Goal: Task Accomplishment & Management: Manage account settings

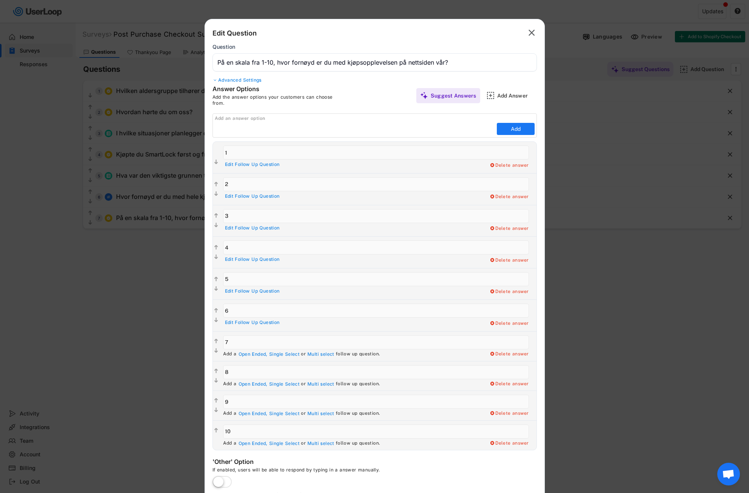
scroll to position [23, 0]
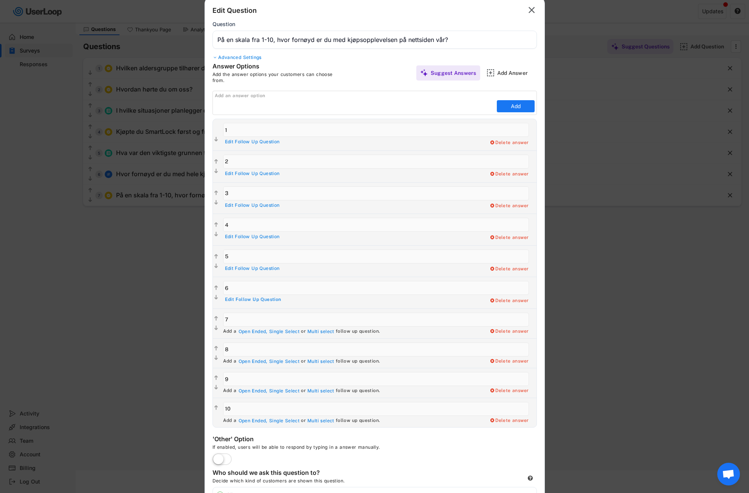
click at [246, 300] on div "Edit Follow Up Question" at bounding box center [253, 300] width 56 height 6
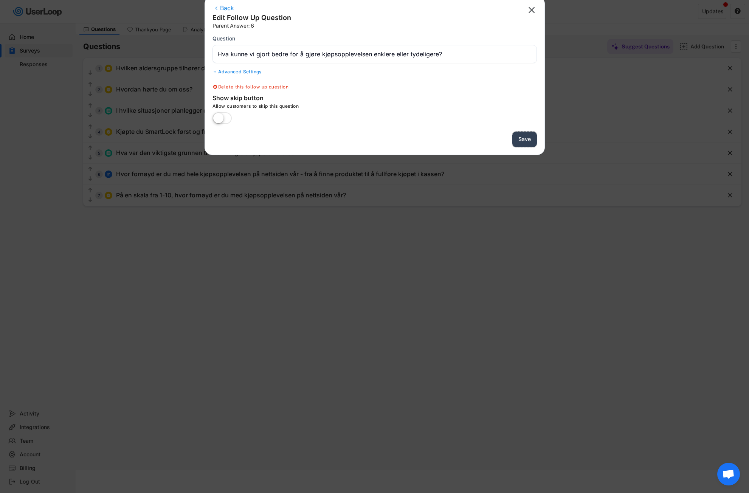
click at [523, 137] on button "Save" at bounding box center [524, 138] width 25 height 15
type input "På en skala fra 1-10, hvor fornøyd er du med kjøpsopplevelsen på nettsiden vår?"
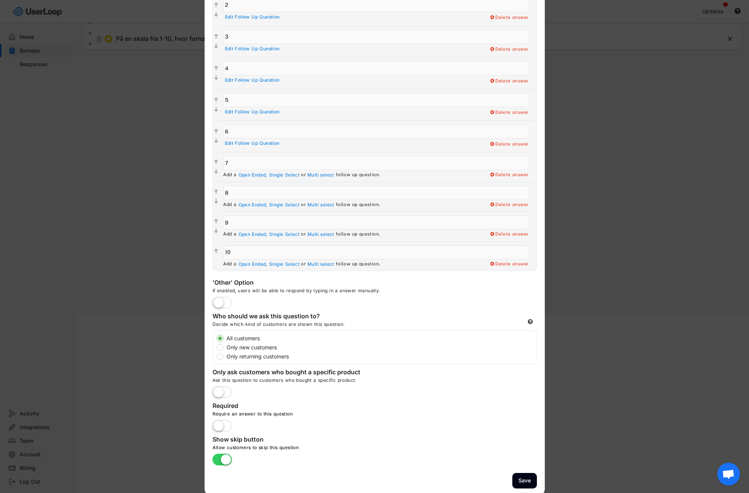
scroll to position [182, 0]
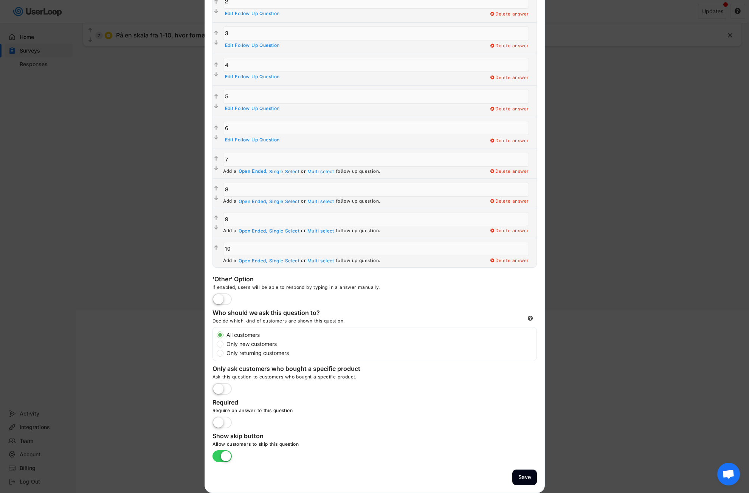
click at [252, 172] on div "Open Ended," at bounding box center [252, 172] width 29 height 6
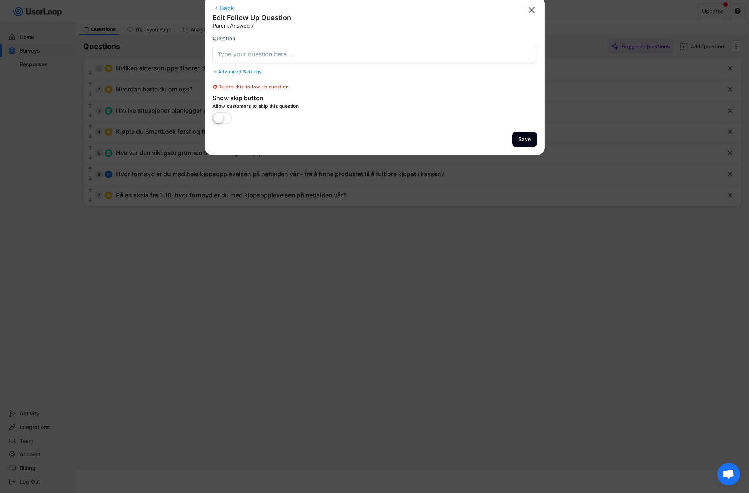
click at [233, 57] on input "input" at bounding box center [374, 54] width 324 height 18
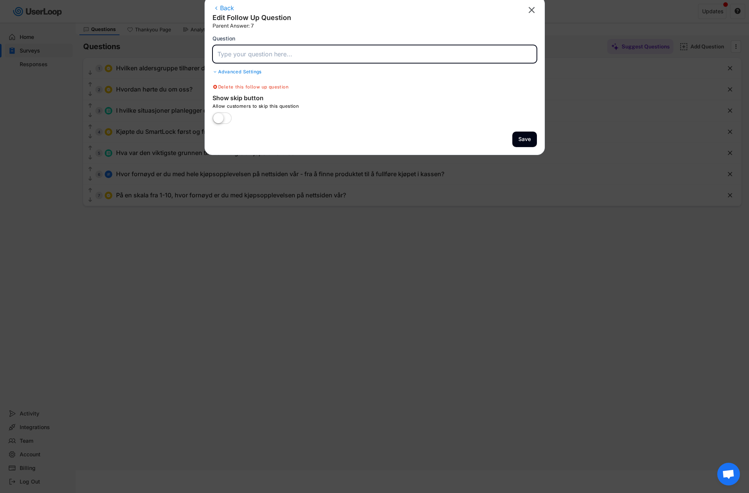
paste input "Hva likte du best med kjøpsopplevelsen din?"
click at [527, 137] on button "Save" at bounding box center [524, 138] width 25 height 15
type input "På en skala fra 1-10, hvor fornøyd er du med kjøpsopplevelsen på nettsiden vår?"
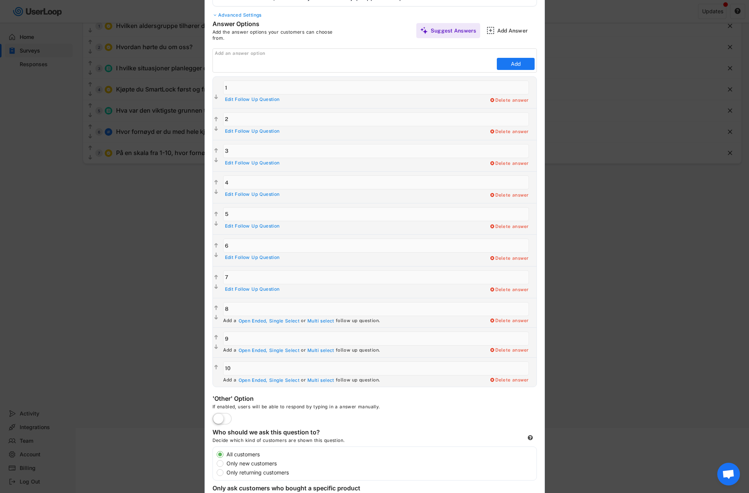
scroll to position [174, 0]
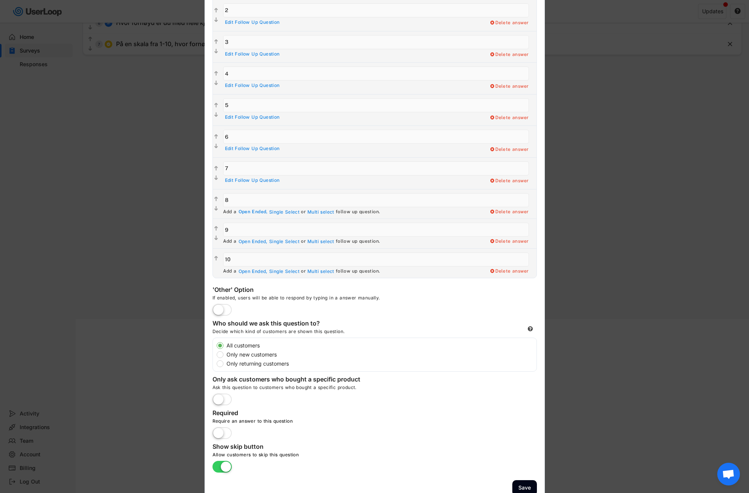
click at [249, 212] on div "Open Ended," at bounding box center [252, 212] width 29 height 6
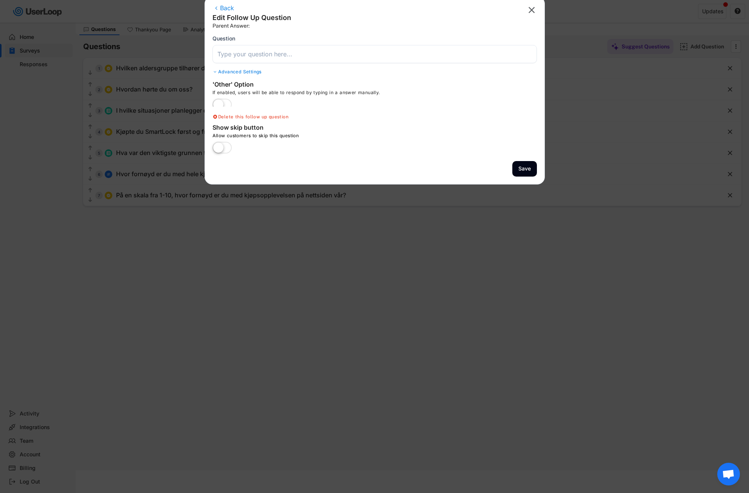
scroll to position [23, 0]
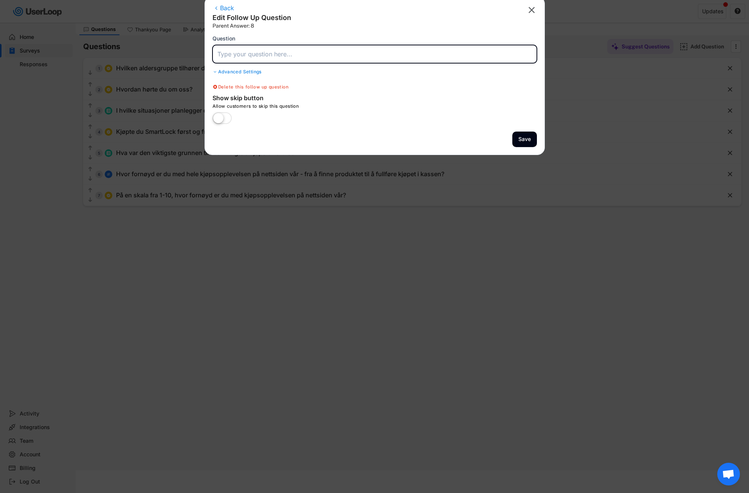
click at [255, 59] on input "input" at bounding box center [374, 54] width 324 height 18
paste input "Hva likte du best med kjøpsopplevelsen din?"
click at [519, 139] on button "Save" at bounding box center [524, 138] width 25 height 15
type input "På en skala fra 1-10, hvor fornøyd er du med kjøpsopplevelsen på nettsiden vår?"
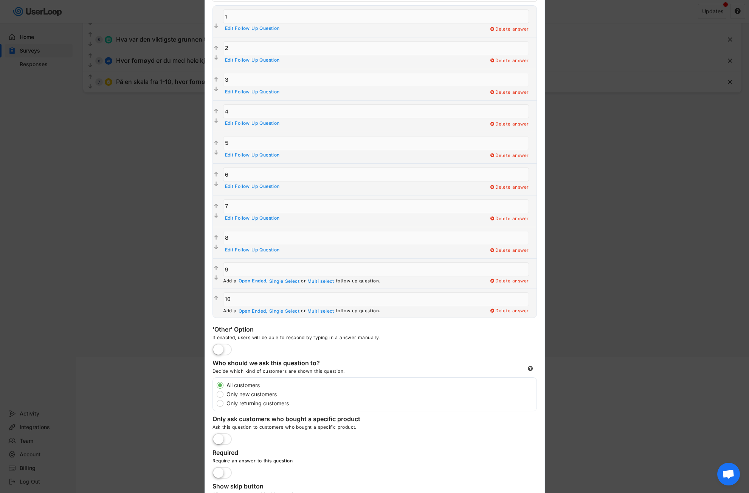
click at [247, 282] on div "Open Ended," at bounding box center [252, 281] width 29 height 6
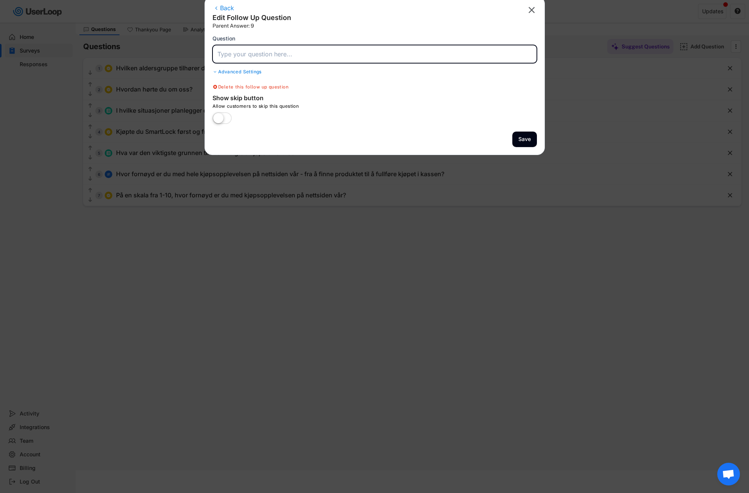
click at [260, 56] on input "input" at bounding box center [374, 54] width 324 height 18
paste input "Hva likte du best med kjøpsopplevelsen din?"
click at [514, 140] on button "Save" at bounding box center [524, 138] width 25 height 15
type input "På en skala fra 1-10, hvor fornøyd er du med kjøpsopplevelsen på nettsiden vår?"
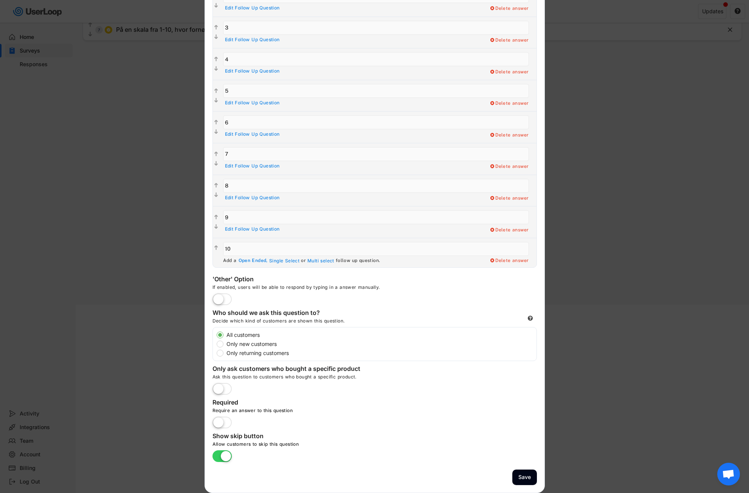
click at [246, 261] on div "Open Ended," at bounding box center [252, 261] width 29 height 6
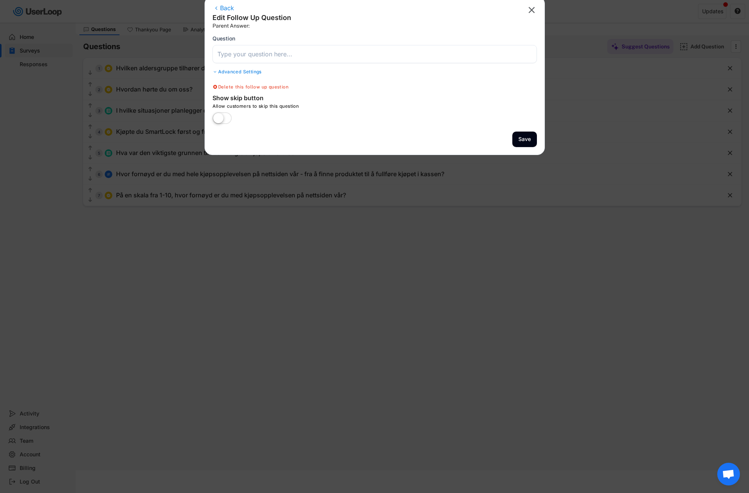
click at [236, 53] on input "input" at bounding box center [374, 54] width 324 height 18
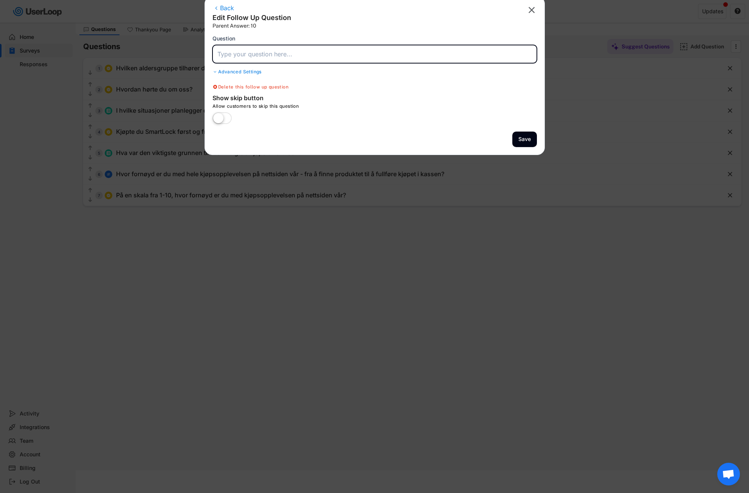
paste input "Hva likte du best med kjøpsopplevelsen din?"
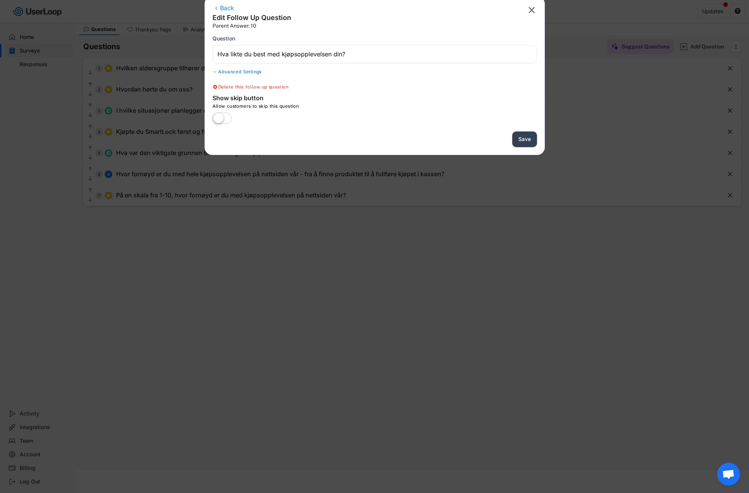
click at [520, 139] on button "Save" at bounding box center [524, 138] width 25 height 15
type input "På en skala fra 1-10, hvor fornøyd er du med kjøpsopplevelsen på nettsiden vår?"
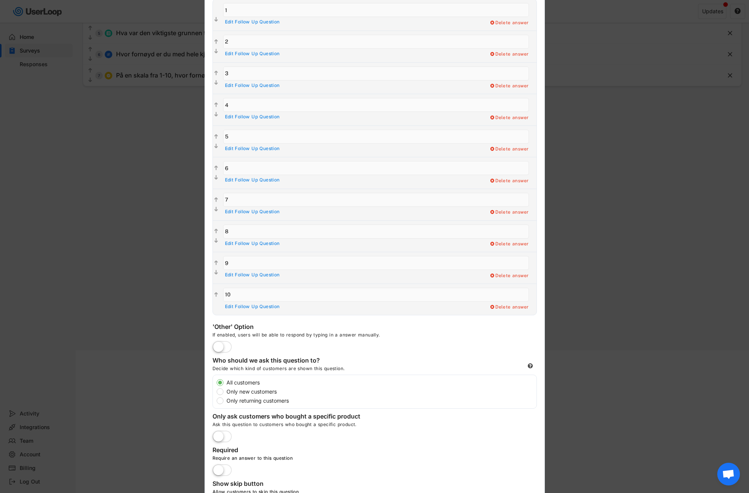
scroll to position [190, 0]
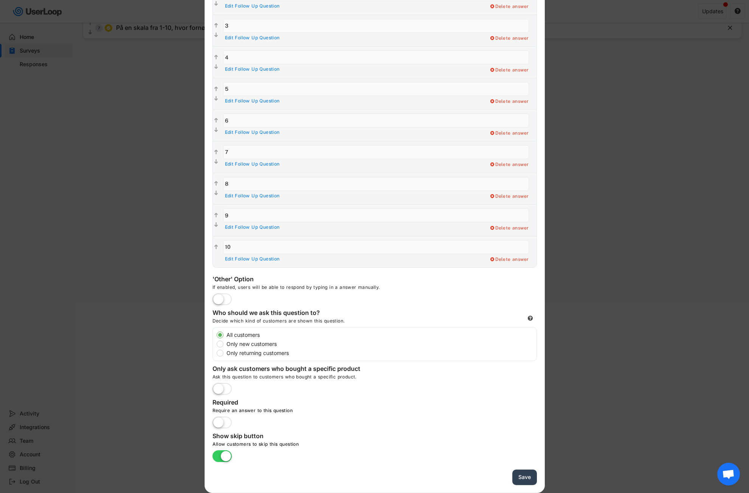
click at [524, 477] on button "Save" at bounding box center [524, 476] width 25 height 15
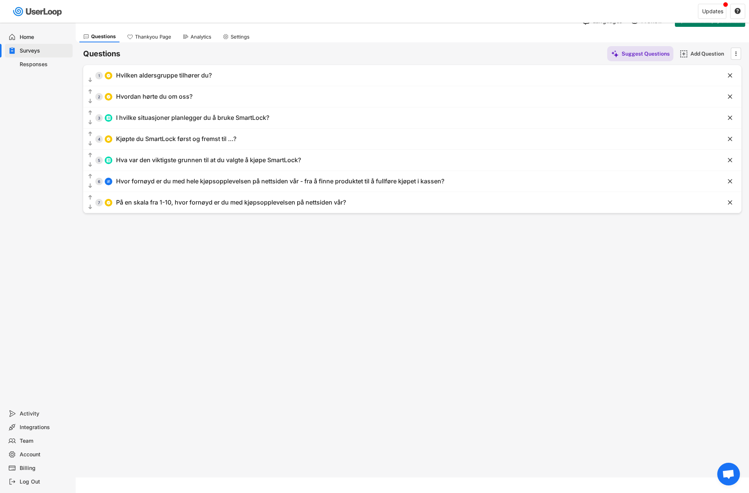
scroll to position [0, 0]
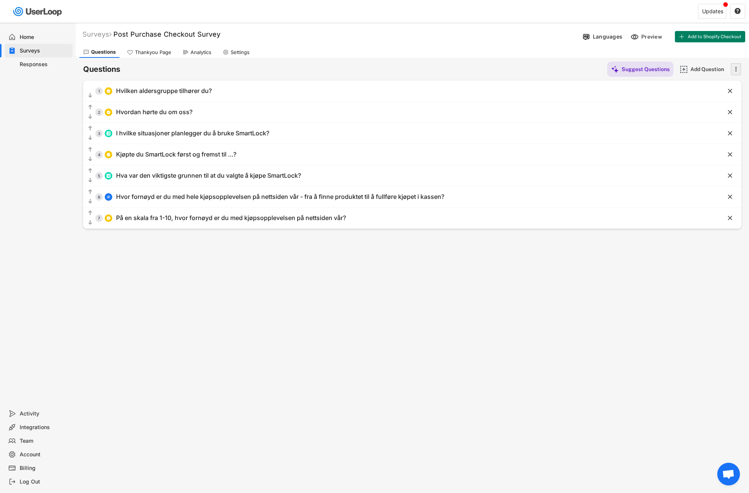
click at [739, 64] on icon "" at bounding box center [736, 68] width 8 height 11
click at [736, 67] on icon "" at bounding box center [736, 68] width 8 height 11
click at [578, 317] on div "Surveys Post Purchase Checkout Survey  Languages Preview Add to Shopify Checko…" at bounding box center [412, 205] width 673 height 364
click at [241, 47] on div "Settings" at bounding box center [236, 51] width 34 height 11
select select ""weekly""
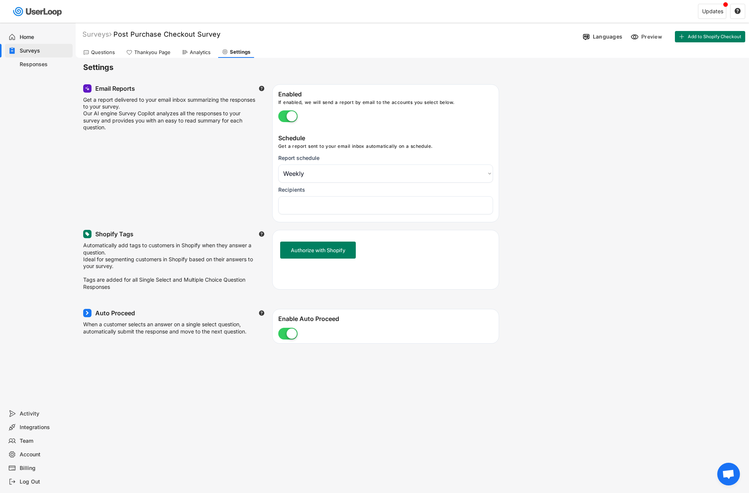
select select "1348695171700984260__LOOKUP__1757521491950x766477275013196000"
click at [148, 51] on div "Thankyou Page" at bounding box center [152, 52] width 36 height 6
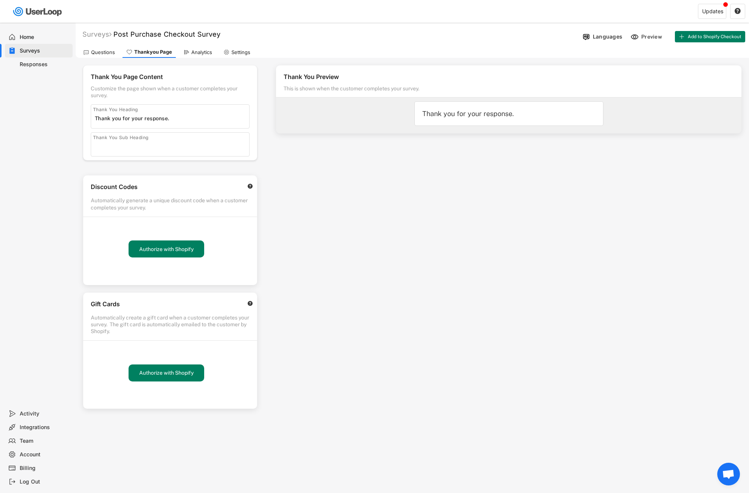
click at [101, 50] on div "Questions" at bounding box center [103, 52] width 24 height 6
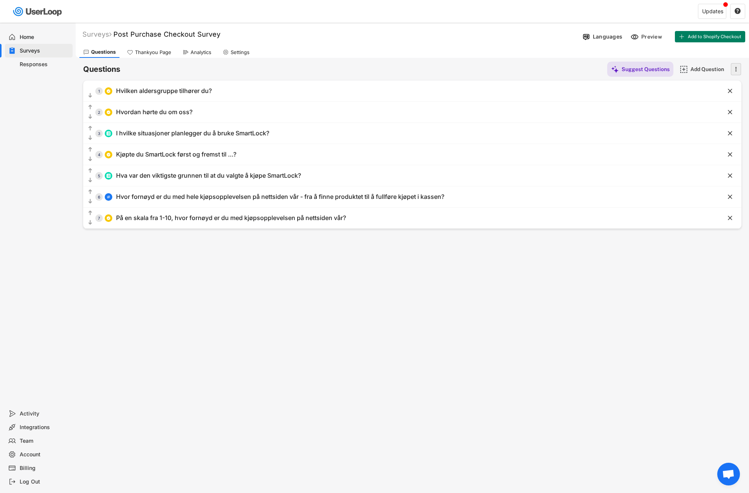
click at [734, 70] on icon "" at bounding box center [736, 68] width 8 height 11
click at [708, 66] on div "Add Question" at bounding box center [709, 69] width 38 height 7
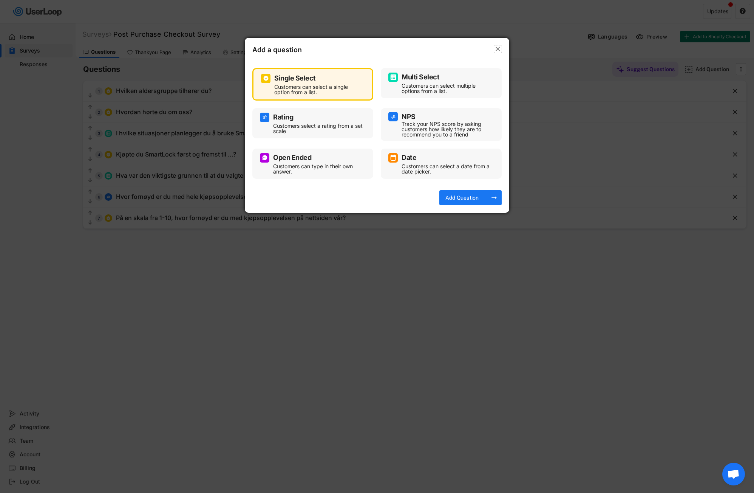
click at [498, 48] on text "" at bounding box center [498, 49] width 5 height 8
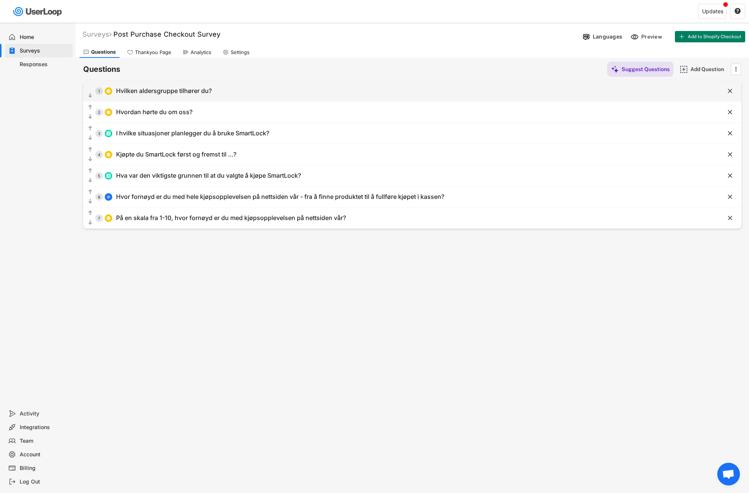
click at [243, 90] on div "  1 Hvilken aldersgruppe tilhører du?" at bounding box center [393, 90] width 620 height 17
type input "Hvilken aldersgruppe tilhører du?"
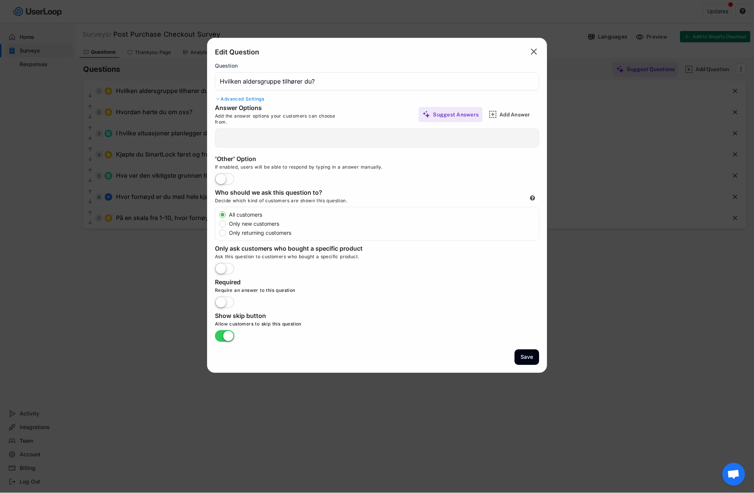
type input "Under 18 år"
type input "18-24 år"
type input "25-34 år"
type input "35-44 år"
type input "45-54 år"
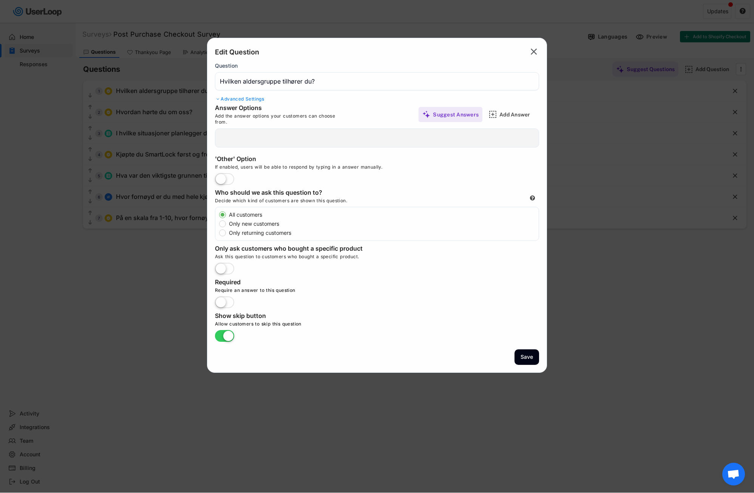
type input "55+"
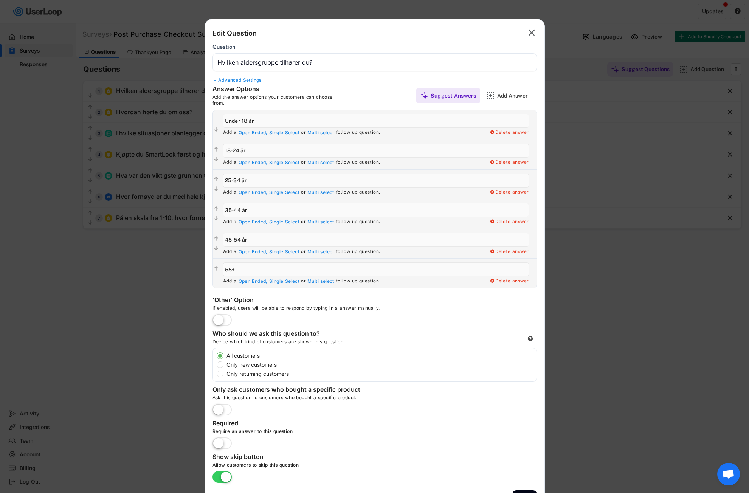
click at [247, 80] on div "Advanced Settings" at bounding box center [374, 80] width 324 height 6
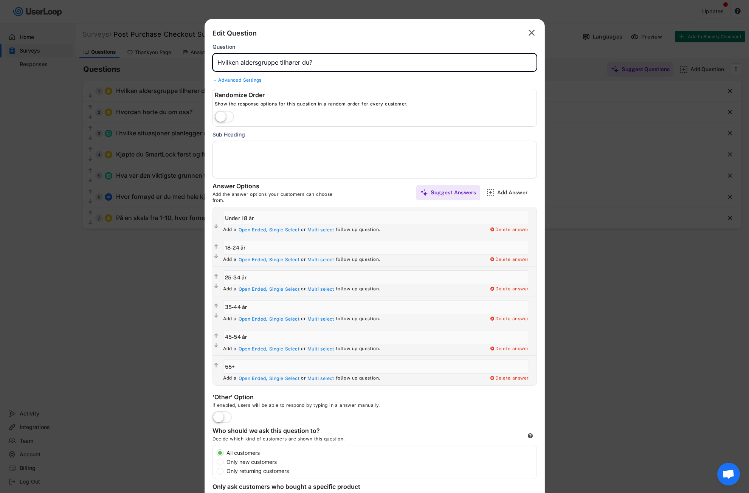
drag, startPoint x: 319, startPoint y: 62, endPoint x: 209, endPoint y: 67, distance: 110.1
click at [209, 67] on div "Back Edit Question Parent Answer:  Question Advanced Settings Randomize Order …" at bounding box center [374, 315] width 340 height 592
drag, startPoint x: 243, startPoint y: 145, endPoint x: 232, endPoint y: 148, distance: 11.6
click at [236, 147] on textarea at bounding box center [374, 160] width 324 height 38
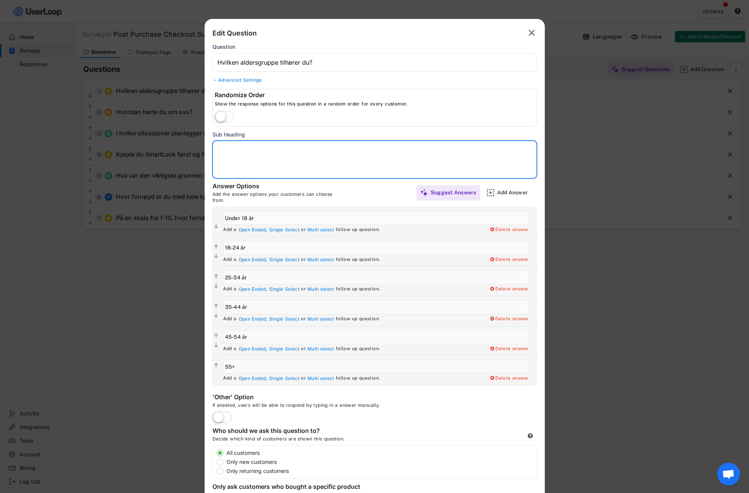
paste textarea "Hvilken aldersgruppe tilhører du?"
type textarea "Hvilken aldersgruppe tilhører du?"
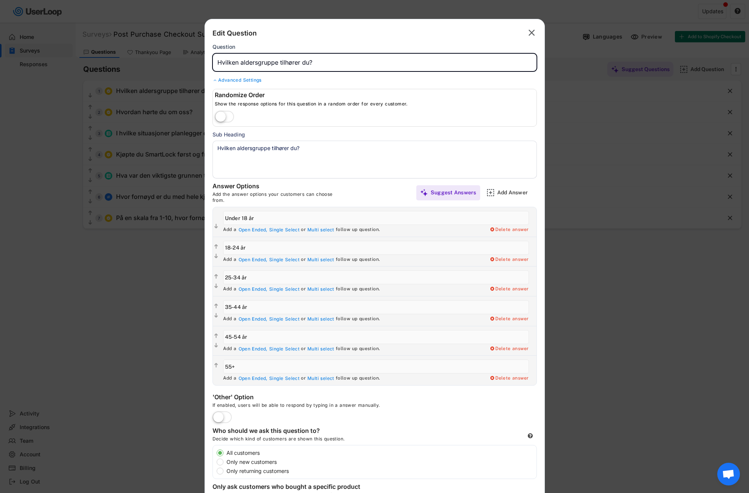
drag, startPoint x: 322, startPoint y: 64, endPoint x: 211, endPoint y: 62, distance: 110.7
click at [211, 62] on div "Back Edit Question Parent Answer:  Question Advanced Settings Randomize Order …" at bounding box center [374, 315] width 340 height 592
paste input "Takk for kjøpet ditt! 🎉 Svar gjerne på noen raske spørsmål og få en rabattkode …"
type input "Takk for kjøpet ditt! 🎉 Svar gjerne på noen raske spørsmål og få en rabattkode …"
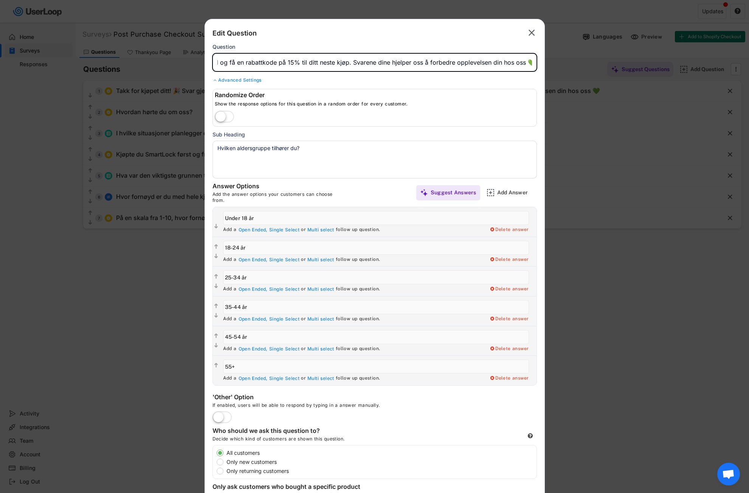
drag, startPoint x: 218, startPoint y: 61, endPoint x: 570, endPoint y: 52, distance: 352.7
click at [570, 52] on body "Surveys (2) Show archived New Survey Survey Format Post Purchase Checkout Surve…" at bounding box center [374, 246] width 749 height 493
drag, startPoint x: 450, startPoint y: 62, endPoint x: 424, endPoint y: 37, distance: 36.3
click at [424, 37] on div "Back Edit Question Parent Answer: " at bounding box center [374, 33] width 324 height 13
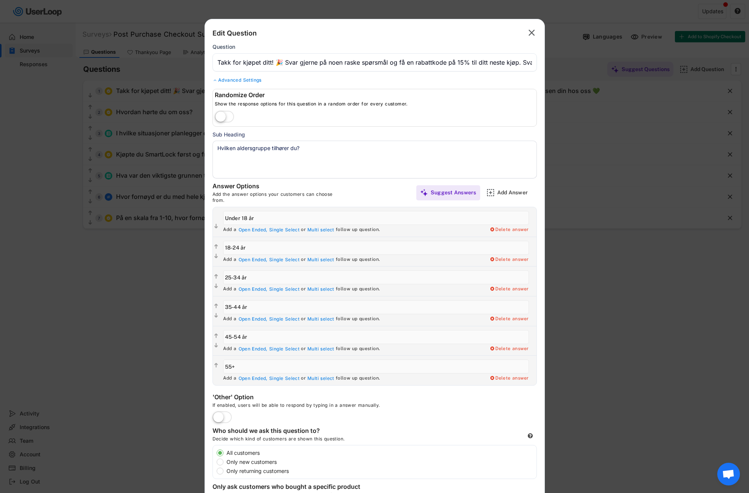
click at [424, 60] on input "input" at bounding box center [374, 62] width 324 height 18
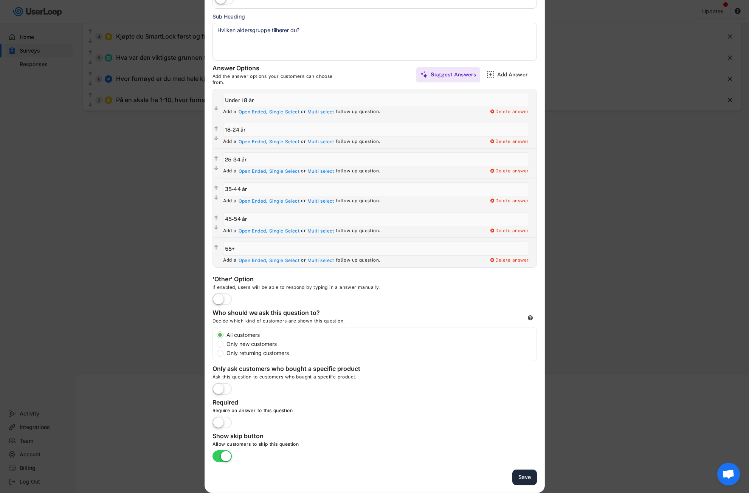
click at [525, 481] on button "Save" at bounding box center [524, 476] width 25 height 15
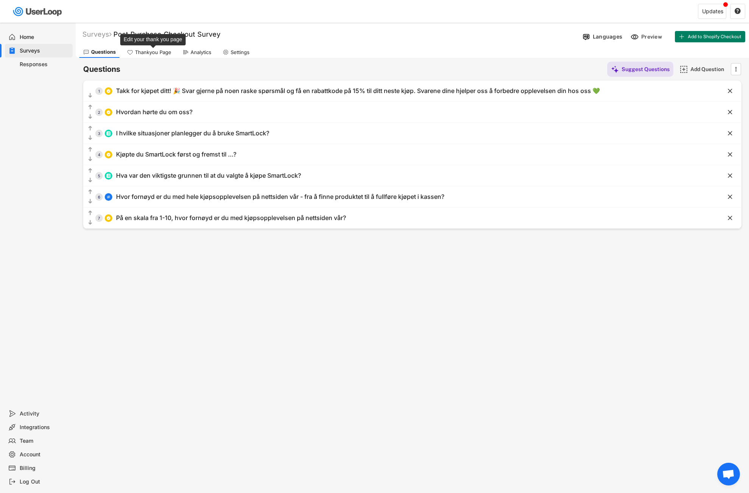
click at [152, 52] on div "Thankyou Page" at bounding box center [153, 52] width 36 height 6
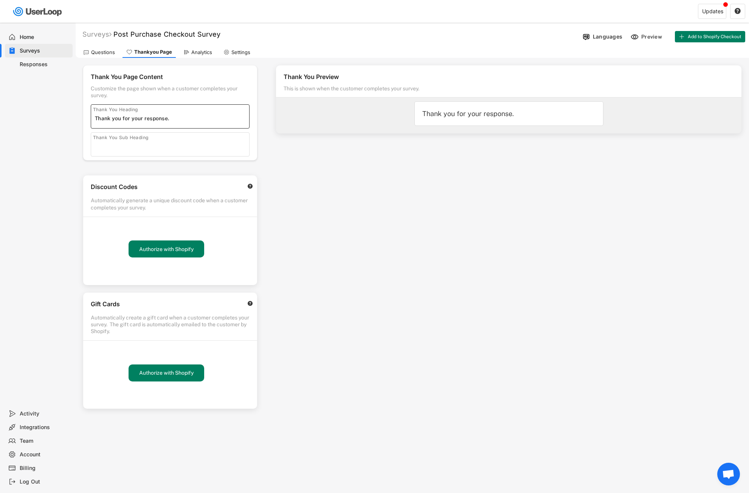
drag, startPoint x: 173, startPoint y: 120, endPoint x: 80, endPoint y: 125, distance: 93.8
click at [80, 125] on div "Thank You Page Content Customize the page shown when a customer completes your …" at bounding box center [170, 233] width 189 height 351
paste input "Takk for svarene dine! 🎉 Her er din rabattkode som takk: SMART15 Gyldig på ditt…"
type input "Takk for svarene dine! 🎉 Her er din rabattkode som takk: SMART15 Gyldig på ditt…"
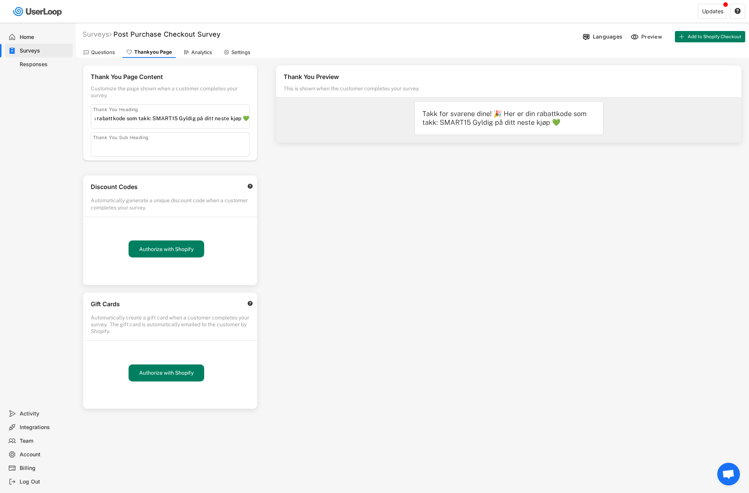
scroll to position [0, 0]
click at [254, 131] on div "Thank You Page Content Customize the page shown when a customer completes your …" at bounding box center [170, 112] width 174 height 95
click at [506, 112] on div "Takk for svarene dine! 🎉 Her er din rabattkode som takk: SMART15 Gyldig på ditt…" at bounding box center [508, 118] width 173 height 18
click at [163, 118] on input "input" at bounding box center [172, 118] width 154 height 11
click at [156, 118] on input "input" at bounding box center [172, 118] width 154 height 11
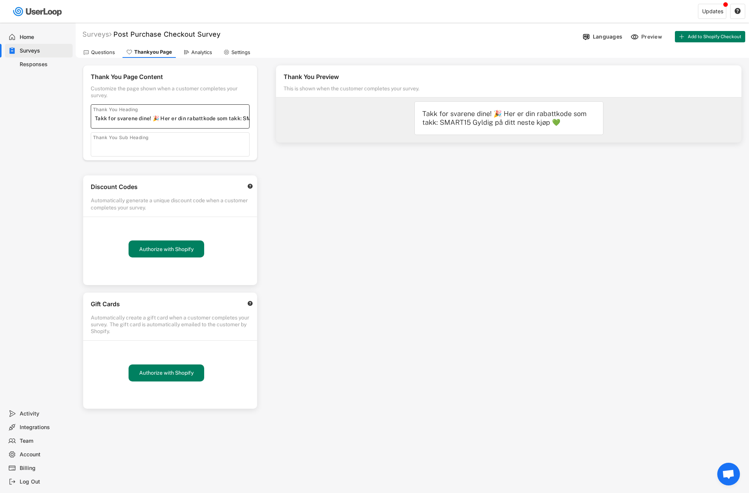
scroll to position [0, 91]
drag, startPoint x: 162, startPoint y: 117, endPoint x: 288, endPoint y: 121, distance: 125.9
click at [289, 121] on div "Thank You Page Content Customize the page shown when a customer completes your …" at bounding box center [412, 269] width 673 height 423
click at [116, 142] on input "input" at bounding box center [172, 146] width 154 height 11
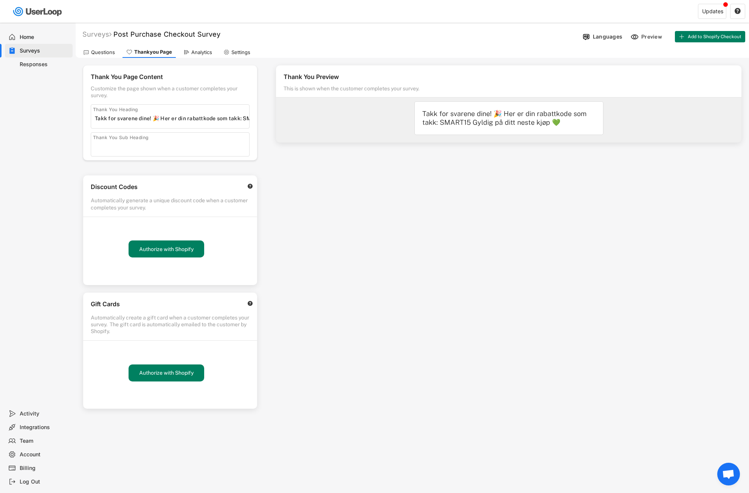
drag, startPoint x: 106, startPoint y: 138, endPoint x: 95, endPoint y: 147, distance: 14.2
paste input "Her er din rabattkode som takk: SMART15 Gyldig på ditt neste kjøp 💚"
type input "Her er din rabattkode som takk: SMART15 Gyldig på ditt neste kjøp 💚"
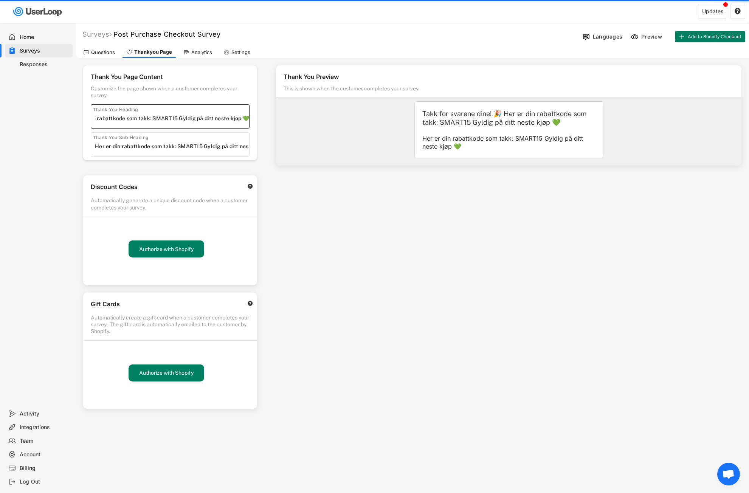
drag, startPoint x: 163, startPoint y: 119, endPoint x: 301, endPoint y: 125, distance: 138.1
click at [301, 125] on div "Thank You Page Content Customize the page shown when a customer completes your …" at bounding box center [412, 269] width 673 height 423
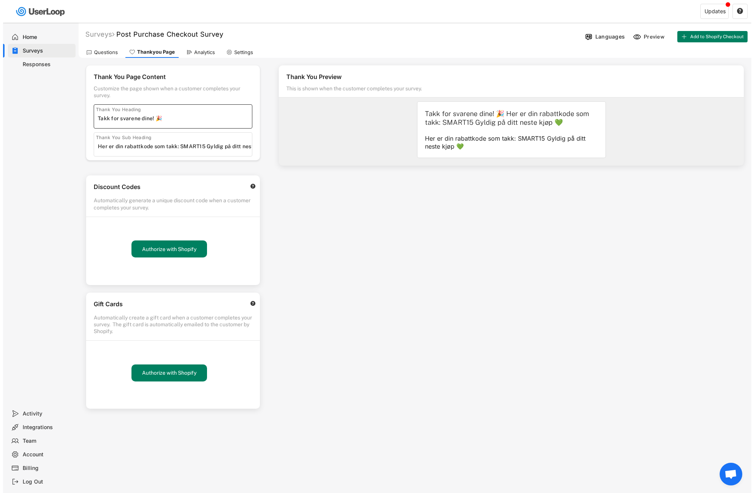
scroll to position [0, 0]
type input "Takk for svarene dine! 🎉"
click at [258, 124] on div "Thank You Page Content Customize the page shown when a customer completes your …" at bounding box center [170, 233] width 189 height 351
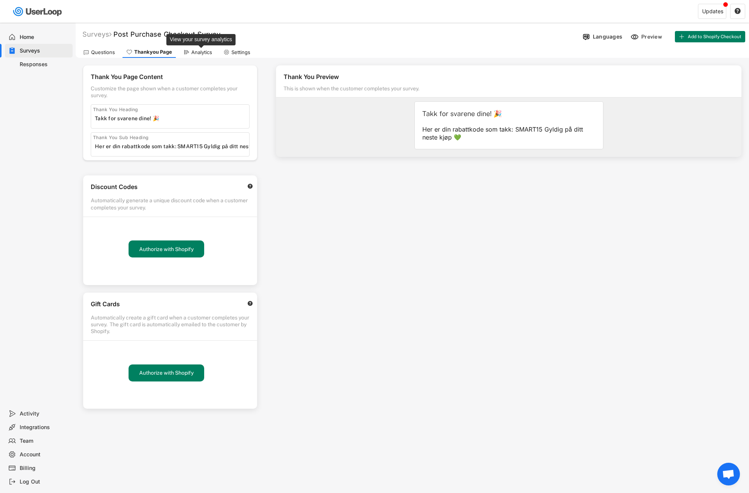
click at [198, 53] on div "Analytics" at bounding box center [201, 52] width 21 height 6
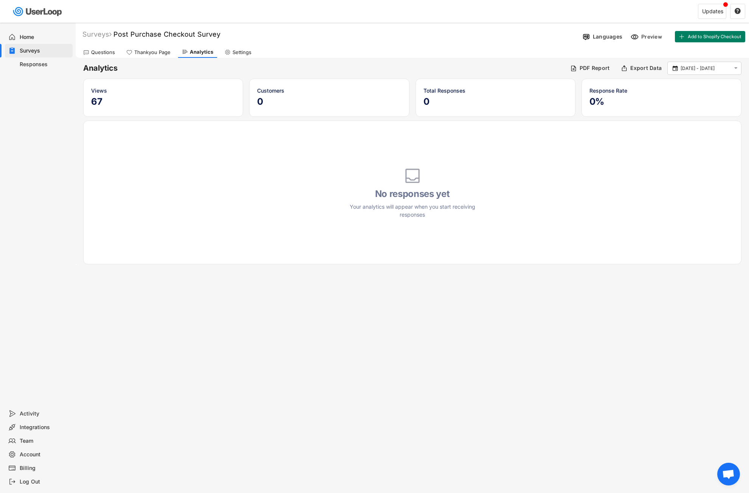
click at [139, 51] on div "Thankyou Page" at bounding box center [152, 52] width 36 height 6
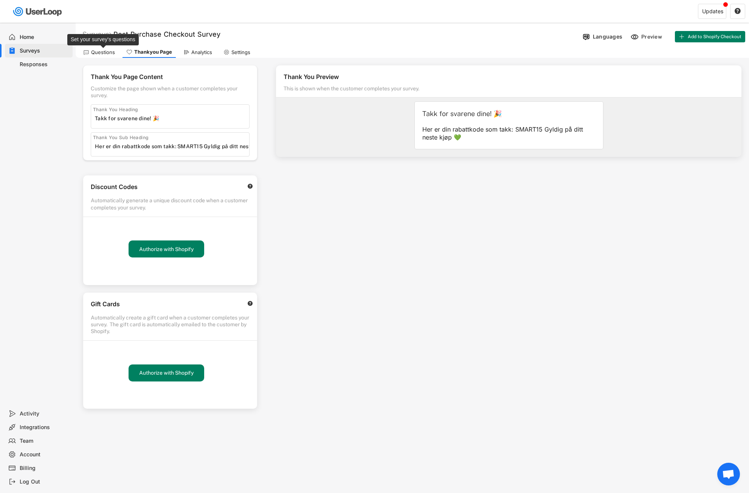
click at [103, 52] on div "Questions" at bounding box center [103, 52] width 24 height 6
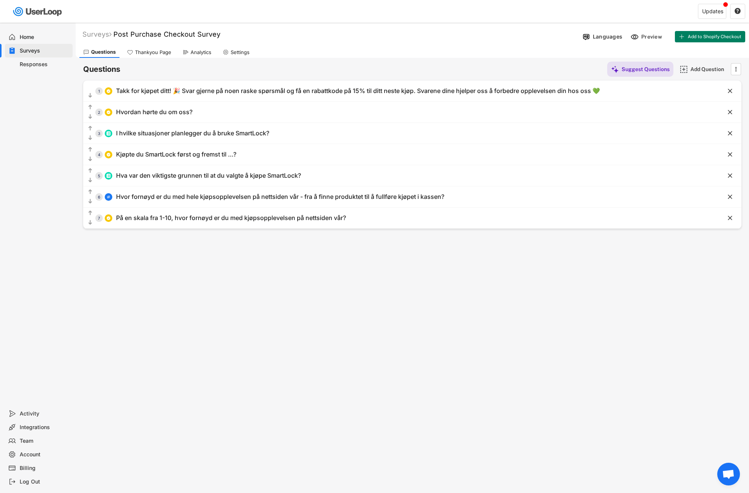
click at [232, 53] on div "Settings" at bounding box center [239, 52] width 19 height 6
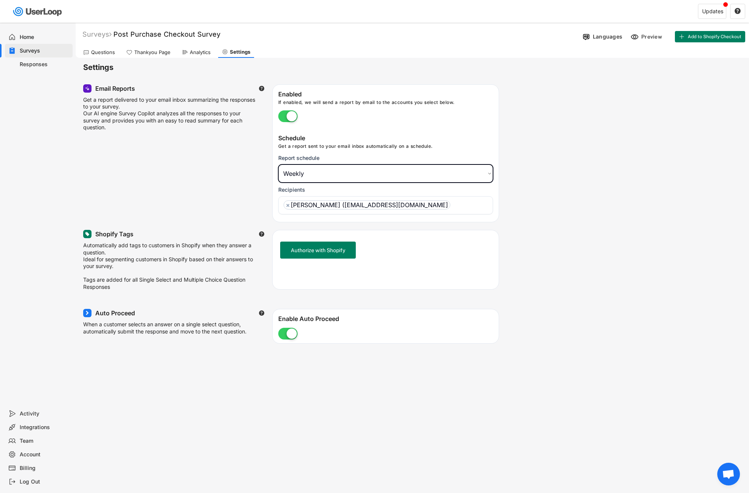
click at [484, 176] on select "Choose an option Daily Weekly Monthly" at bounding box center [385, 173] width 215 height 18
click at [278, 164] on select "Choose an option Daily Weekly Monthly" at bounding box center [385, 173] width 215 height 18
click at [527, 217] on div "Email Reports  Get a report delivered to your email inbox summarizing the resp…" at bounding box center [412, 153] width 658 height 138
click at [105, 53] on div "Questions" at bounding box center [103, 52] width 24 height 6
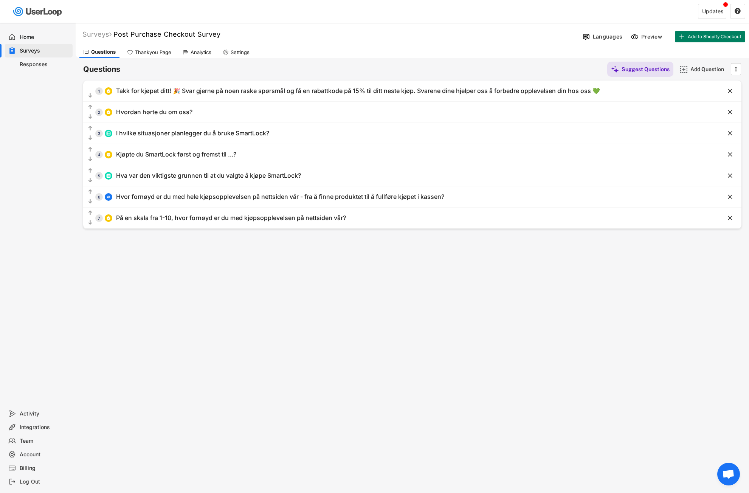
click at [147, 54] on div "Thankyou Page" at bounding box center [153, 52] width 36 height 6
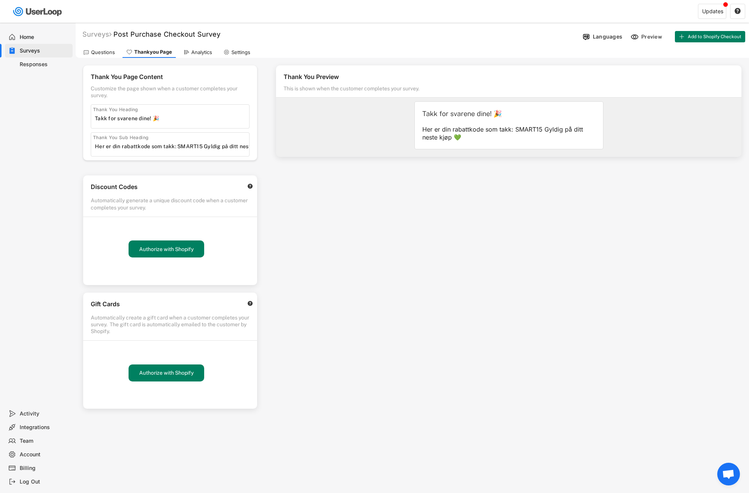
click at [199, 54] on div "Analytics" at bounding box center [201, 52] width 21 height 6
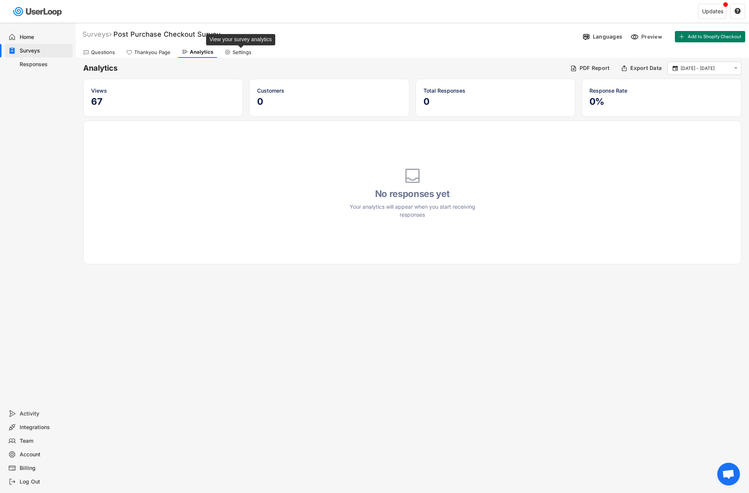
click at [234, 49] on div "Settings" at bounding box center [241, 52] width 19 height 6
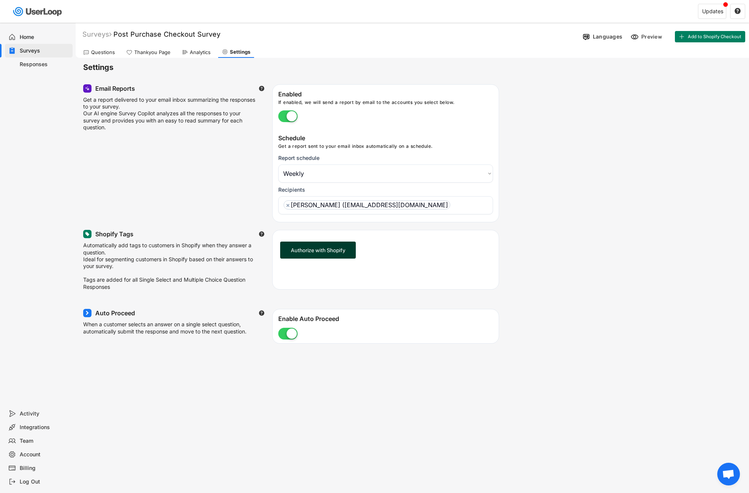
click at [332, 252] on button "Authorize with Shopify" at bounding box center [318, 249] width 76 height 17
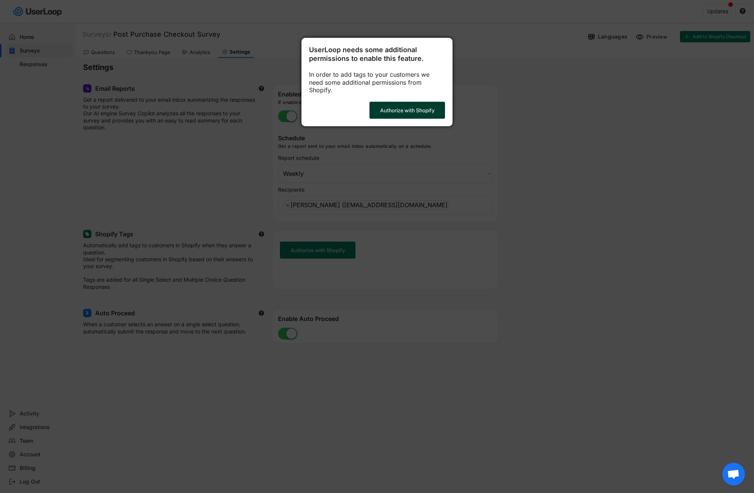
click at [413, 102] on button "Authorize with Shopify" at bounding box center [408, 110] width 76 height 17
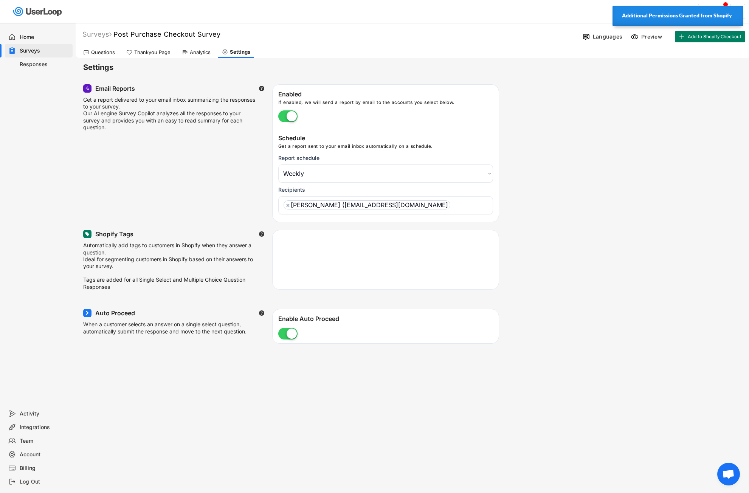
select select ""weekly""
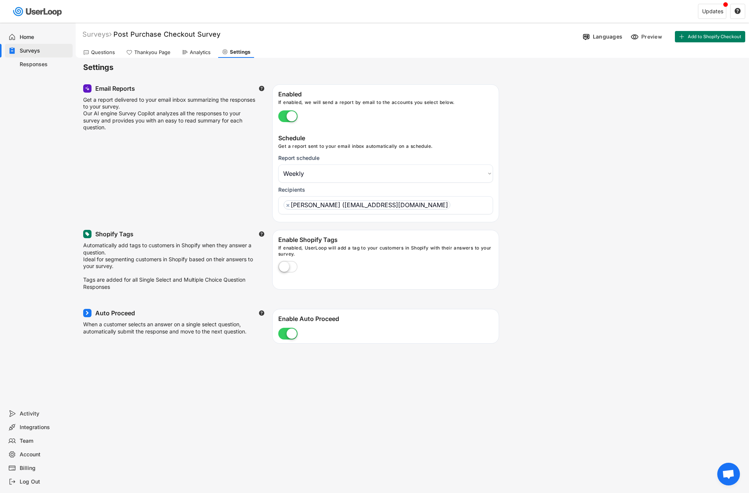
click at [290, 268] on label at bounding box center [287, 267] width 23 height 17
click at [0, 0] on input "checkbox" at bounding box center [0, 0] width 0 height 0
click at [155, 54] on div "Thankyou Page" at bounding box center [152, 52] width 36 height 6
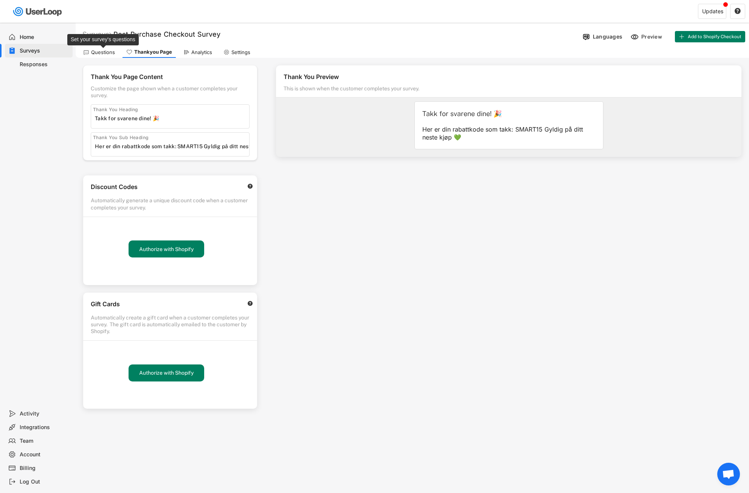
click at [104, 54] on div "Questions" at bounding box center [103, 52] width 24 height 6
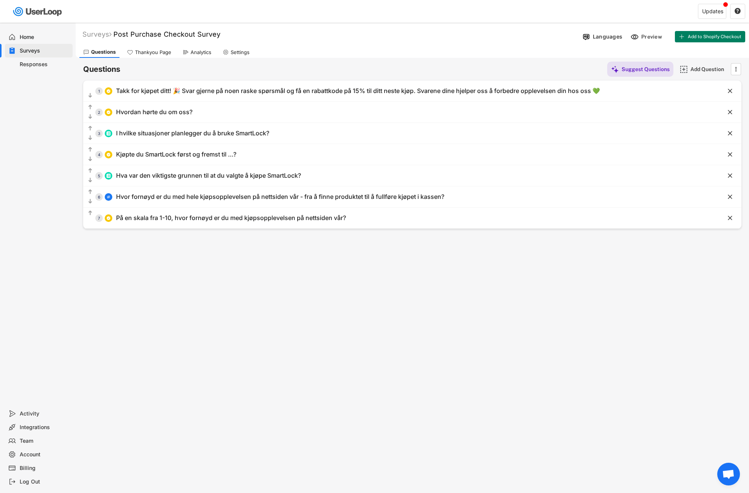
click at [240, 53] on div "Settings" at bounding box center [239, 52] width 19 height 6
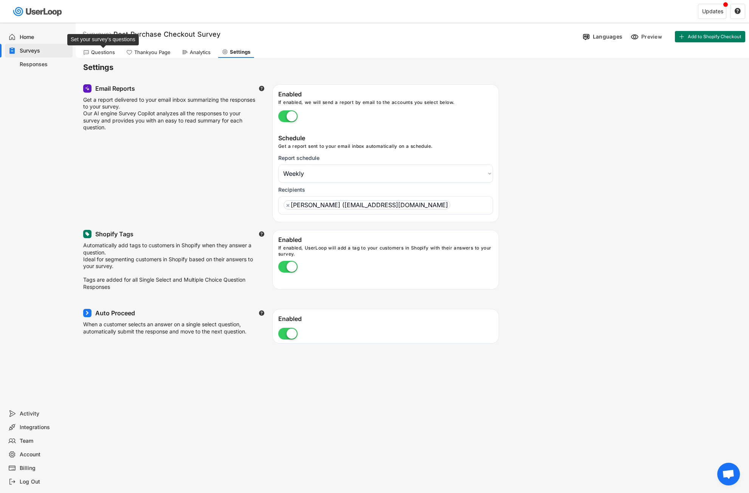
click at [101, 51] on div "Questions" at bounding box center [103, 52] width 24 height 6
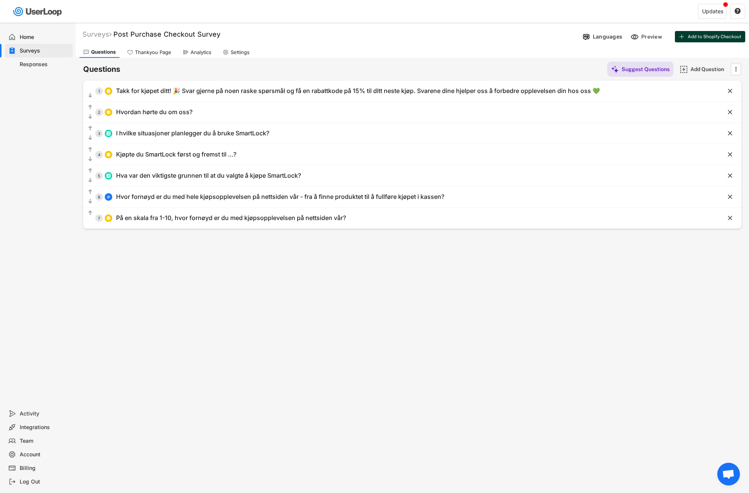
click at [716, 40] on button "Add to Shopify Checkout" at bounding box center [709, 36] width 70 height 11
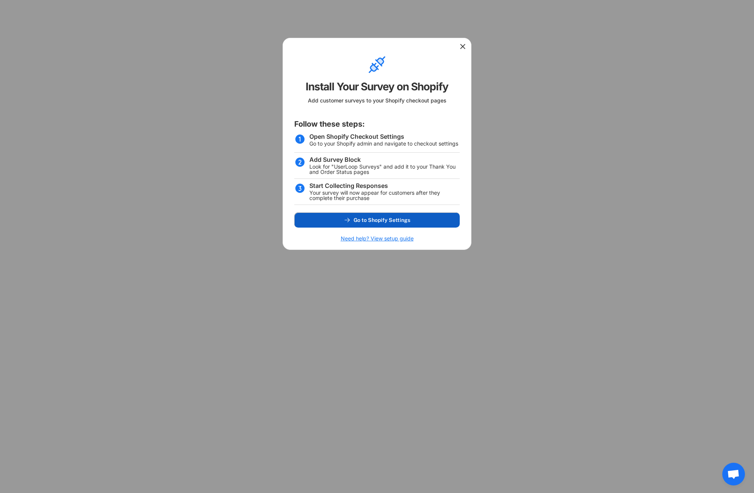
click at [367, 215] on button "Go to Shopify Settings" at bounding box center [376, 219] width 165 height 15
click at [460, 48] on icon at bounding box center [463, 47] width 8 height 8
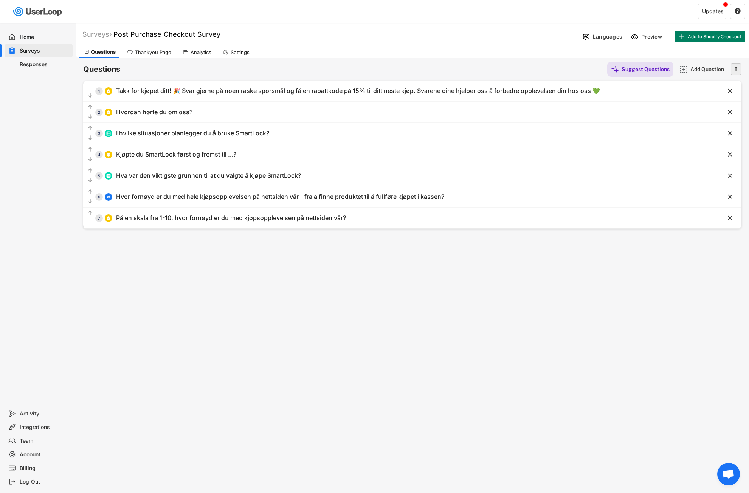
click at [733, 70] on icon "" at bounding box center [736, 68] width 8 height 11
click at [737, 70] on icon "" at bounding box center [736, 68] width 8 height 11
click at [224, 93] on div "Takk for kjøpet ditt! 🎉 Svar gjerne på noen raske spørsmål og få en rabattkode …" at bounding box center [358, 91] width 484 height 8
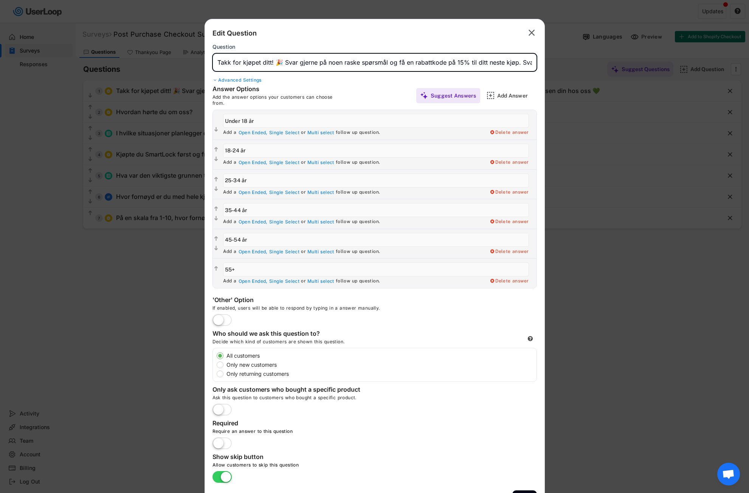
scroll to position [0, 170]
drag, startPoint x: 218, startPoint y: 61, endPoint x: 584, endPoint y: 60, distance: 365.8
click at [594, 60] on body "Hvilken aldersgruppe tilhører du? Surveys Post Purchase Checkout Survey Languag…" at bounding box center [374, 246] width 749 height 493
paste input "Svar gjerne på noen raske spørsmål og få en rabattkode på 15% til ditt neste kj…"
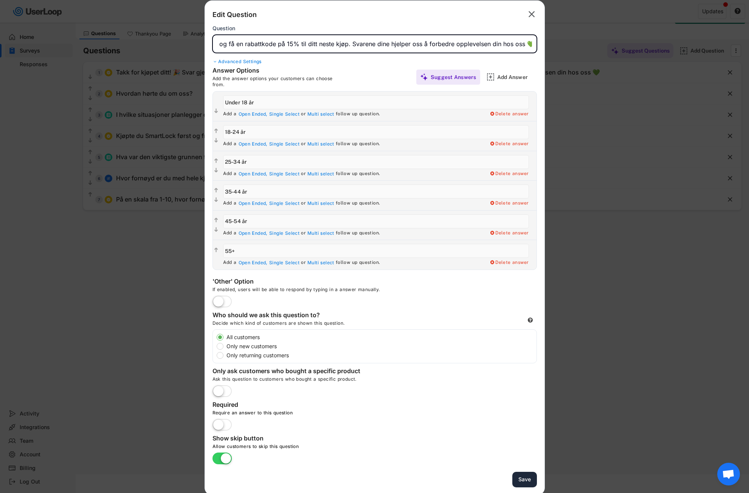
scroll to position [23, 0]
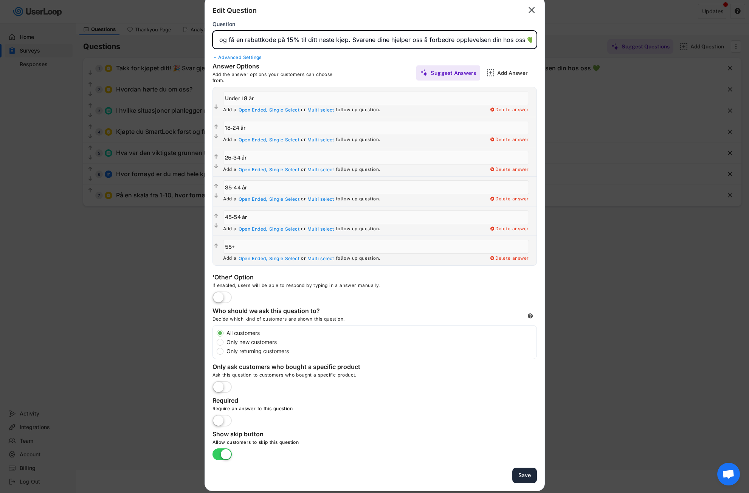
type input "Svar gjerne på noen raske spørsmål og få en rabattkode på 15% til ditt neste kj…"
click at [528, 475] on button "Save" at bounding box center [524, 474] width 25 height 15
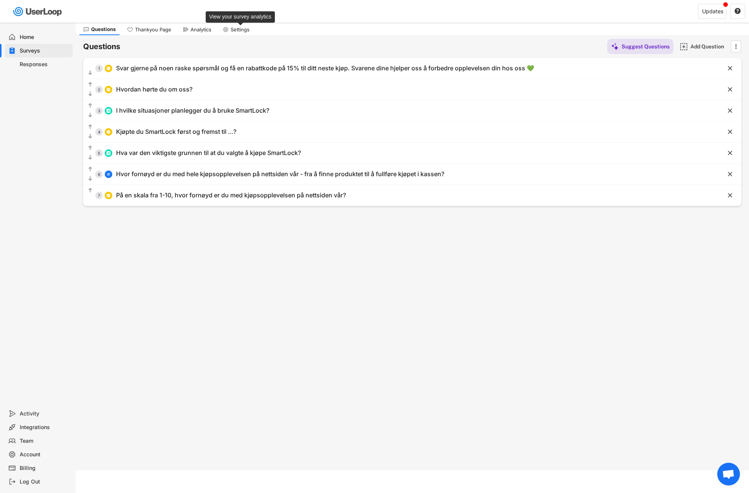
click at [230, 26] on div "Settings" at bounding box center [239, 29] width 19 height 6
select select ""weekly""
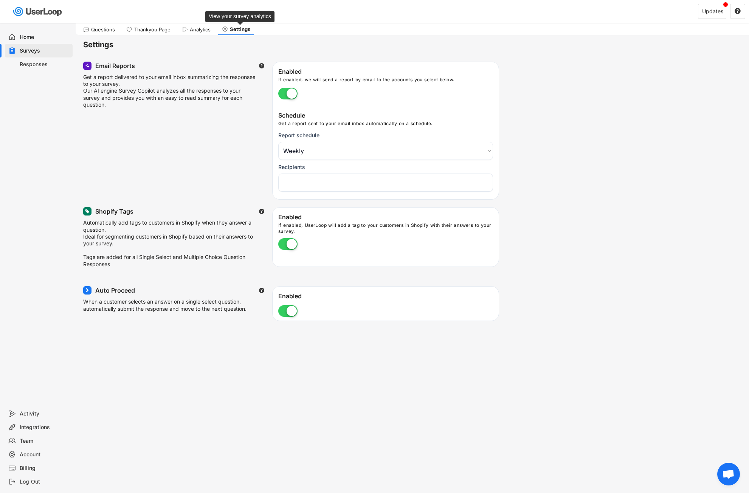
select select "1348695171700984260__LOOKUP__1757521491950x766477275013196000"
click at [198, 29] on div "Analytics" at bounding box center [200, 29] width 21 height 6
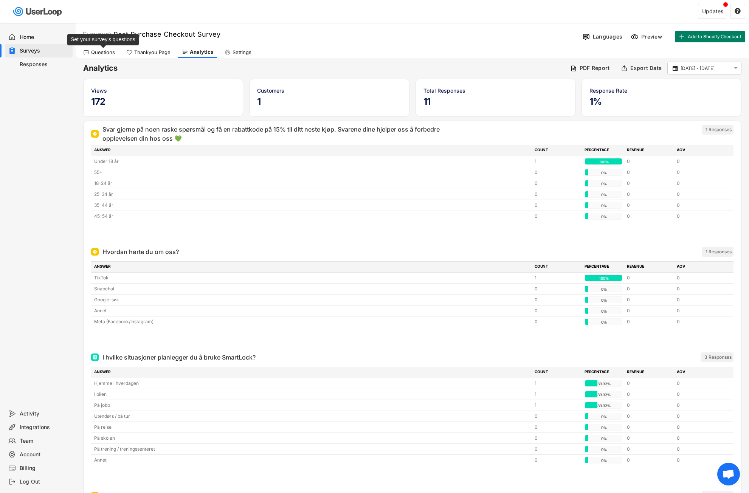
click at [104, 52] on div "Questions" at bounding box center [103, 52] width 24 height 6
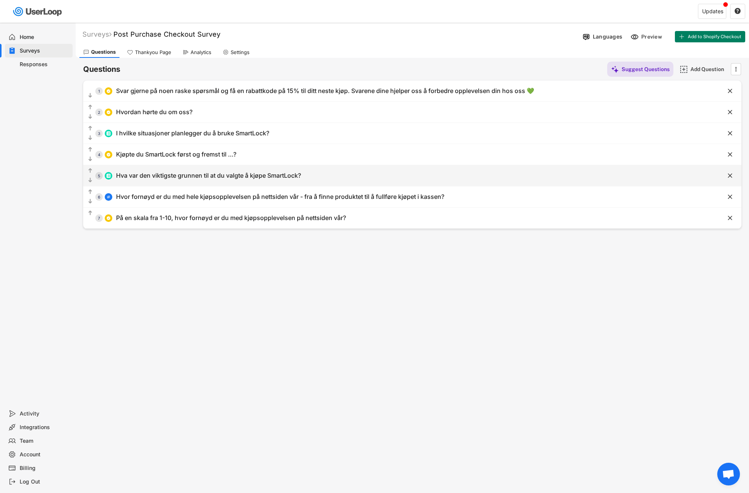
click at [379, 176] on div "  5 Hva var den viktigste grunnen til at du valgte å kjøpe SmartLock?" at bounding box center [393, 175] width 620 height 17
type input "Hva var den viktigste grunnen til at du valgte å kjøpe SmartLock?"
type input "Bevarer kullsyren og smaken lenger"
type input "Forhindrer søl"
type input "Mer miljøvennlig (mindre engangsbruk)"
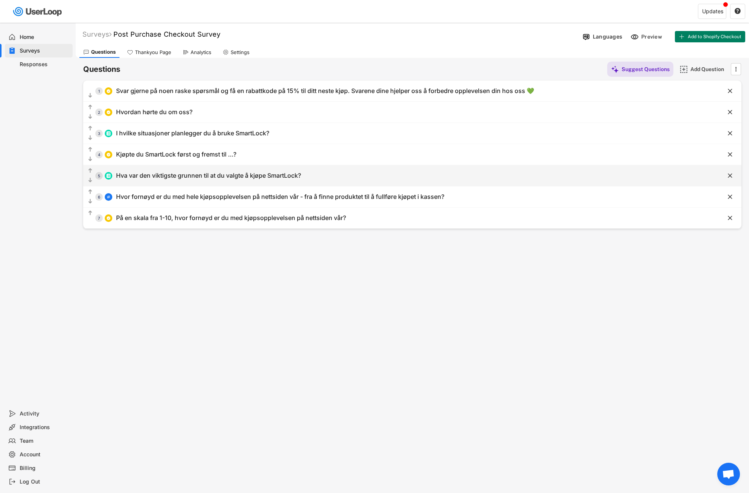
type input "Praktisk og liten - gjør at jeg kan ta med meg en åpnet brusboks på farten"
type input "Annet"
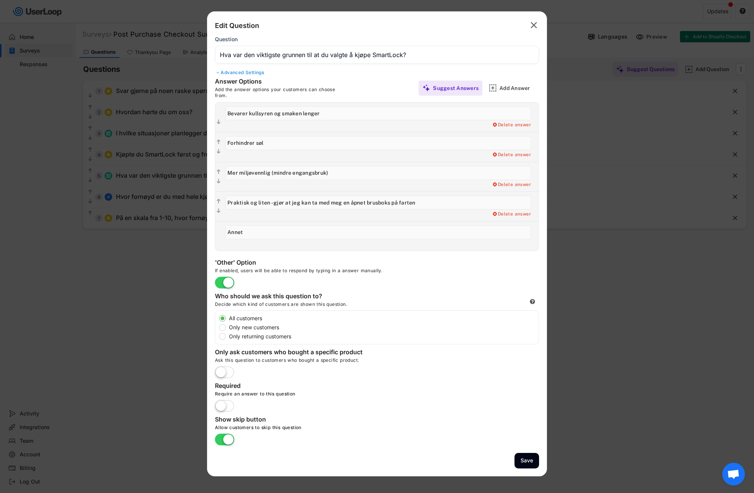
click at [538, 24] on icon "" at bounding box center [534, 25] width 11 height 12
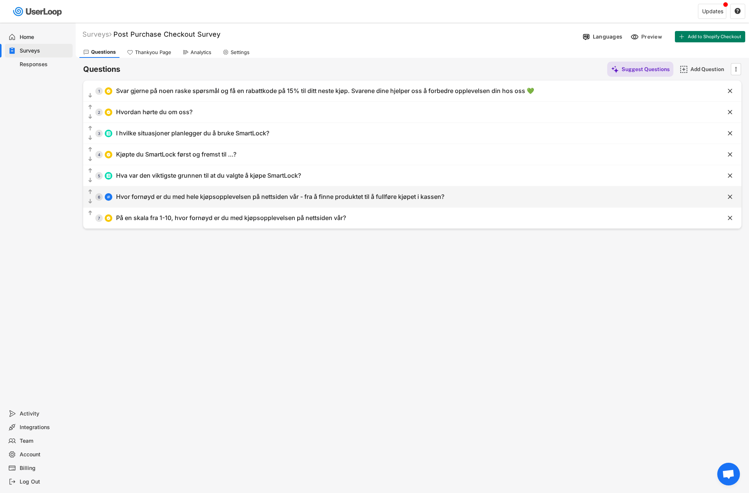
click at [269, 198] on div "Hvor fornøyd er du med hele kjøpsopplevelsen på nettsiden vår - fra å finne pro…" at bounding box center [280, 197] width 328 height 8
type input "Hvor fornøyd er du med hele kjøpsopplevelsen på nettsiden vår - fra å finne pro…"
select select ""1_10""
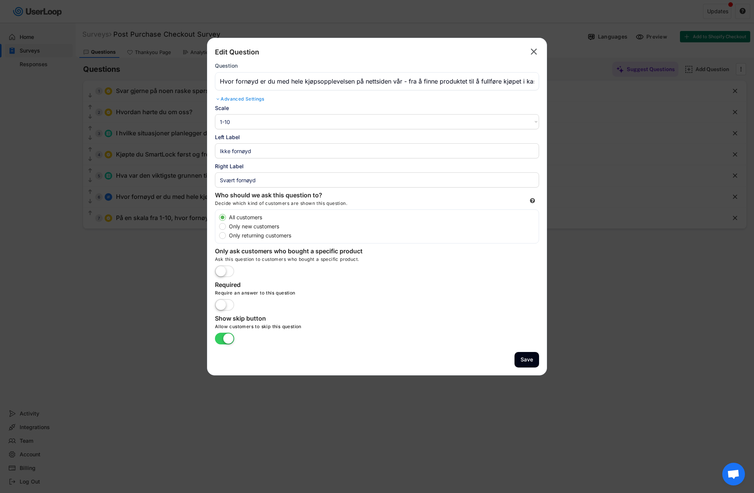
click at [534, 52] on text "" at bounding box center [534, 51] width 6 height 11
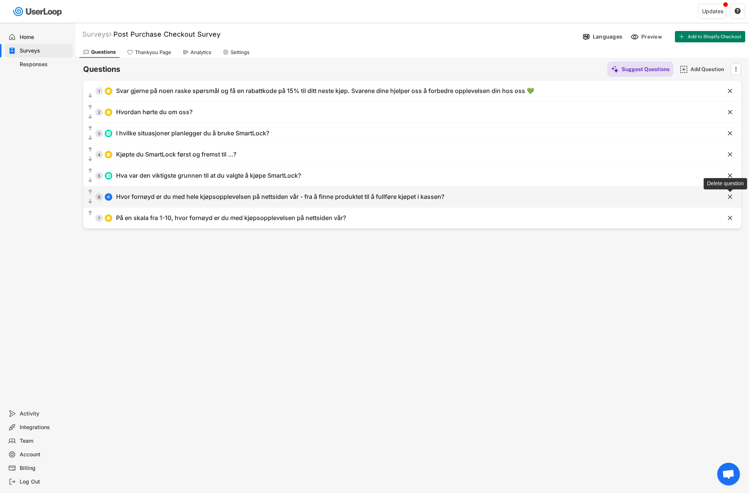
click at [729, 194] on text "" at bounding box center [729, 197] width 5 height 8
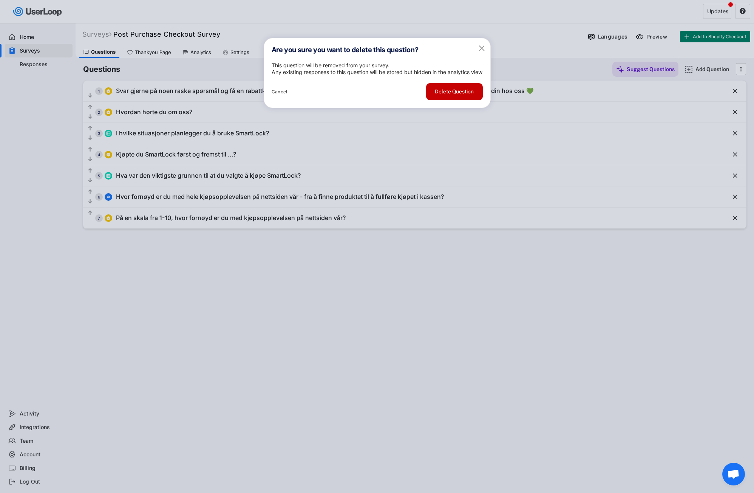
click at [446, 100] on button "Delete Question" at bounding box center [454, 91] width 57 height 17
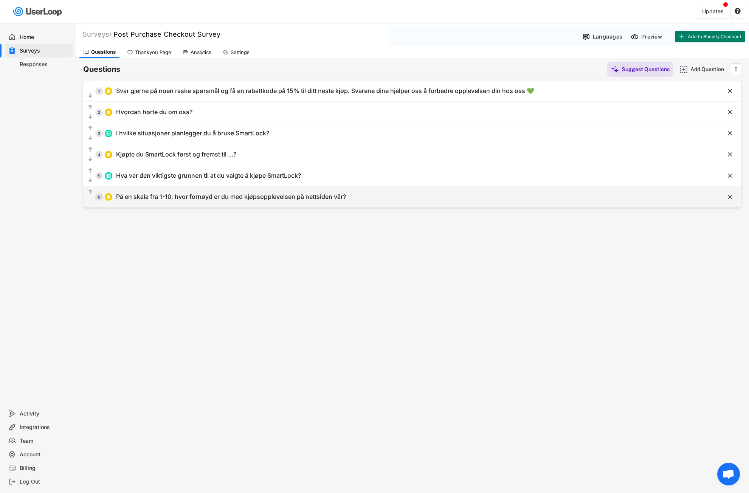
click at [227, 203] on div "  6 På en skala fra 1-10, hvor fornøyd er du med kjøpsopplevelsen på nettside…" at bounding box center [393, 196] width 620 height 17
type input "På en skala fra 1-10, hvor fornøyd er du med kjøpsopplevelsen på nettsiden vår?"
type input "1"
type input "2"
type input "3"
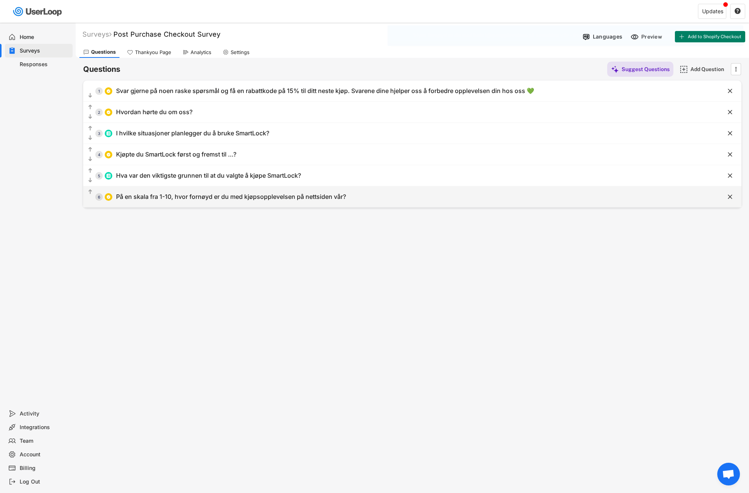
type input "4"
type input "5"
type input "6"
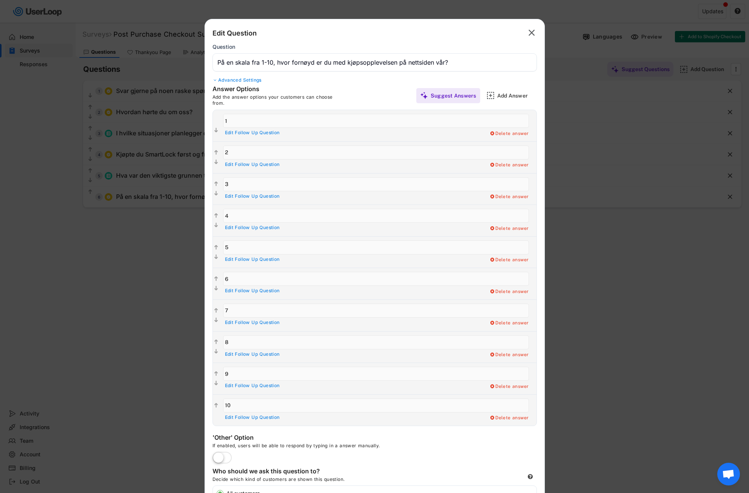
click at [597, 102] on div at bounding box center [374, 246] width 749 height 493
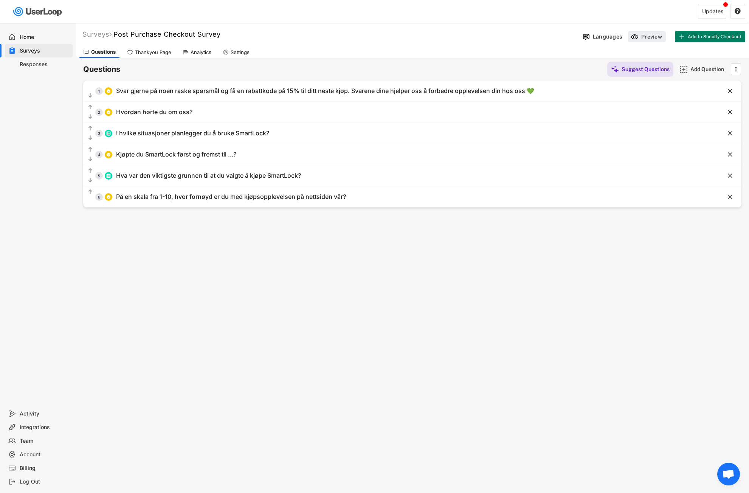
click at [641, 37] on div "Preview" at bounding box center [652, 36] width 23 height 7
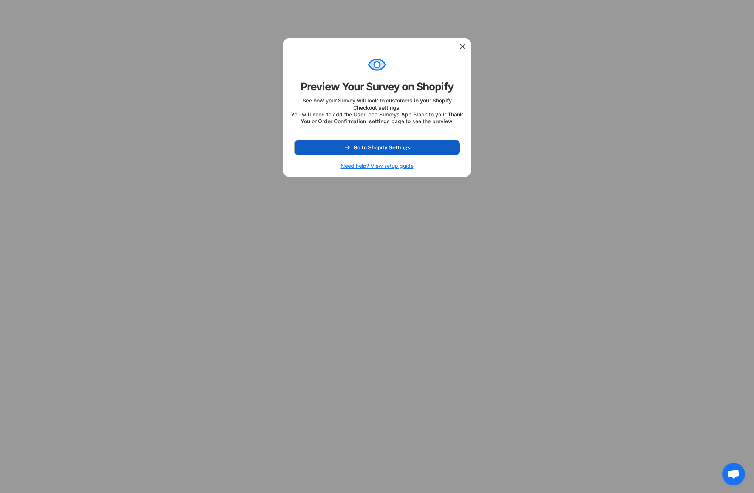
click at [395, 150] on span "Go to Shopify Settings" at bounding box center [382, 147] width 57 height 5
click at [462, 48] on icon at bounding box center [463, 47] width 8 height 8
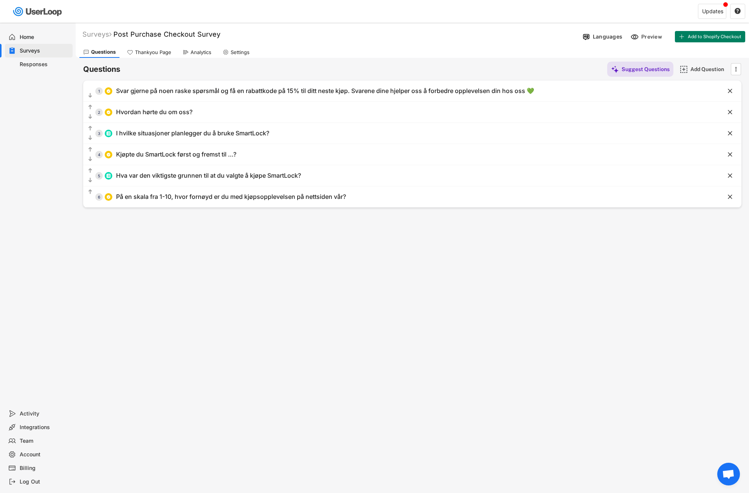
click at [154, 54] on div "Thankyou Page" at bounding box center [153, 52] width 36 height 6
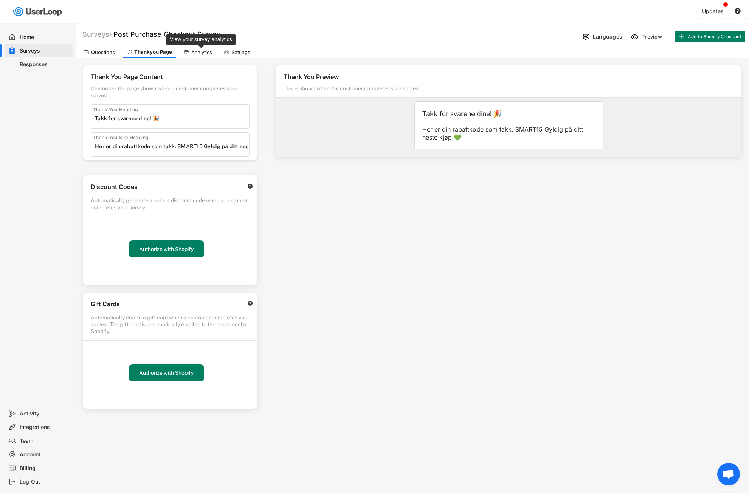
click at [199, 53] on div "Analytics" at bounding box center [201, 52] width 21 height 6
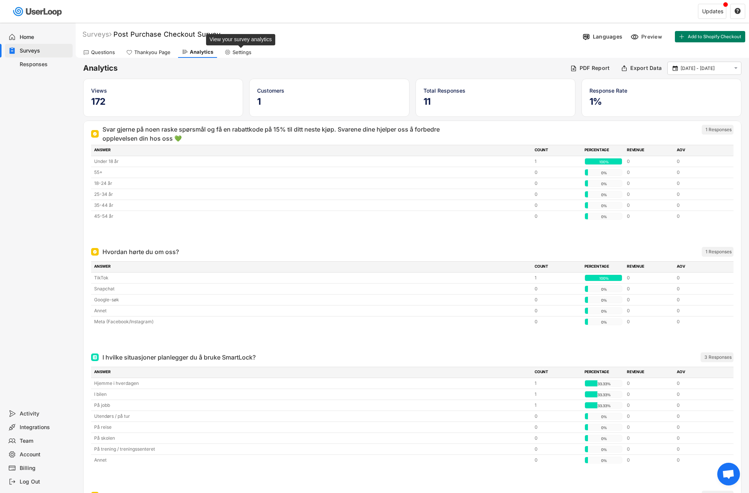
click at [241, 50] on div "Settings" at bounding box center [241, 52] width 19 height 6
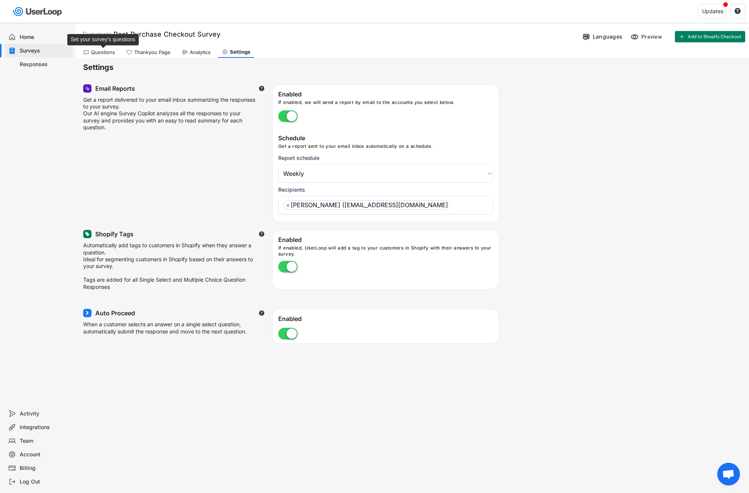
click at [94, 52] on div "Questions" at bounding box center [103, 52] width 24 height 6
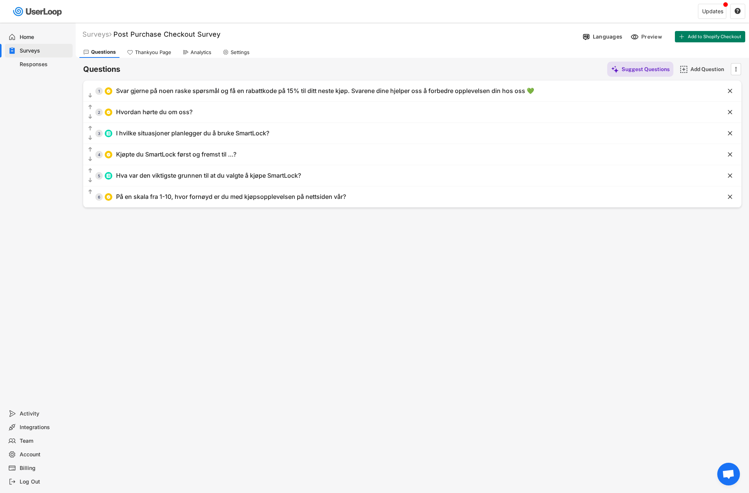
click at [45, 35] on div "Home" at bounding box center [45, 37] width 50 height 7
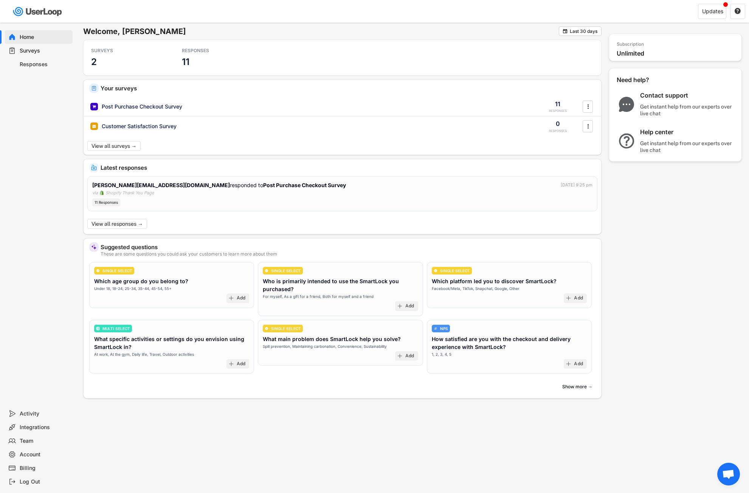
click at [46, 51] on div "Surveys" at bounding box center [45, 50] width 50 height 7
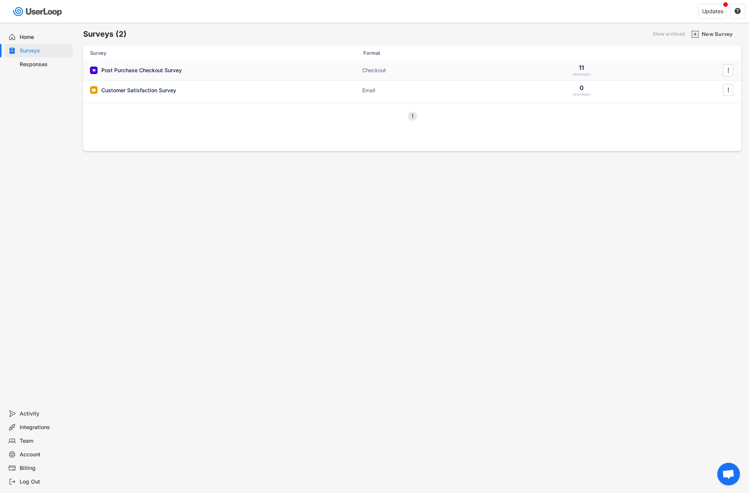
click at [257, 67] on div "Post Purchase Checkout Survey Checkout 11 RESPONSES " at bounding box center [412, 70] width 658 height 20
select select "1348695171700984260__LOOKUP__1757521491950x766477275013196000"
select select ""weekly""
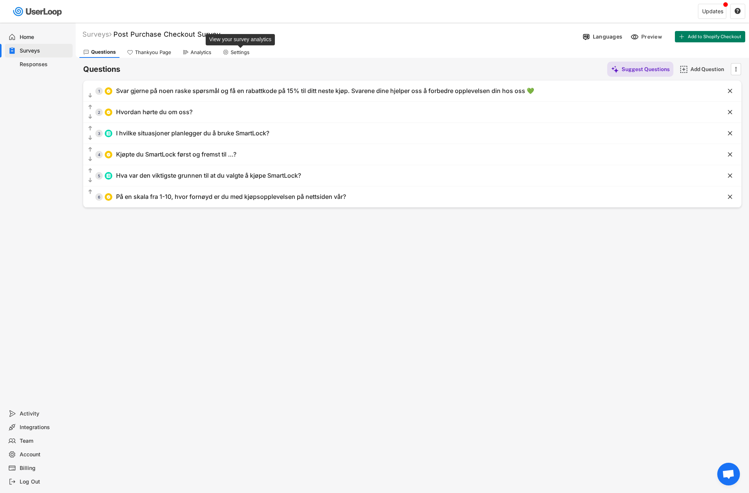
click at [234, 51] on div "Settings" at bounding box center [239, 52] width 19 height 6
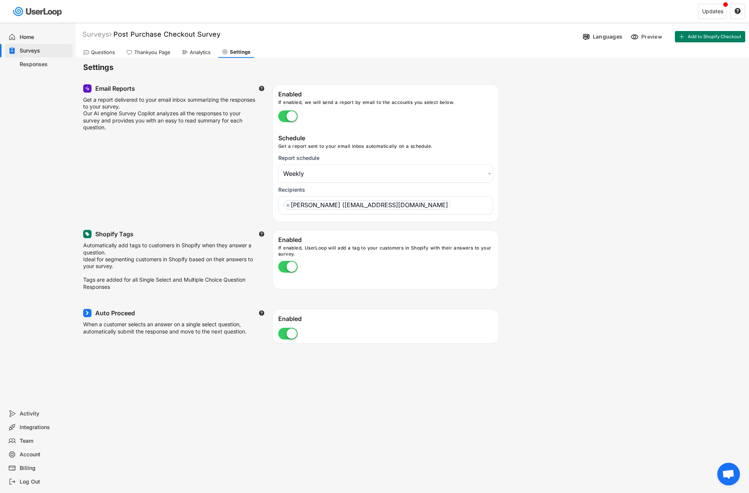
click at [187, 50] on div "Analytics" at bounding box center [196, 51] width 36 height 11
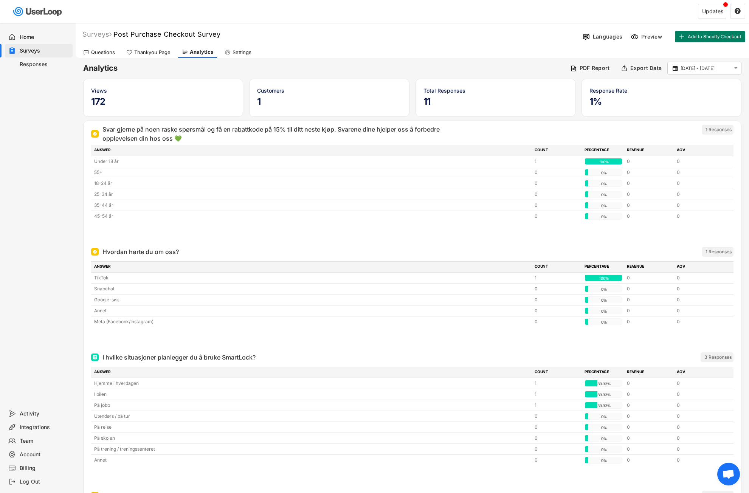
click at [156, 52] on div "Thankyou Page" at bounding box center [152, 52] width 36 height 6
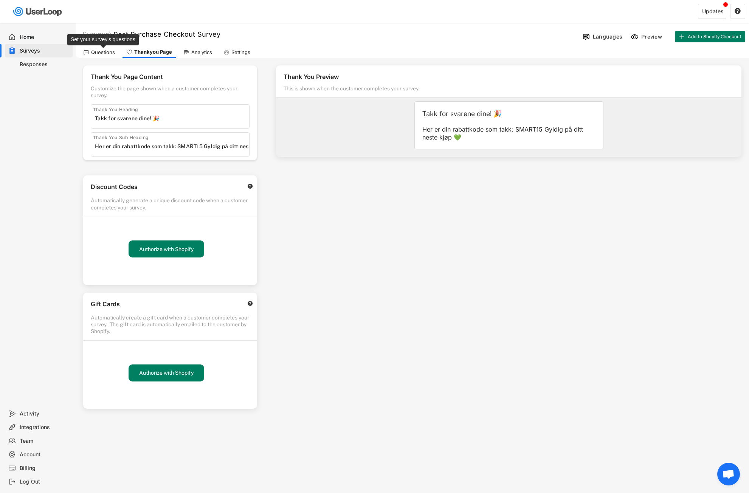
click at [103, 52] on div "Questions" at bounding box center [103, 52] width 24 height 6
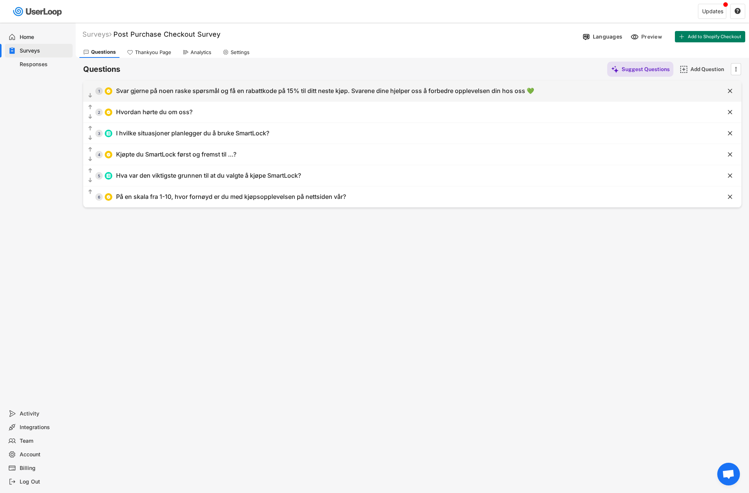
click at [293, 92] on div "Svar gjerne på noen raske spørsmål og få en rabattkode på 15% til ditt neste kj…" at bounding box center [325, 91] width 418 height 8
type input "Svar gjerne på noen raske spørsmål og få en rabattkode på 15% til ditt neste kj…"
type input "Under 18 år"
type input "18-24 år"
type input "25-34 år"
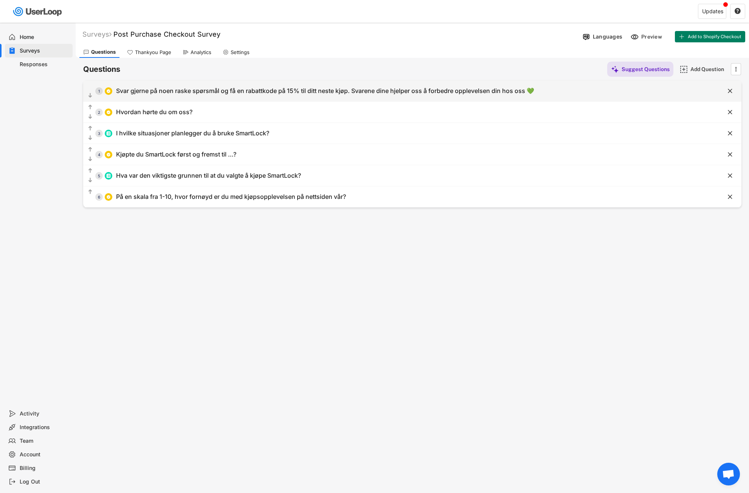
type input "35-44 år"
type input "45-54 år"
type input "55+"
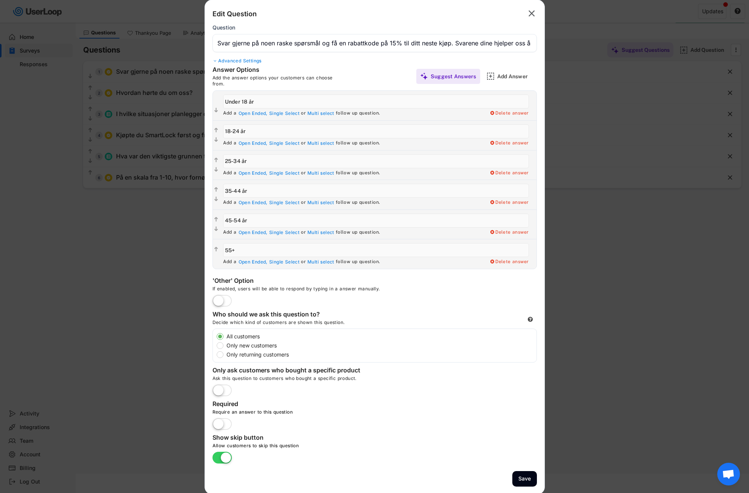
scroll to position [23, 0]
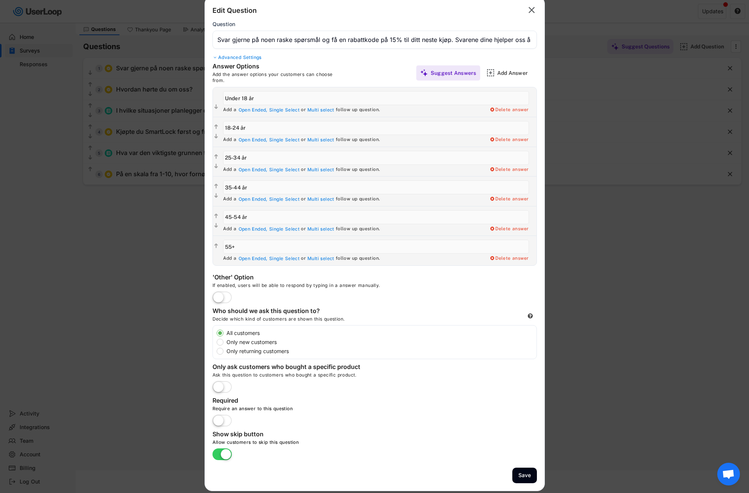
click at [220, 453] on label at bounding box center [221, 454] width 23 height 17
click at [0, 0] on input "checkbox" at bounding box center [0, 0] width 0 height 0
click at [525, 474] on button "Save" at bounding box center [524, 474] width 25 height 15
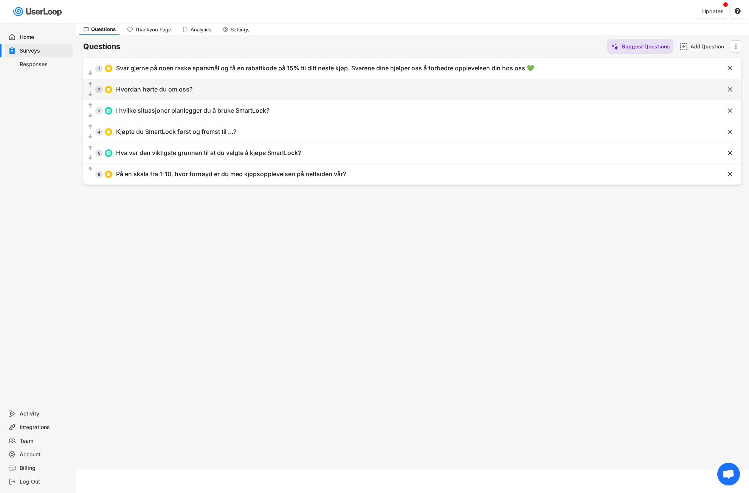
click at [254, 90] on div "  2 Hvordan hørte du om oss?" at bounding box center [393, 89] width 620 height 17
type input "Hvordan hørte du om oss?"
type input "Meta (Facebook/Instagram)"
type input "TikTok"
type input "Snapchat"
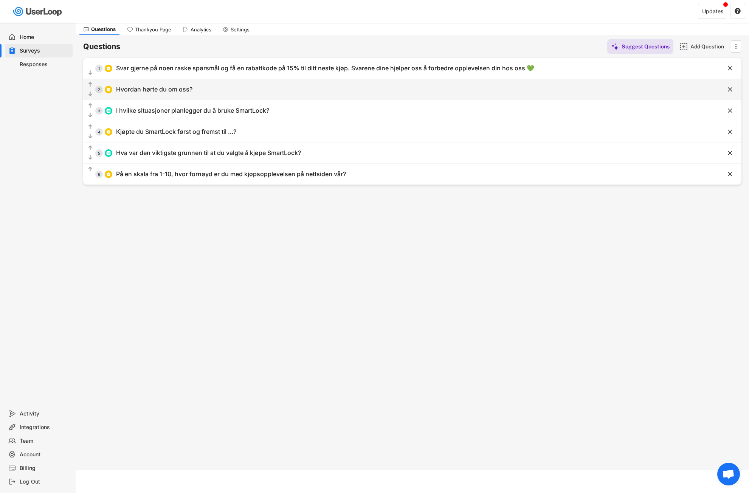
type input "Google-søk"
type input "Annet"
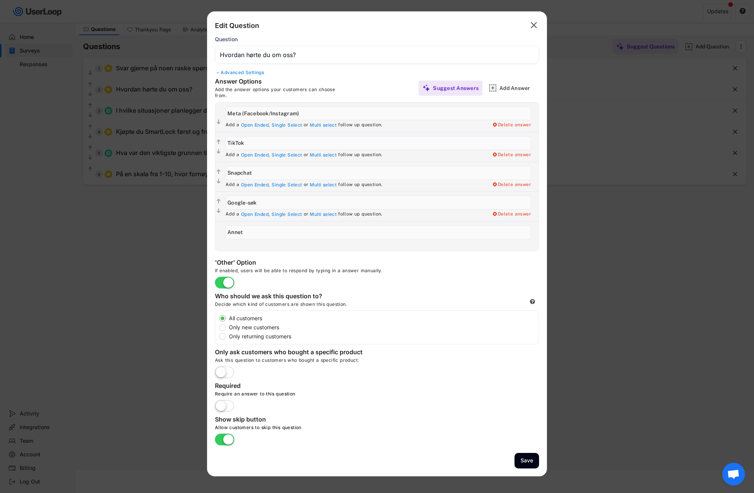
click at [218, 438] on label at bounding box center [224, 439] width 23 height 17
click at [0, 0] on input "checkbox" at bounding box center [0, 0] width 0 height 0
click at [527, 459] on button "Save" at bounding box center [527, 460] width 25 height 15
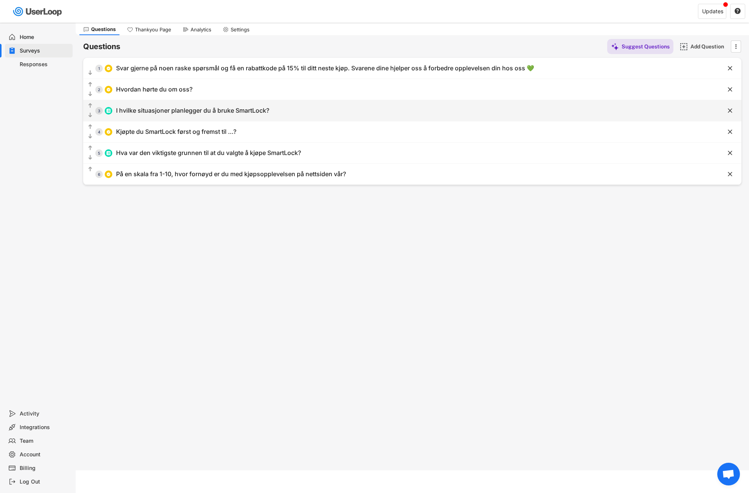
click at [215, 111] on div "I hvilke situasjoner planlegger du å bruke SmartLock?" at bounding box center [192, 111] width 153 height 8
type input "I hvilke situasjoner planlegger du å bruke SmartLock?"
type input "På jobb"
type input "På trening / treningssenteret"
type input "Hjemme i hverdagen"
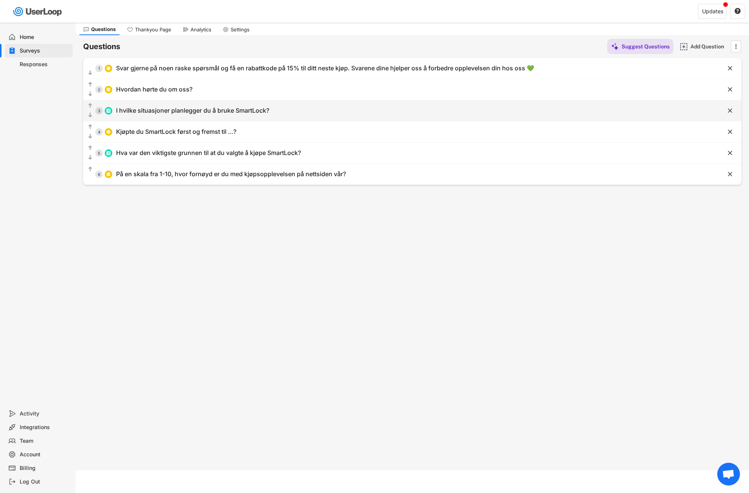
type input "Utendørs / på tur"
type input "På reise"
type input "I bilen"
type input "På skolen"
type input "Annet"
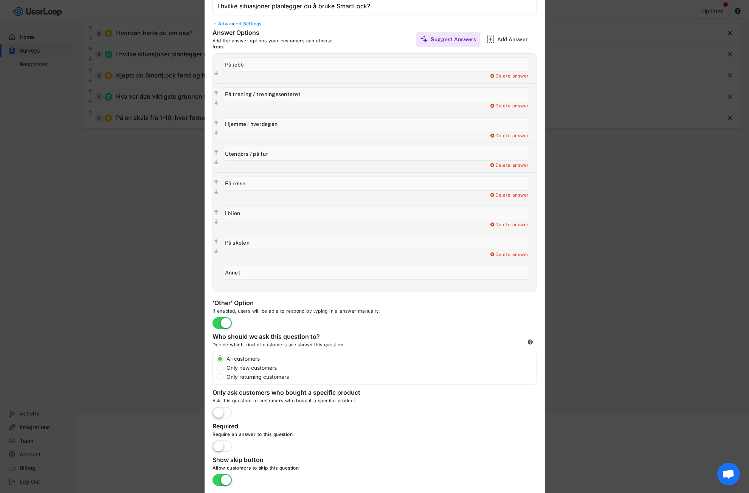
scroll to position [103, 0]
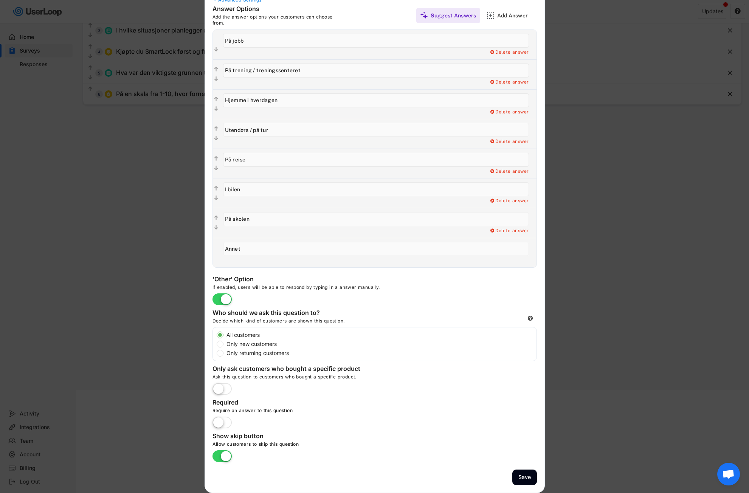
click at [220, 457] on label at bounding box center [221, 456] width 23 height 17
click at [0, 0] on input "checkbox" at bounding box center [0, 0] width 0 height 0
click at [522, 476] on button "Save" at bounding box center [524, 476] width 25 height 15
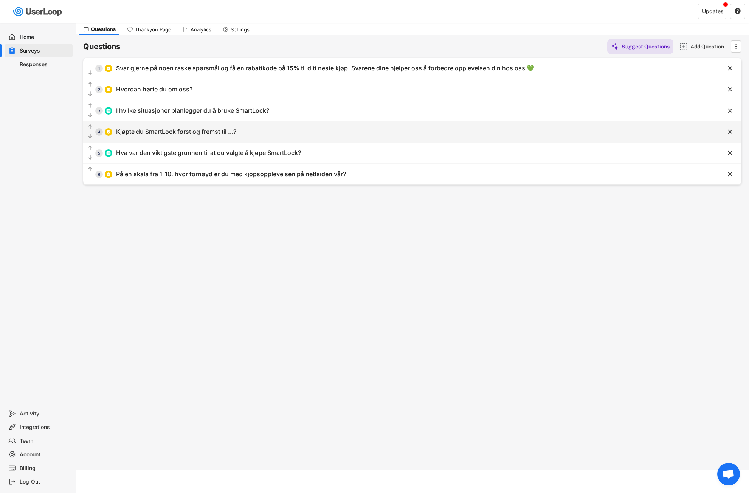
click at [199, 131] on div "Kjøpte du SmartLock først og fremst til …?" at bounding box center [176, 132] width 120 height 8
type input "Kjøpte du SmartLock først og fremst til …?"
type input "Til meg selv"
type input "Til foreldrene mine"
type input "Til barn"
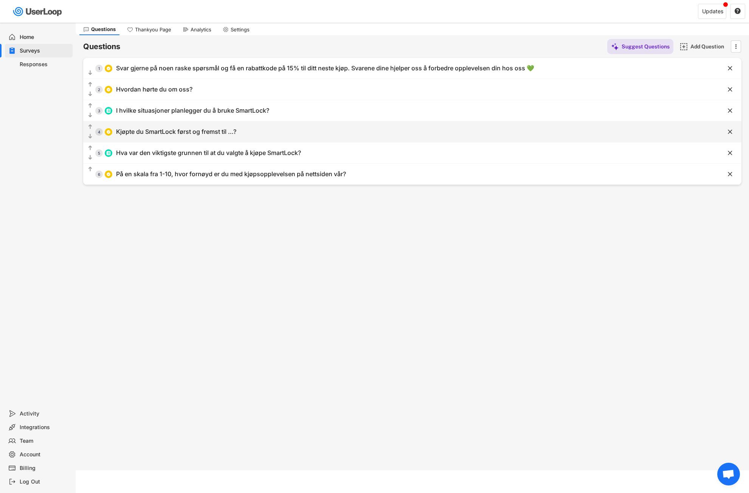
type input "Til et søsken"
type input "Til en venn eller partner"
type input "Som gave (til noen andre)"
type input "Annet"
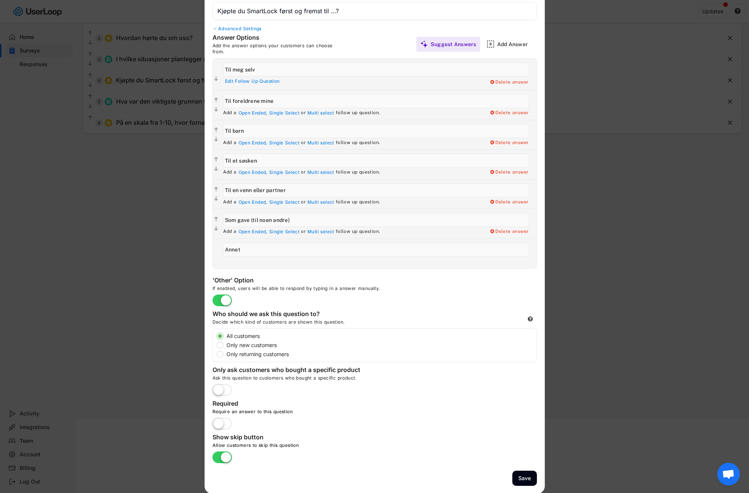
scroll to position [75, 0]
click at [221, 454] on label at bounding box center [221, 457] width 23 height 17
click at [0, 0] on input "checkbox" at bounding box center [0, 0] width 0 height 0
click at [224, 421] on label at bounding box center [221, 423] width 23 height 17
click at [0, 0] on input "checkbox" at bounding box center [0, 0] width 0 height 0
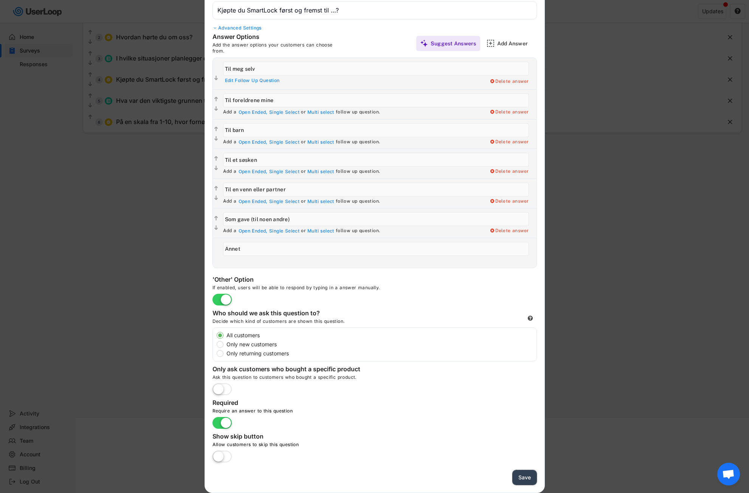
click at [525, 476] on button "Save" at bounding box center [524, 477] width 25 height 15
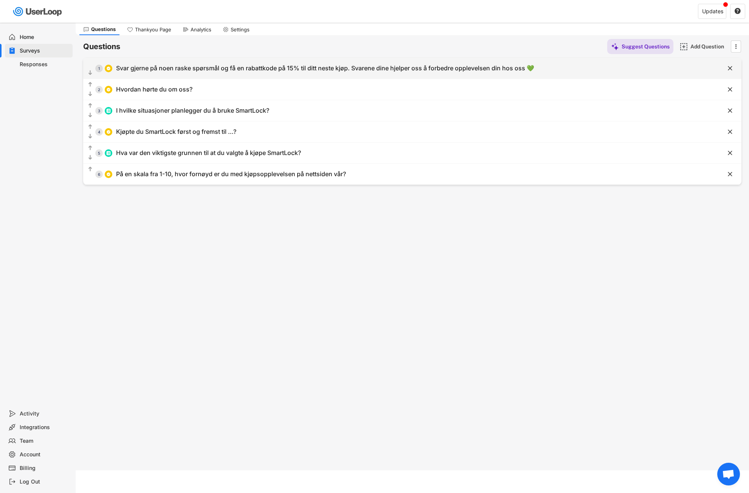
click at [219, 66] on div "Svar gjerne på noen raske spørsmål og få en rabattkode på 15% til ditt neste kj…" at bounding box center [325, 68] width 418 height 8
type input "Svar gjerne på noen raske spørsmål og få en rabattkode på 15% til ditt neste kj…"
type input "Under 18 år"
type input "18-24 år"
type input "25-34 år"
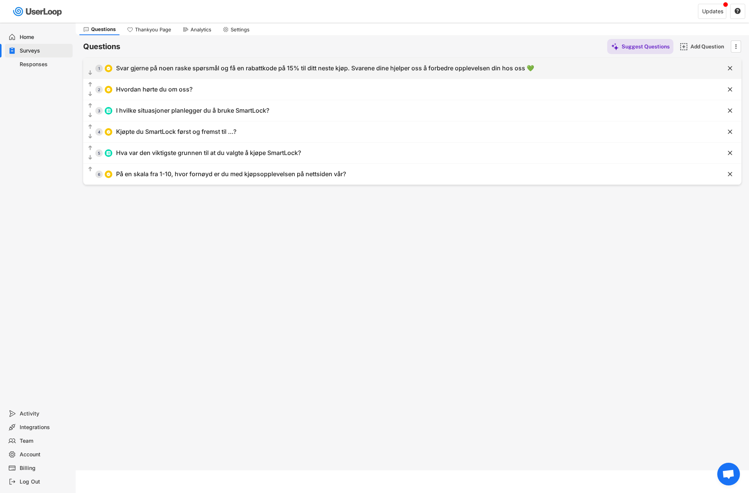
type input "35-44 år"
type input "45-54 år"
type input "55+"
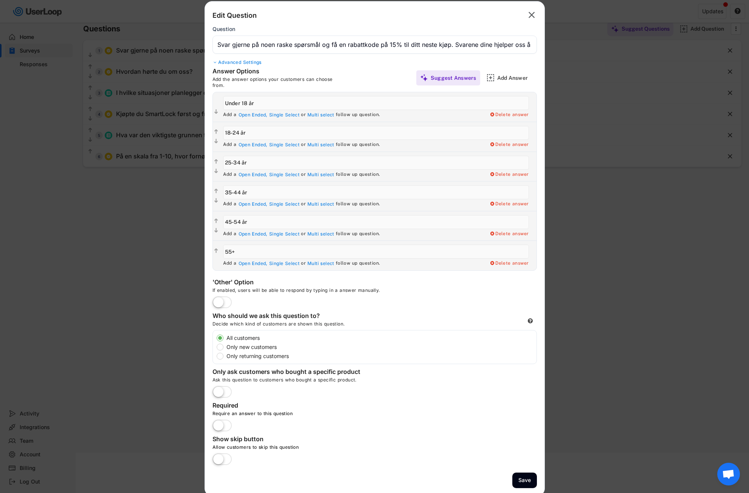
scroll to position [43, 0]
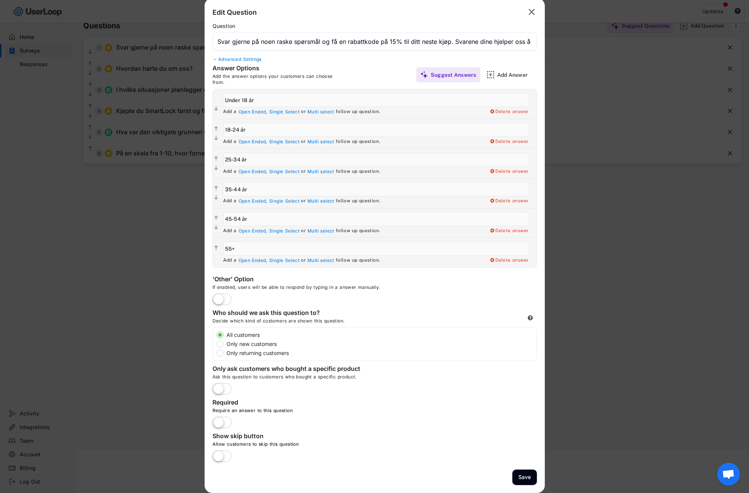
click at [222, 420] on label at bounding box center [221, 422] width 23 height 17
click at [0, 0] on input "checkbox" at bounding box center [0, 0] width 0 height 0
click at [524, 477] on button "Save" at bounding box center [524, 476] width 25 height 15
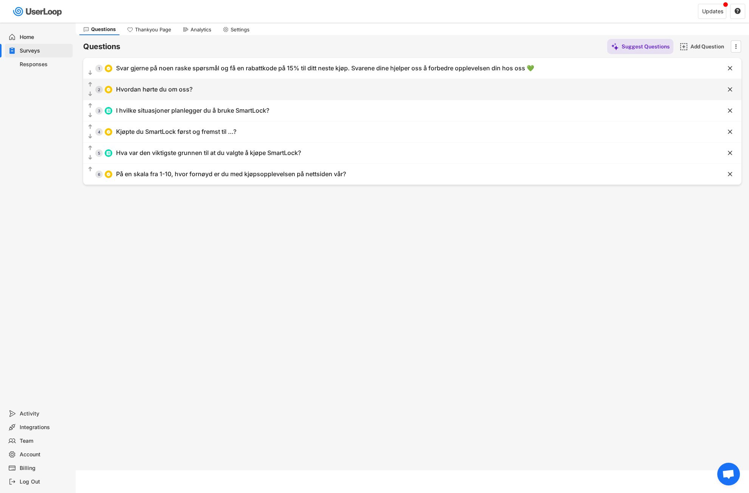
click at [206, 91] on div "  2 Hvordan hørte du om oss?" at bounding box center [393, 89] width 620 height 17
type input "Hvordan hørte du om oss?"
type input "Meta (Facebook/Instagram)"
type input "TikTok"
type input "Snapchat"
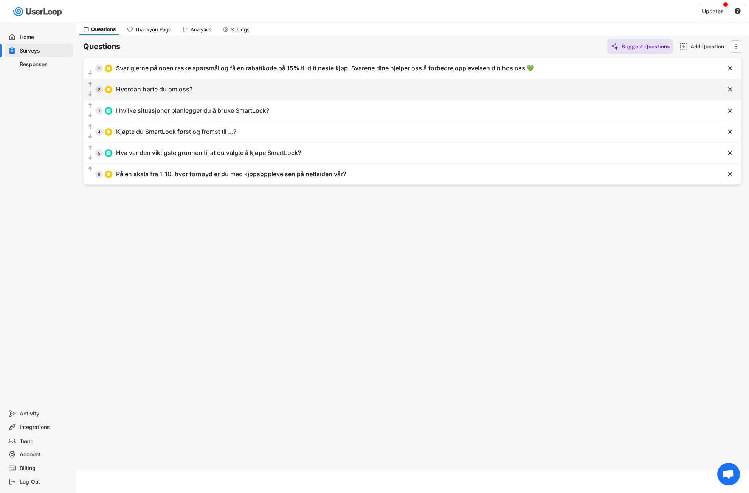
type input "Google-søk"
type input "Annet"
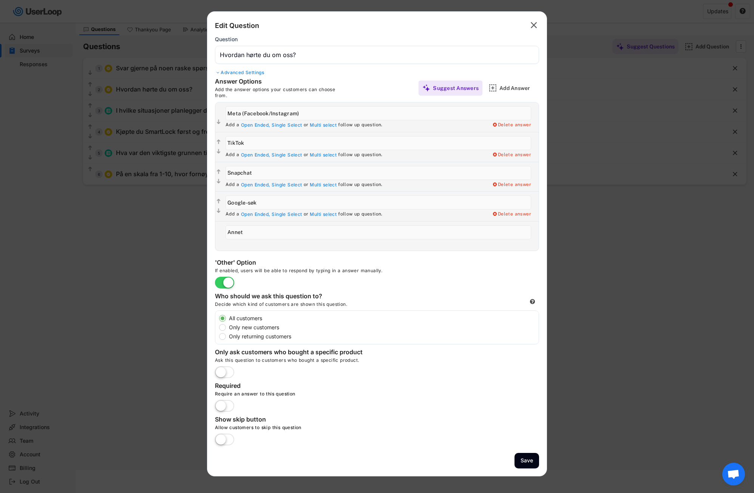
click at [228, 402] on label at bounding box center [224, 406] width 23 height 17
click at [0, 0] on input "checkbox" at bounding box center [0, 0] width 0 height 0
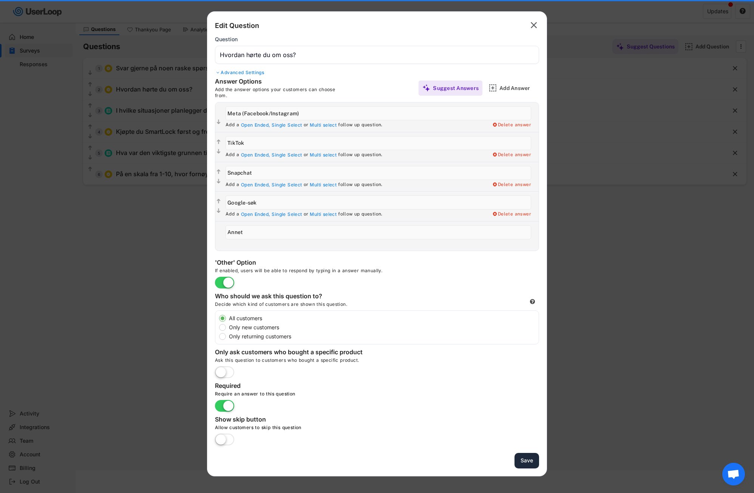
click at [524, 461] on button "Save" at bounding box center [527, 460] width 25 height 15
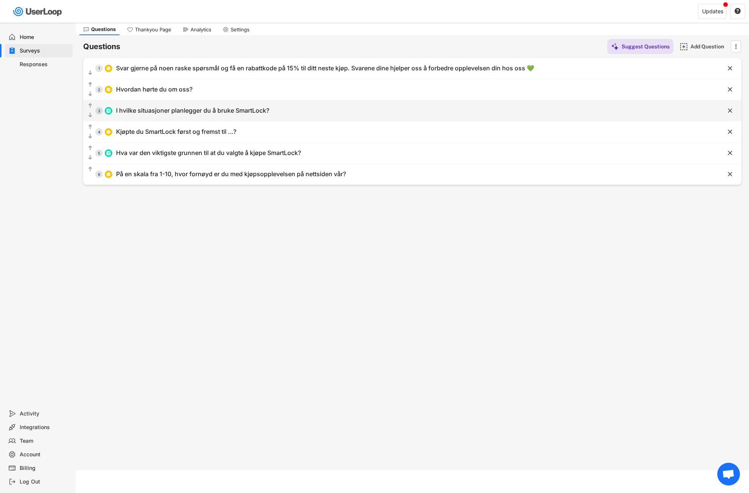
click at [189, 111] on div "I hvilke situasjoner planlegger du å bruke SmartLock?" at bounding box center [192, 111] width 153 height 8
type input "I hvilke situasjoner planlegger du å bruke SmartLock?"
type input "På jobb"
type input "På trening / treningssenteret"
type input "Hjemme i hverdagen"
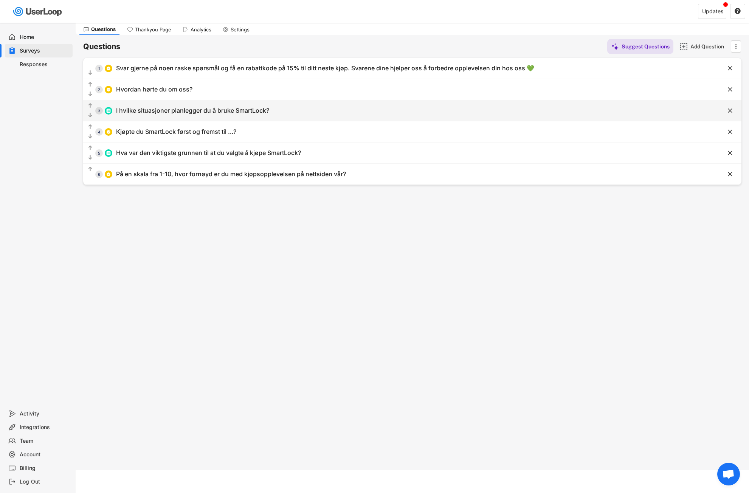
type input "Utendørs / på tur"
type input "På reise"
type input "I bilen"
type input "På skolen"
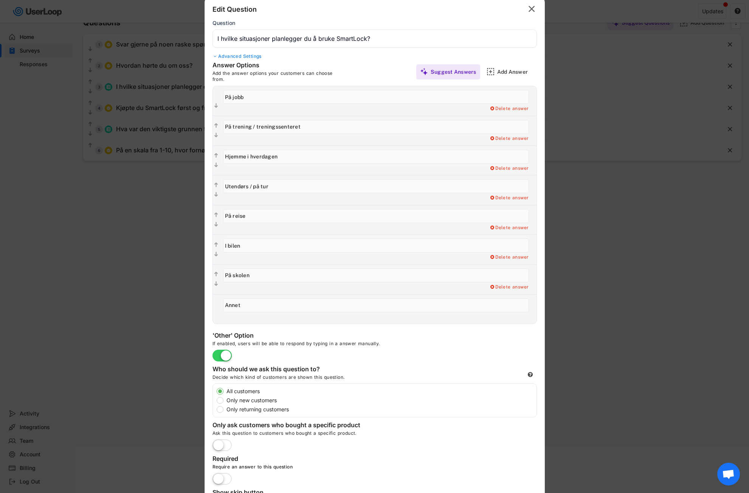
scroll to position [103, 0]
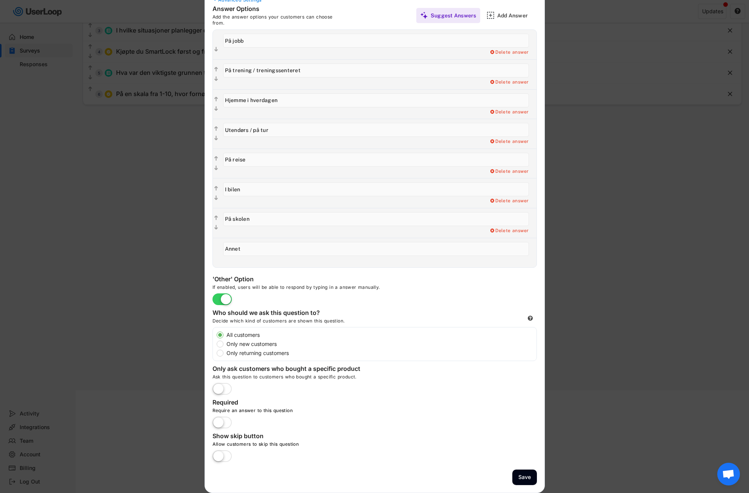
drag, startPoint x: 224, startPoint y: 421, endPoint x: 231, endPoint y: 421, distance: 6.8
click at [224, 421] on label at bounding box center [221, 422] width 23 height 17
click at [0, 0] on input "checkbox" at bounding box center [0, 0] width 0 height 0
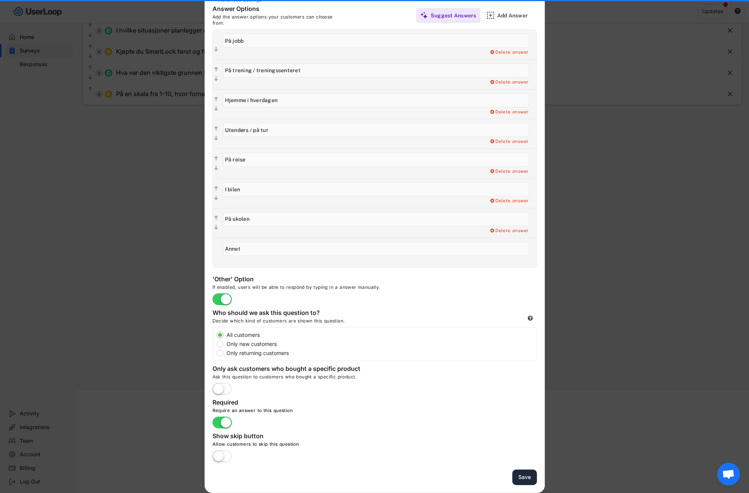
click at [522, 474] on button "Save" at bounding box center [524, 476] width 25 height 15
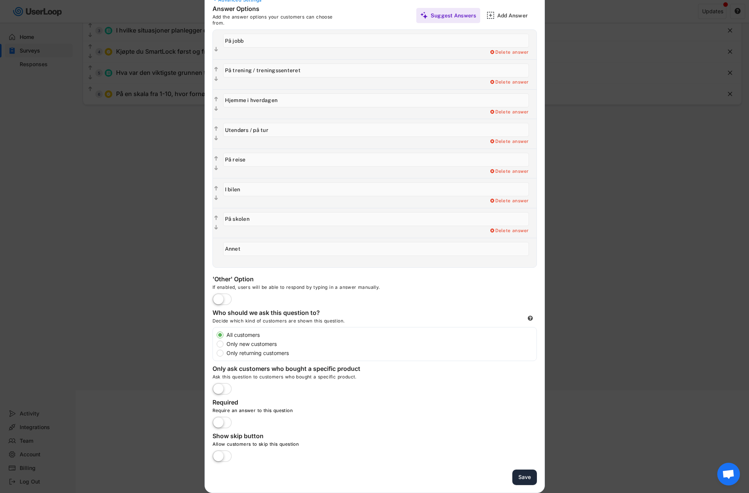
scroll to position [23, 0]
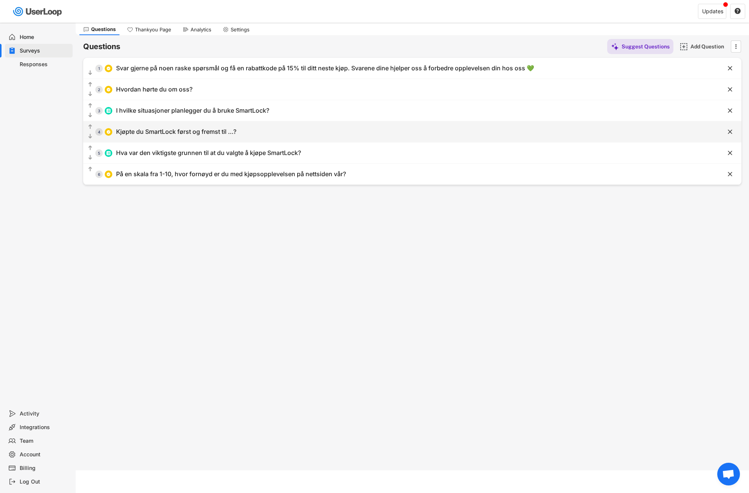
click at [179, 133] on div "Kjøpte du SmartLock først og fremst til …?" at bounding box center [176, 132] width 120 height 8
type input "Kjøpte du SmartLock først og fremst til …?"
type input "Til meg selv"
type input "Til foreldrene mine"
type input "Til barn"
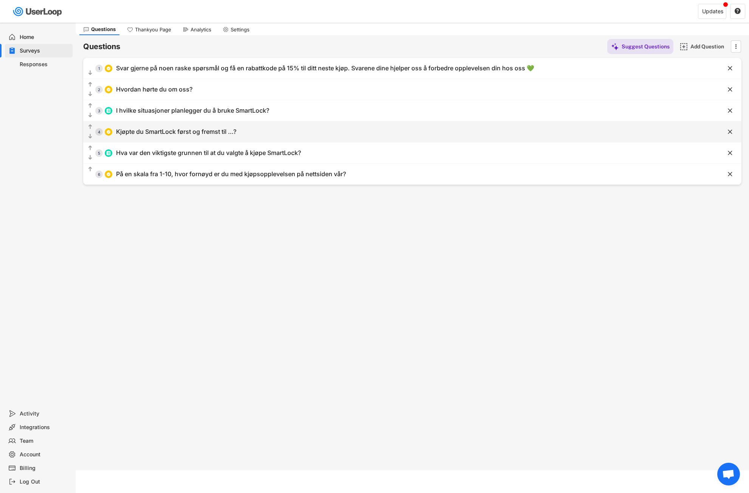
type input "Til et søsken"
type input "Til en venn eller partner"
type input "Som gave (til noen andre)"
type input "Annet"
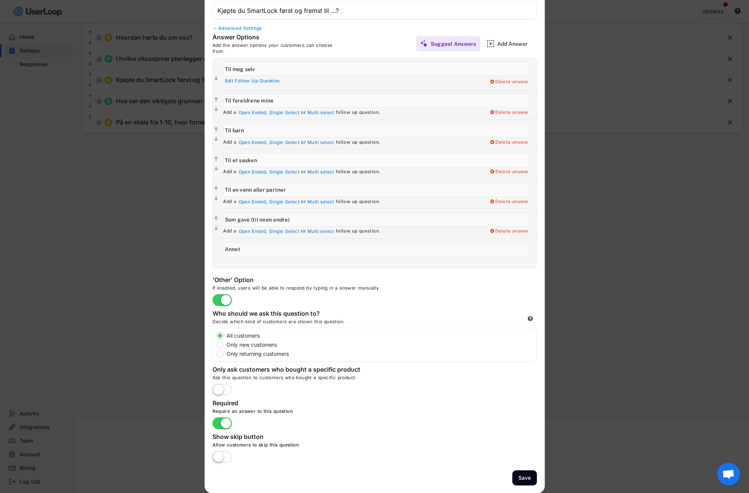
scroll to position [75, 0]
click at [524, 476] on button "Save" at bounding box center [524, 477] width 25 height 15
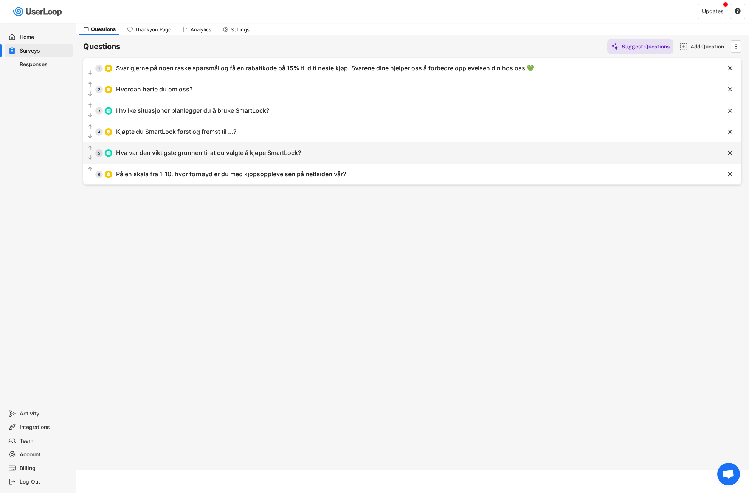
click at [187, 152] on div "Hva var den viktigste grunnen til at du valgte å kjøpe SmartLock?" at bounding box center [208, 153] width 185 height 8
type input "Hva var den viktigste grunnen til at du valgte å kjøpe SmartLock?"
type input "Bevarer kullsyren og smaken lenger"
type input "Forhindrer søl"
type input "Mer miljøvennlig (mindre engangsbruk)"
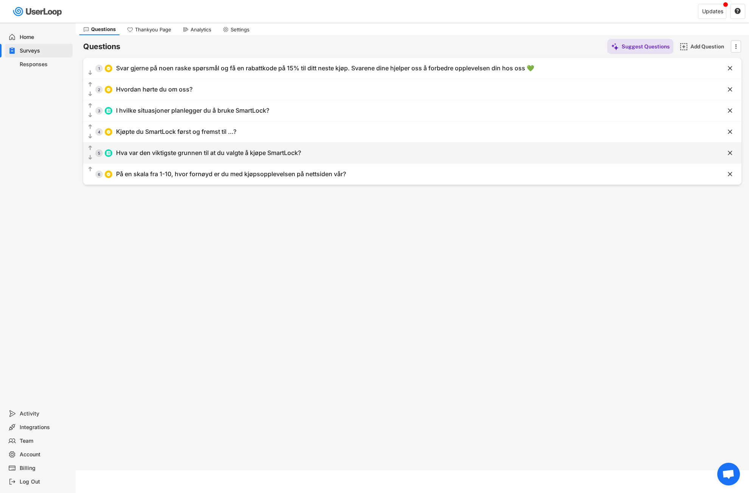
type input "Praktisk og liten - gjør at jeg kan ta med meg en åpnet brusboks på farten"
type input "Annet"
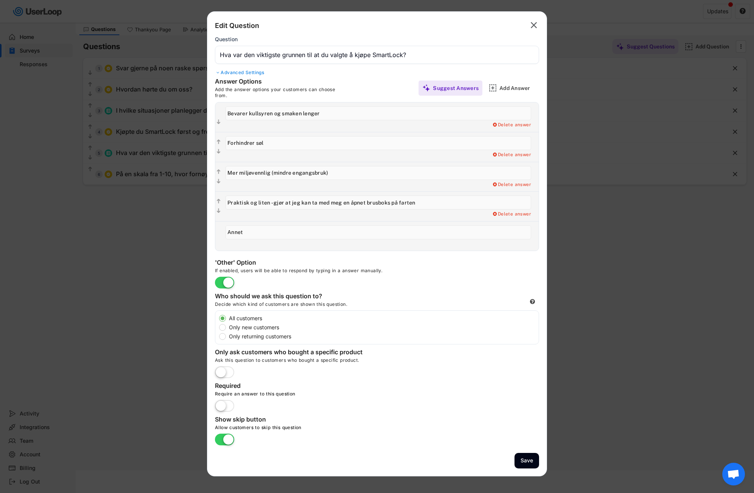
click at [231, 397] on div "Require an answer to this question" at bounding box center [328, 395] width 227 height 9
click at [228, 405] on label at bounding box center [224, 406] width 23 height 17
click at [0, 0] on input "checkbox" at bounding box center [0, 0] width 0 height 0
click at [221, 438] on label at bounding box center [224, 439] width 23 height 17
click at [0, 0] on input "checkbox" at bounding box center [0, 0] width 0 height 0
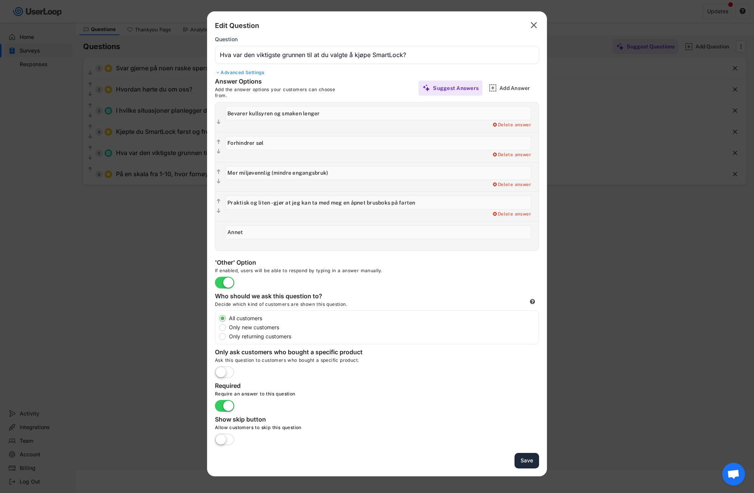
click at [534, 464] on button "Save" at bounding box center [527, 460] width 25 height 15
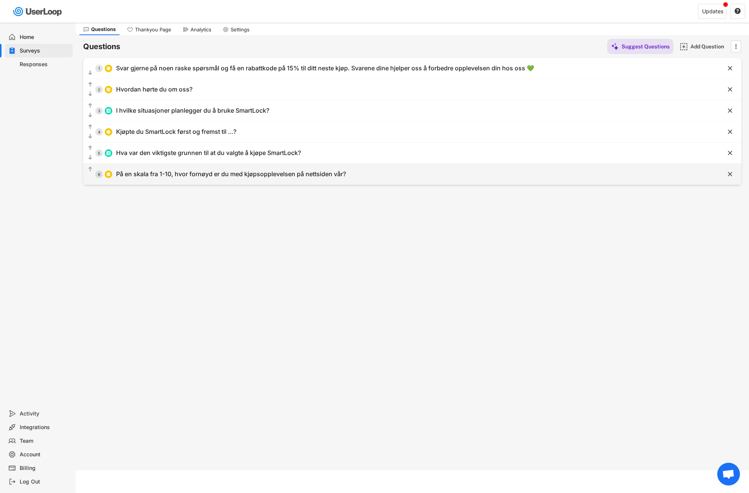
click at [308, 168] on div "  6 På en skala fra 1-10, hvor fornøyd er du med kjøpsopplevelsen på nettside…" at bounding box center [393, 173] width 620 height 17
type input "På en skala fra 1-10, hvor fornøyd er du med kjøpsopplevelsen på nettsiden vår?"
type input "1"
type input "2"
type input "3"
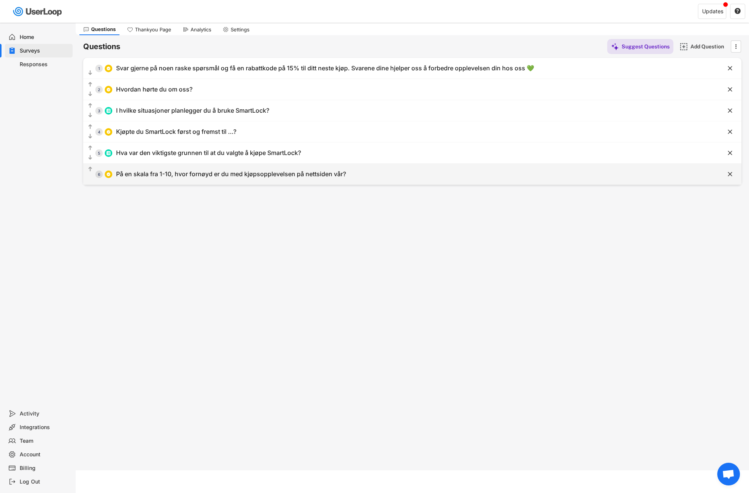
type input "4"
type input "5"
type input "6"
type input "7"
type input "8"
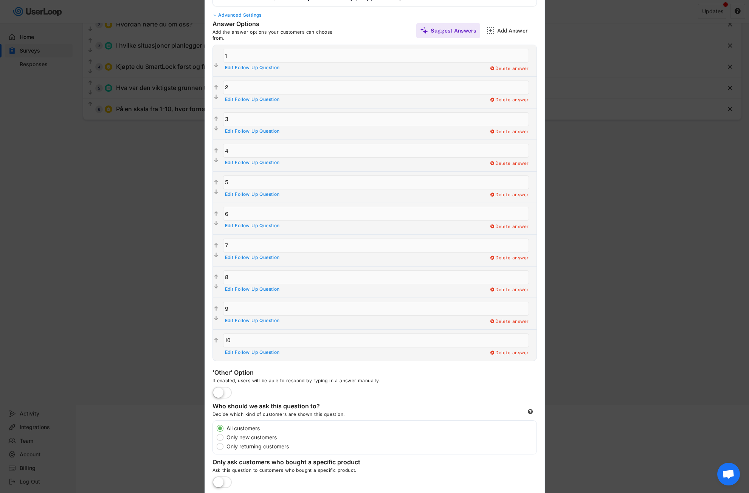
scroll to position [181, 0]
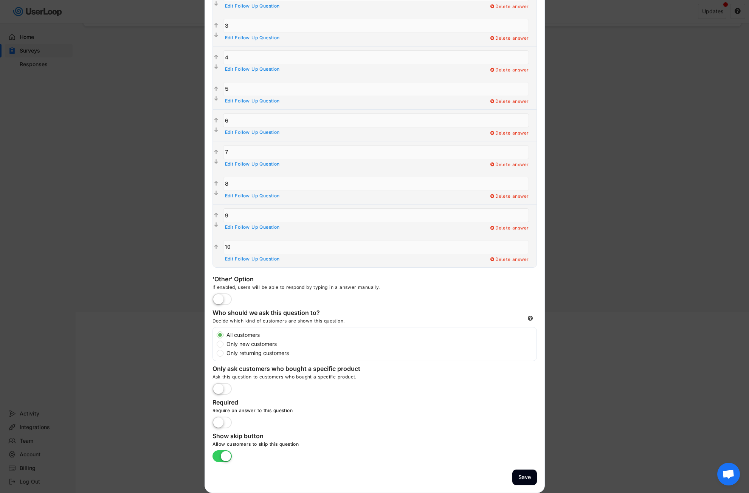
click at [227, 421] on label at bounding box center [221, 422] width 23 height 17
click at [0, 0] on input "checkbox" at bounding box center [0, 0] width 0 height 0
click at [215, 458] on label at bounding box center [221, 456] width 23 height 17
click at [0, 0] on input "checkbox" at bounding box center [0, 0] width 0 height 0
click at [527, 475] on button "Save" at bounding box center [524, 476] width 25 height 15
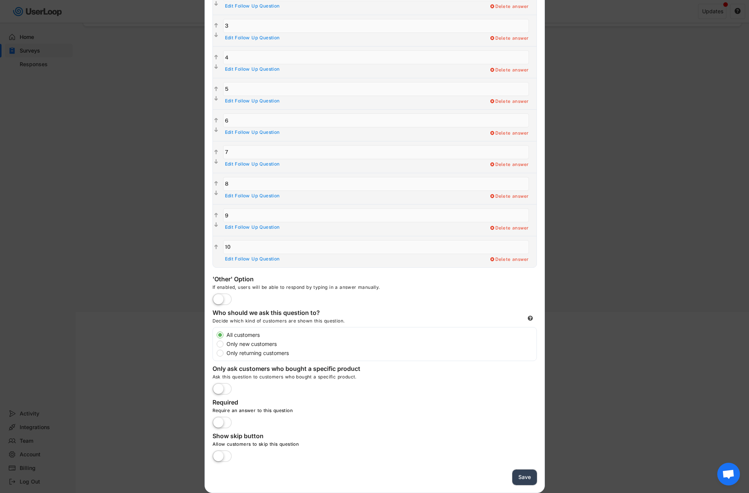
scroll to position [23, 0]
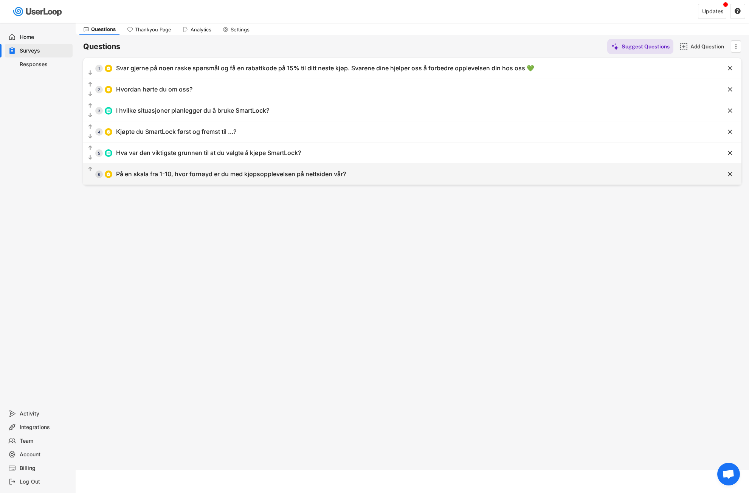
click at [186, 177] on div "På en skala fra 1-10, hvor fornøyd er du med kjøpsopplevelsen på nettsiden vår?" at bounding box center [231, 174] width 230 height 8
type input "På en skala fra 1-10, hvor fornøyd er du med kjøpsopplevelsen på nettsiden vår?"
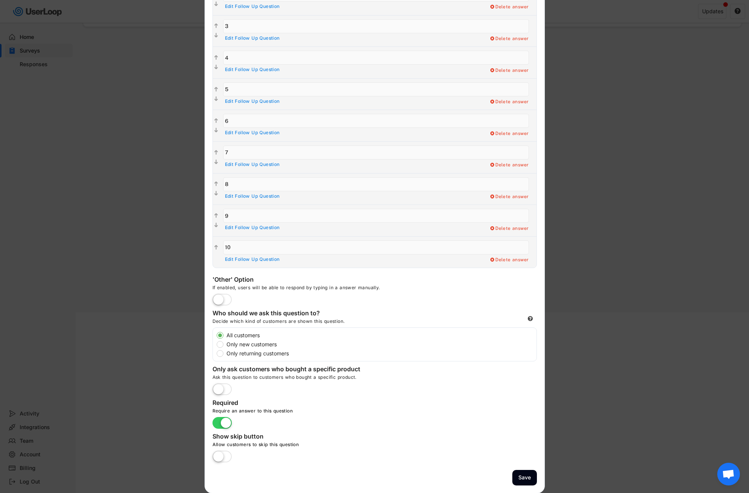
scroll to position [181, 0]
click at [532, 474] on button "Save" at bounding box center [524, 476] width 25 height 15
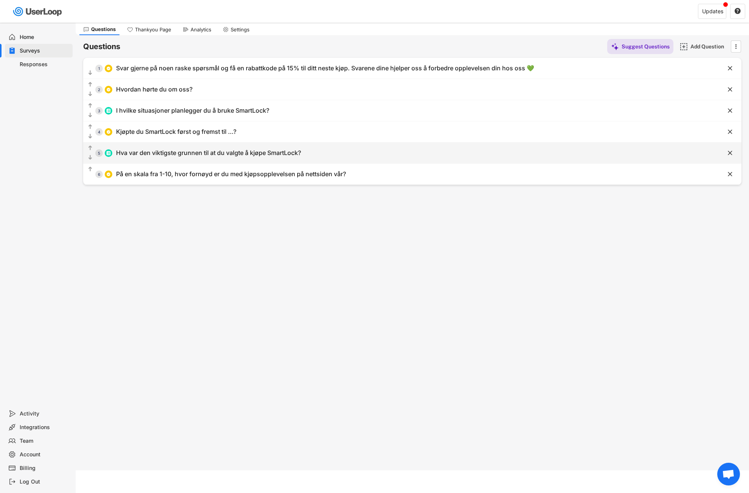
click at [177, 158] on div "  5 Hva var den viktigste grunnen til at du valgte å kjøpe SmartLock?" at bounding box center [393, 152] width 620 height 17
type input "Hva var den viktigste grunnen til at du valgte å kjøpe SmartLock?"
type input "Bevarer kullsyren og smaken lenger"
type input "Forhindrer søl"
type input "Mer miljøvennlig (mindre engangsbruk)"
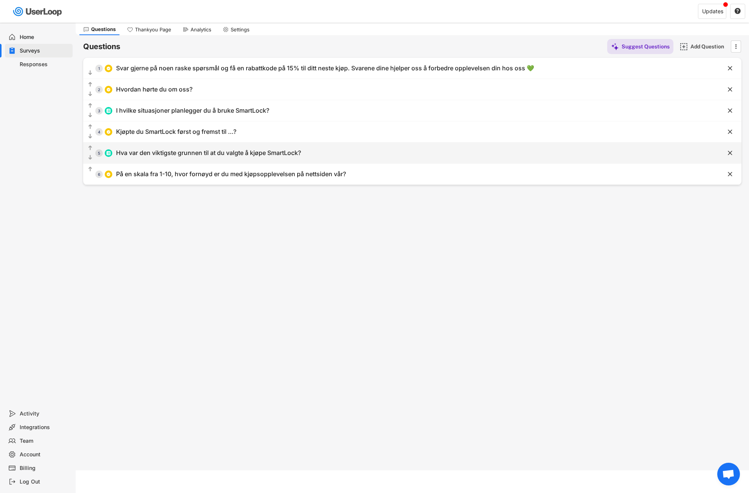
type input "Praktisk og liten - gjør at jeg kan ta med meg en åpnet brusboks på farten"
type input "Annet"
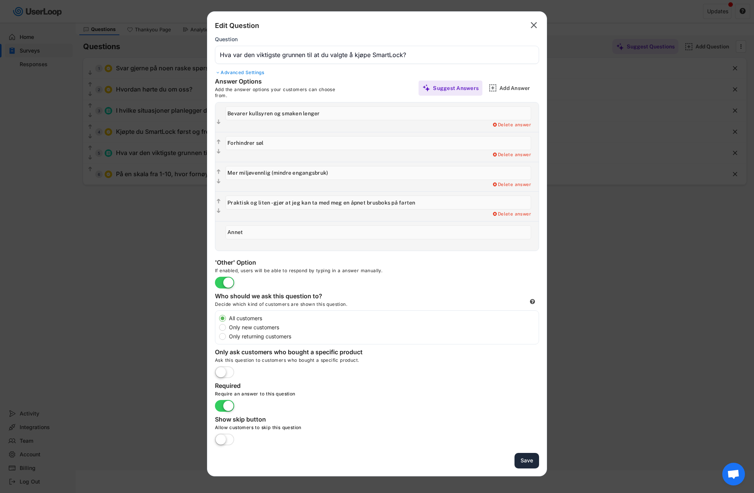
click at [523, 460] on button "Save" at bounding box center [527, 460] width 25 height 15
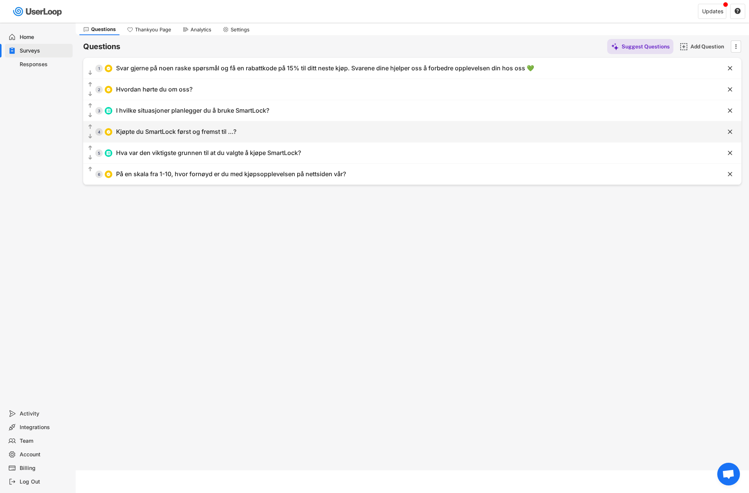
click at [142, 135] on div "Kjøpte du SmartLock først og fremst til …?" at bounding box center [176, 132] width 120 height 8
type input "Kjøpte du SmartLock først og fremst til …?"
type input "Til meg selv"
type input "Til foreldrene mine"
type input "Til barn"
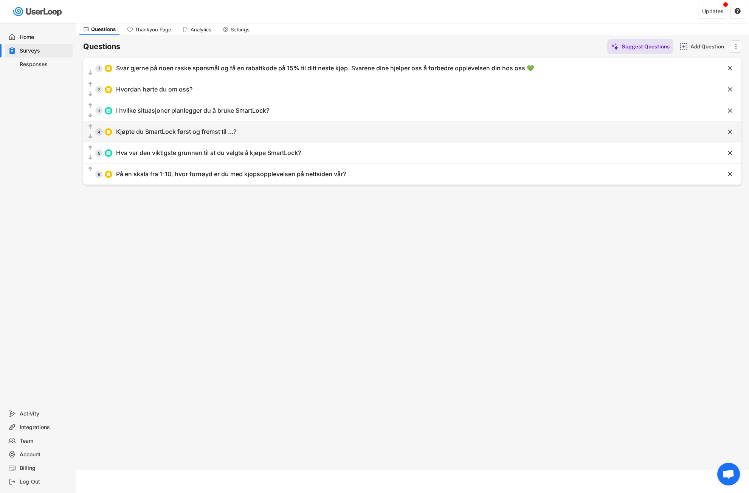
type input "Til et søsken"
type input "Til en venn eller partner"
type input "Som gave (til noen andre)"
type input "Annet"
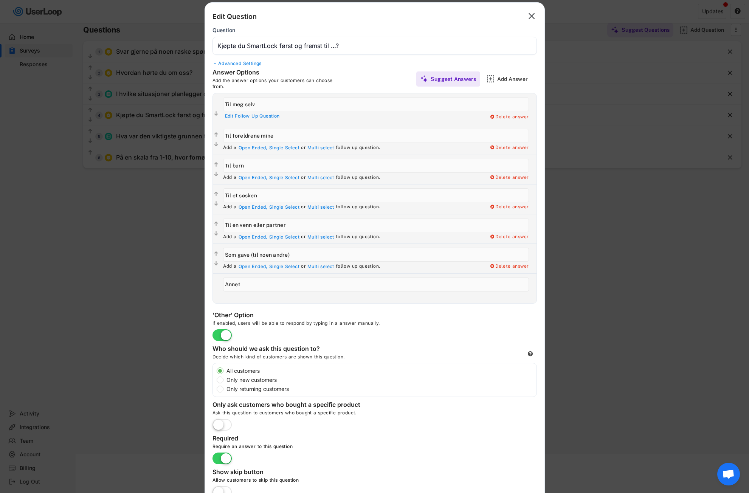
scroll to position [75, 0]
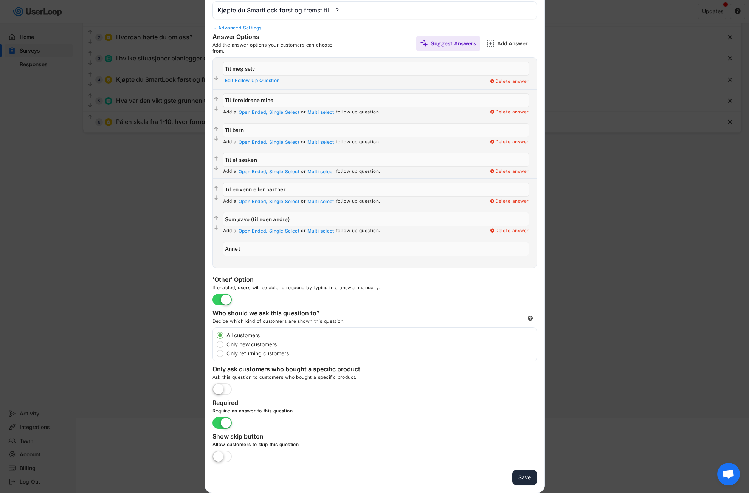
click at [525, 477] on button "Save" at bounding box center [524, 477] width 25 height 15
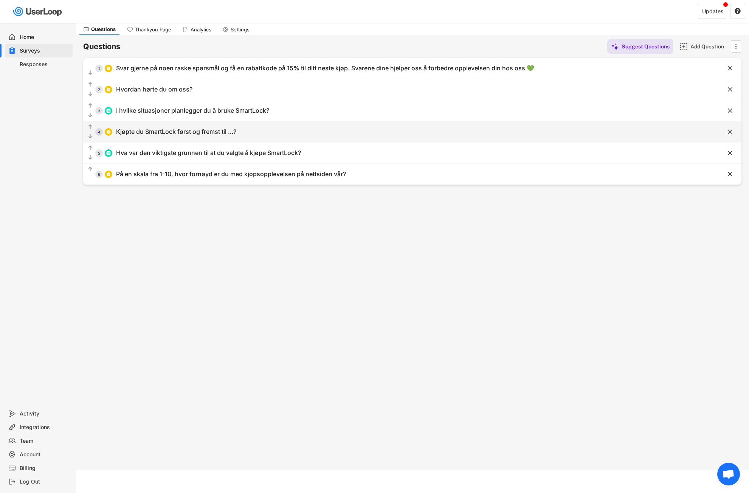
click at [175, 131] on div "Kjøpte du SmartLock først og fremst til …?" at bounding box center [176, 132] width 120 height 8
type input "Kjøpte du SmartLock først og fremst til …?"
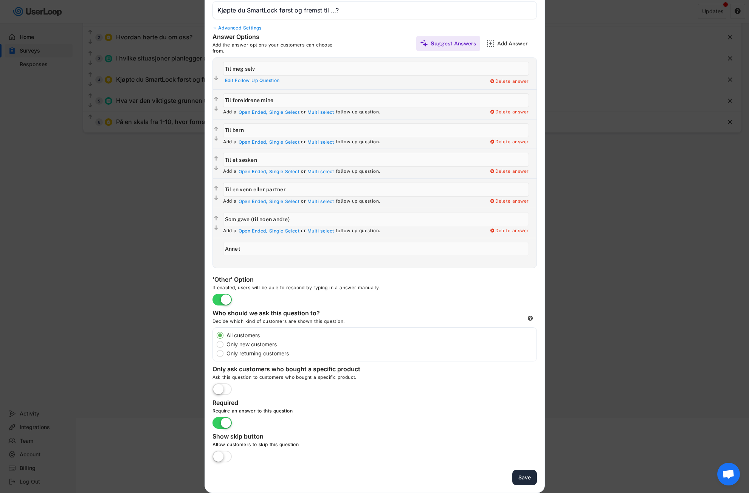
click at [525, 475] on button "Save" at bounding box center [524, 477] width 25 height 15
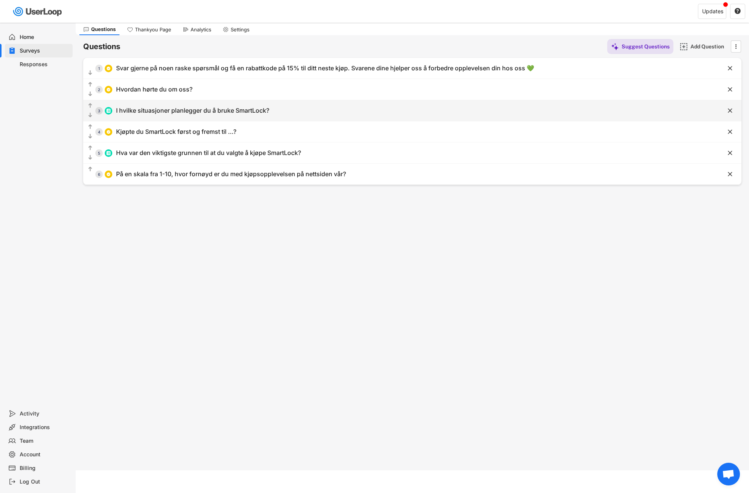
click at [158, 110] on div "I hvilke situasjoner planlegger du å bruke SmartLock?" at bounding box center [192, 111] width 153 height 8
type input "I hvilke situasjoner planlegger du å bruke SmartLock?"
type input "På jobb"
type input "På trening / treningssenteret"
type input "Hjemme i hverdagen"
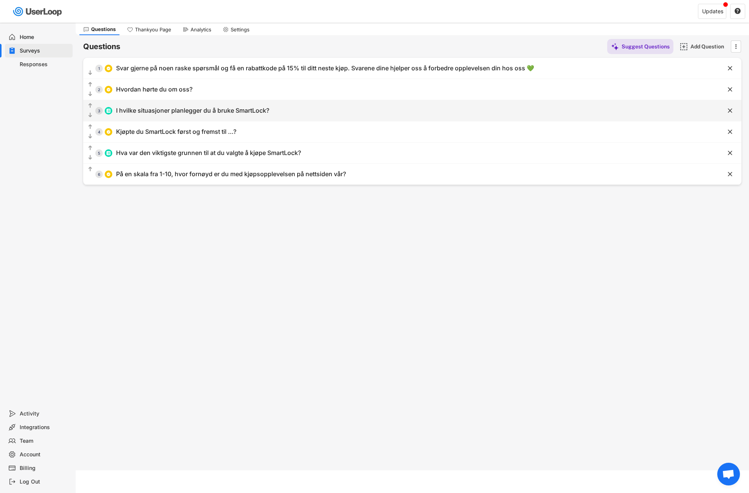
type input "Utendørs / på tur"
type input "På reise"
type input "I bilen"
type input "På skolen"
type input "Annet"
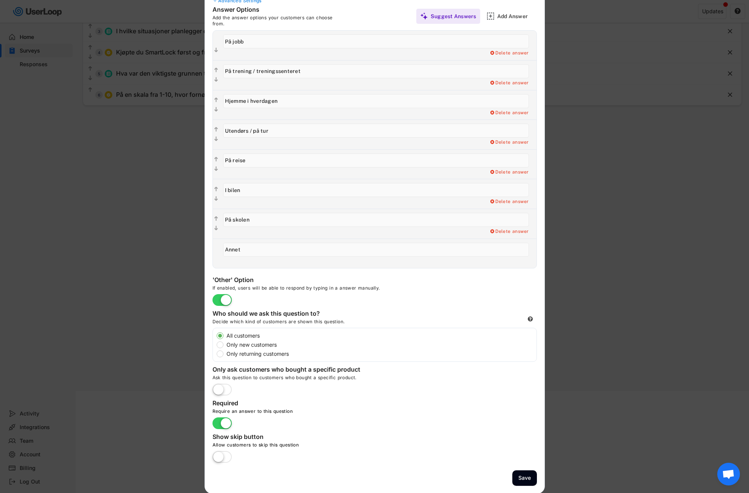
scroll to position [103, 0]
click at [520, 475] on button "Save" at bounding box center [524, 476] width 25 height 15
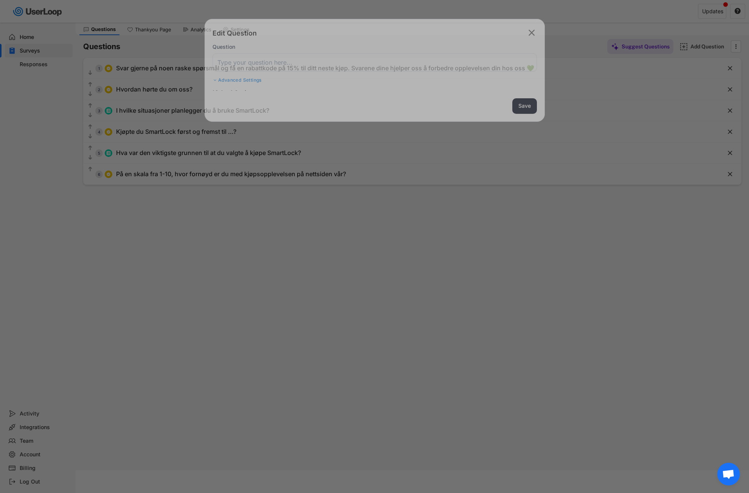
scroll to position [23, 0]
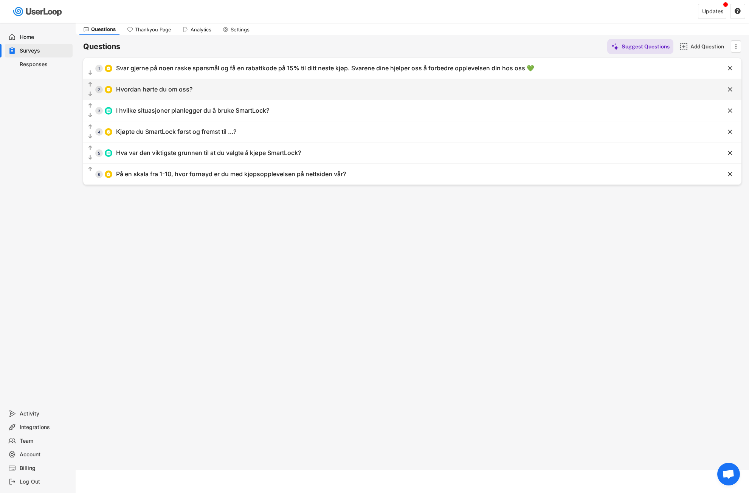
click at [162, 89] on div "Hvordan hørte du om oss?" at bounding box center [154, 89] width 76 height 8
type input "Hvordan hørte du om oss?"
type input "Meta (Facebook/Instagram)"
type input "TikTok"
type input "Snapchat"
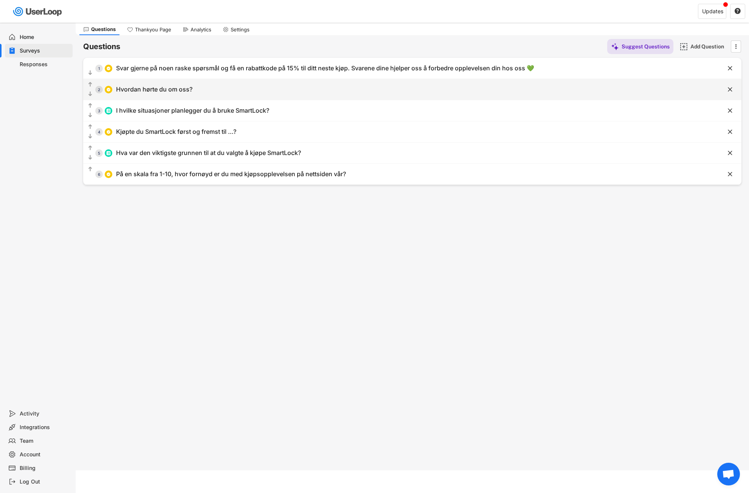
type input "Google-søk"
type input "Annet"
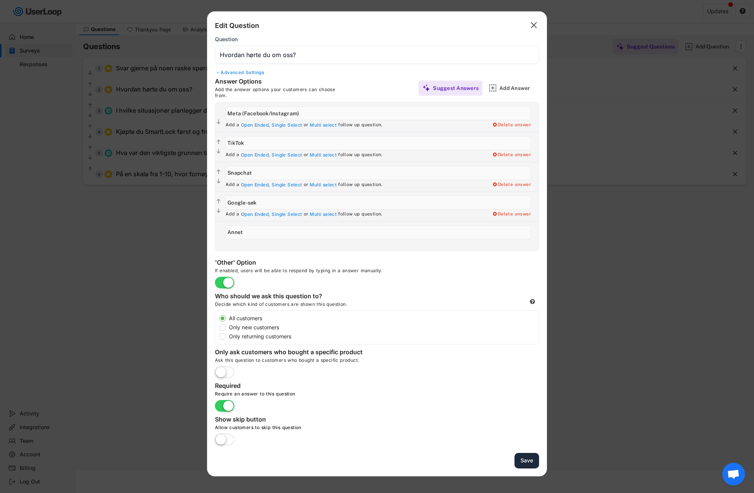
click at [520, 462] on button "Save" at bounding box center [527, 460] width 25 height 15
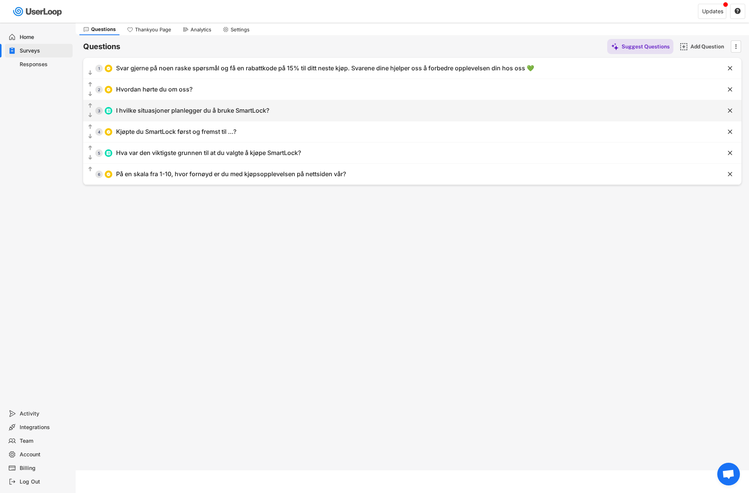
click at [167, 110] on div "I hvilke situasjoner planlegger du å bruke SmartLock?" at bounding box center [192, 111] width 153 height 8
type input "I hvilke situasjoner planlegger du å bruke SmartLock?"
type input "På jobb"
type input "På trening / treningssenteret"
type input "Hjemme i hverdagen"
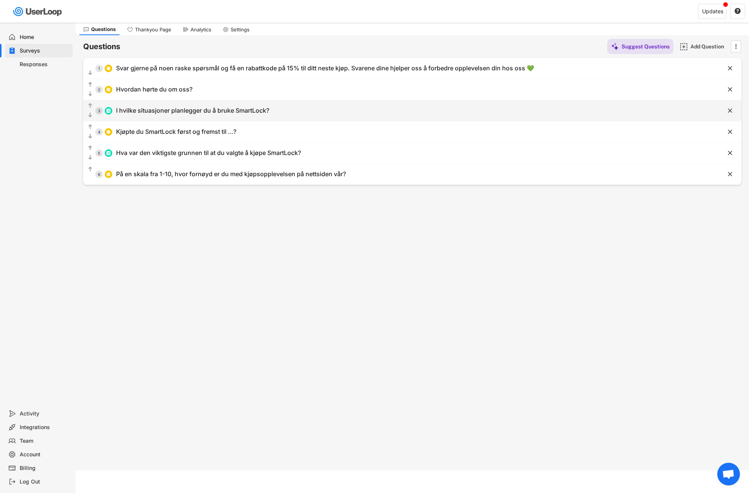
type input "Utendørs / på tur"
type input "På reise"
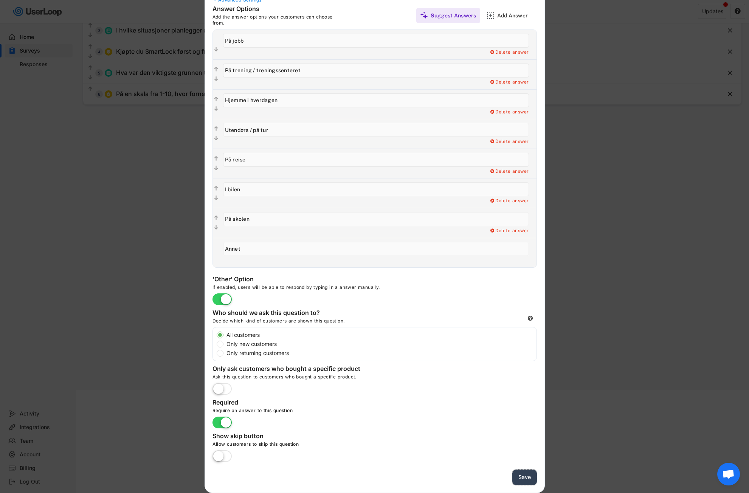
click at [515, 481] on button "Save" at bounding box center [524, 476] width 25 height 15
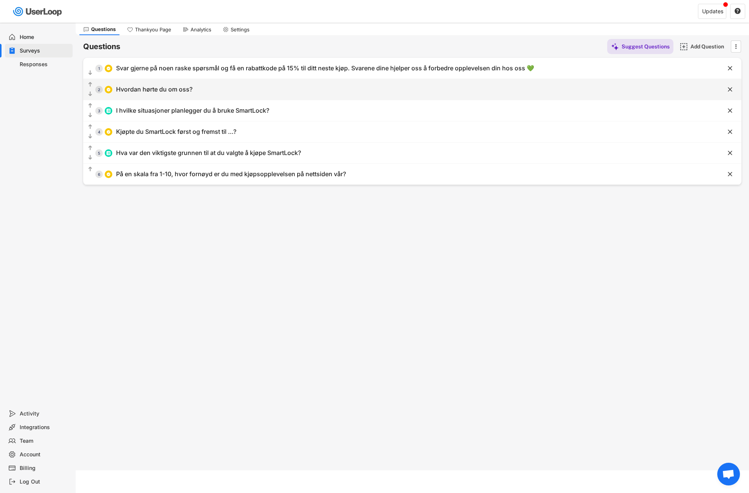
click at [167, 95] on div "  2 Hvordan hørte du om oss?" at bounding box center [393, 89] width 620 height 17
type input "Hvordan hørte du om oss?"
type input "Meta (Facebook/Instagram)"
type input "TikTok"
type input "Snapchat"
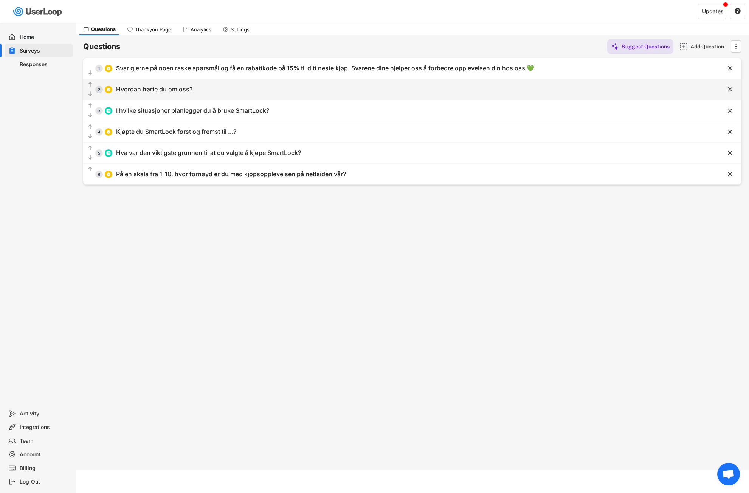
type input "Google-søk"
type input "Annet"
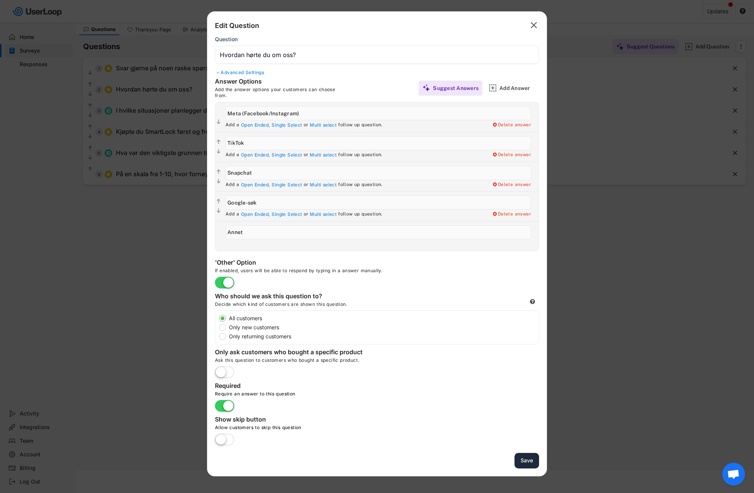
click at [524, 460] on button "Save" at bounding box center [527, 460] width 25 height 15
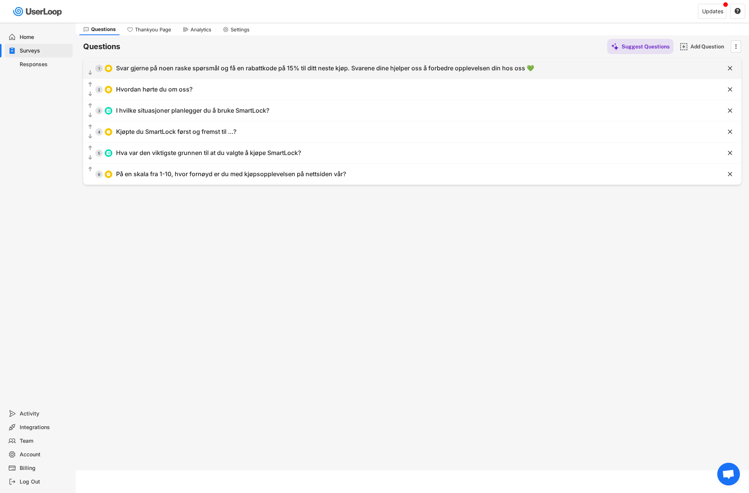
click at [173, 71] on div "Svar gjerne på noen raske spørsmål og få en rabattkode på 15% til ditt neste kj…" at bounding box center [325, 68] width 418 height 8
type input "Svar gjerne på noen raske spørsmål og få en rabattkode på 15% til ditt neste kj…"
type input "Under 18 år"
type input "18-24 år"
type input "25-34 år"
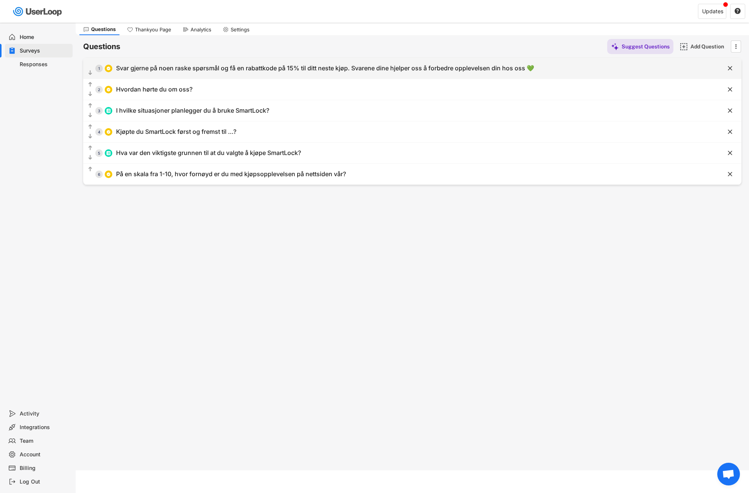
type input "35-44 år"
type input "45-54 år"
type input "55+"
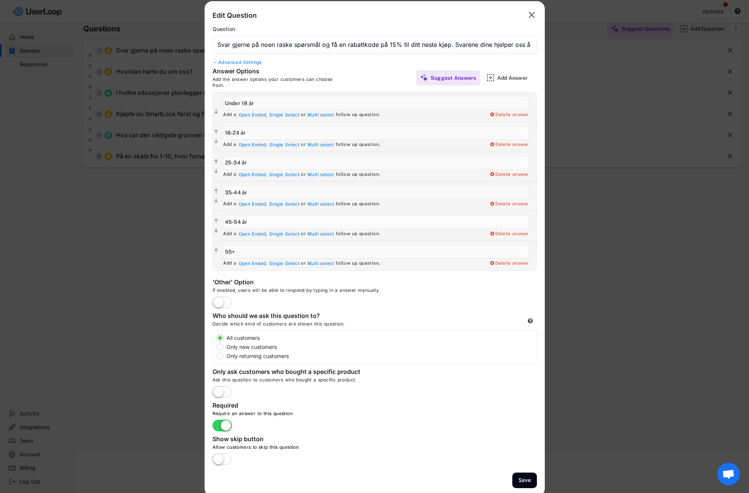
scroll to position [43, 0]
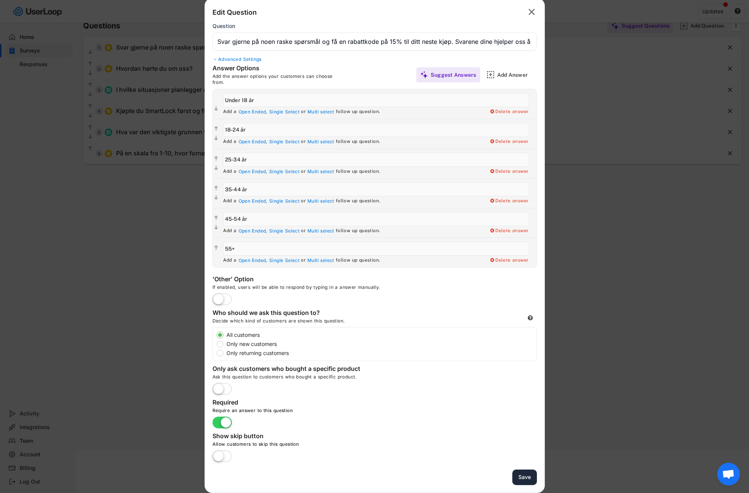
click at [524, 477] on button "Save" at bounding box center [524, 476] width 25 height 15
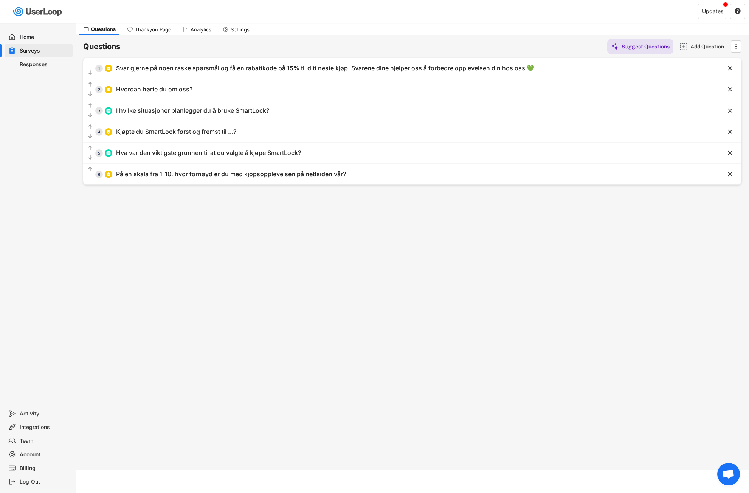
click at [26, 425] on div "Integrations" at bounding box center [45, 427] width 50 height 7
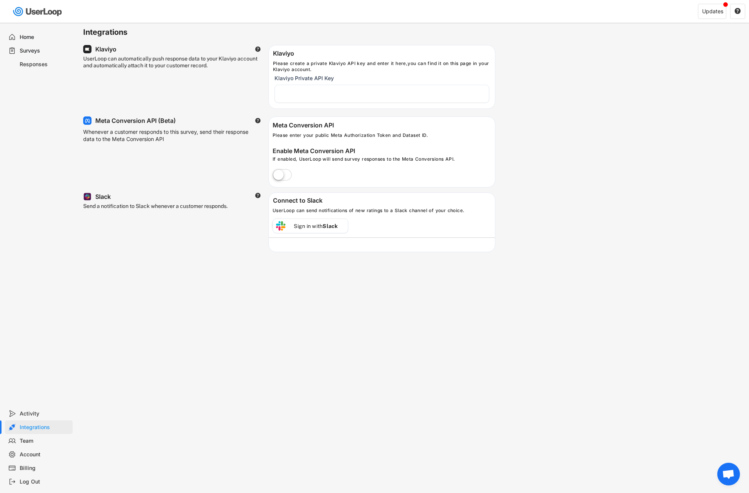
click at [29, 414] on div "Activity" at bounding box center [45, 413] width 50 height 7
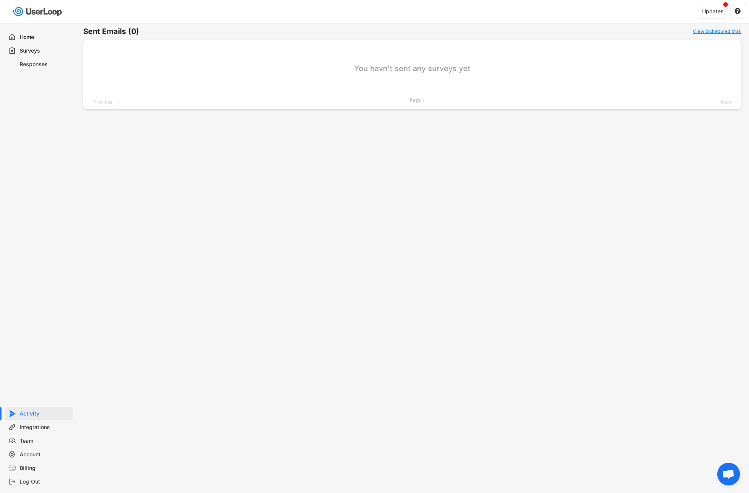
click at [30, 443] on div "Team" at bounding box center [45, 440] width 50 height 7
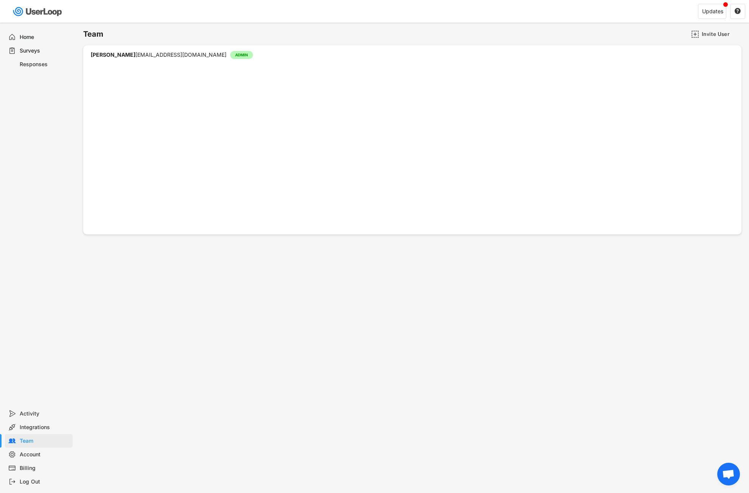
click at [34, 456] on div "Account" at bounding box center [45, 454] width 50 height 7
select select ""en""
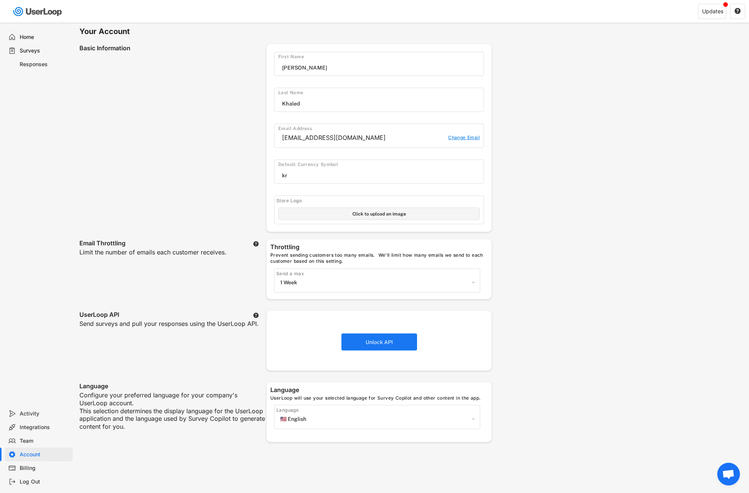
click at [313, 176] on input "input" at bounding box center [382, 175] width 201 height 11
click at [539, 191] on div "Your Account Basic Information First Name Last Name Email Address astore.se1@gm…" at bounding box center [412, 362] width 673 height 678
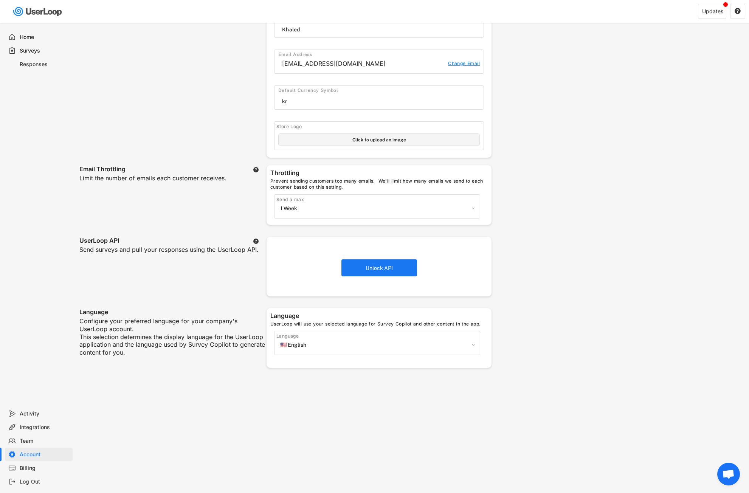
scroll to position [76, 0]
click at [472, 206] on select "1 Week 2 Weeks 1 Month 2 Months 3 Months 6 Months No throttling" at bounding box center [377, 206] width 198 height 11
select select ""no_throttling""
click at [278, 201] on select "1 Week 2 Weeks 1 Month 2 Months 3 Months 6 Months No throttling" at bounding box center [377, 206] width 198 height 11
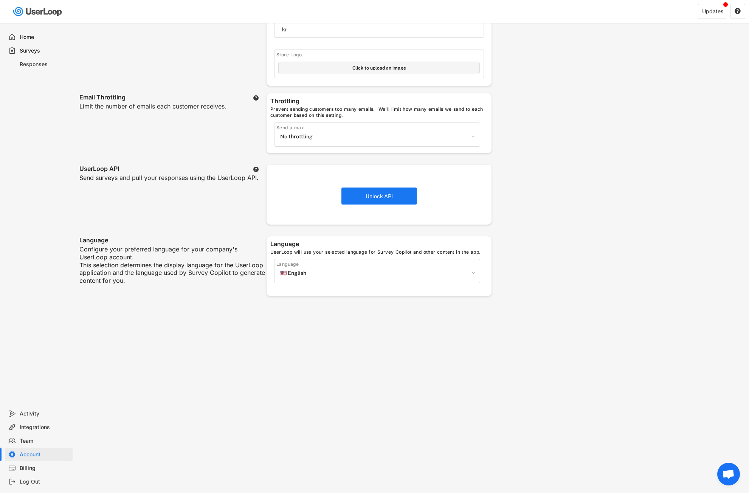
scroll to position [151, 0]
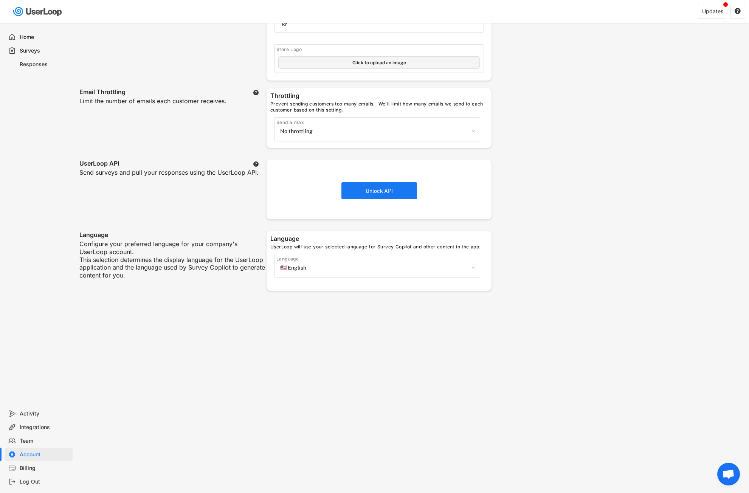
click at [30, 468] on div "Billing" at bounding box center [45, 467] width 50 height 7
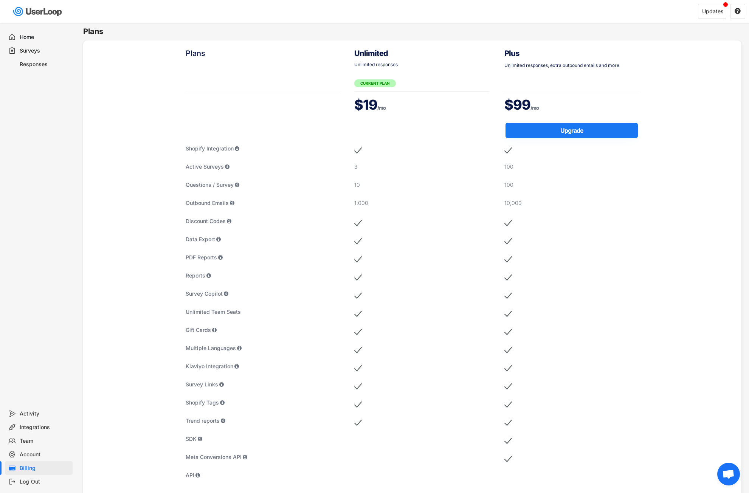
click at [31, 455] on div "Account" at bounding box center [45, 454] width 50 height 7
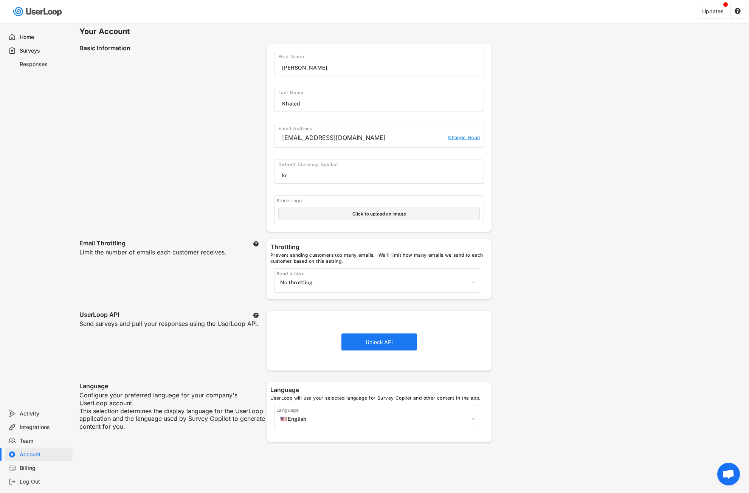
click at [29, 440] on div "Team" at bounding box center [45, 440] width 50 height 7
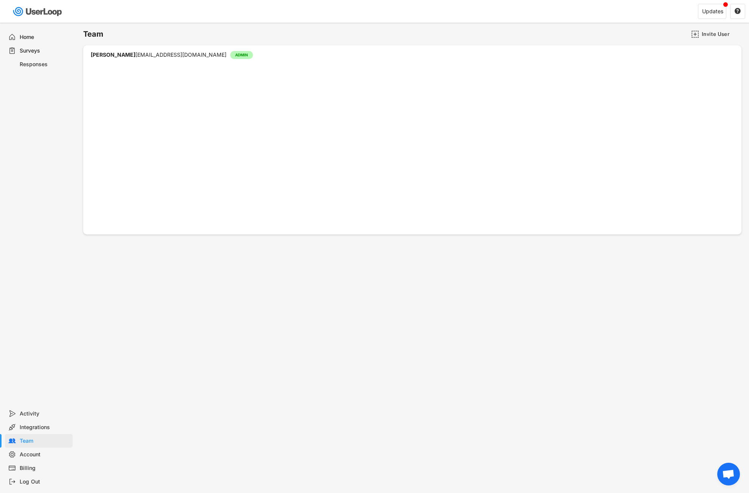
click at [38, 427] on div "Integrations" at bounding box center [45, 427] width 50 height 7
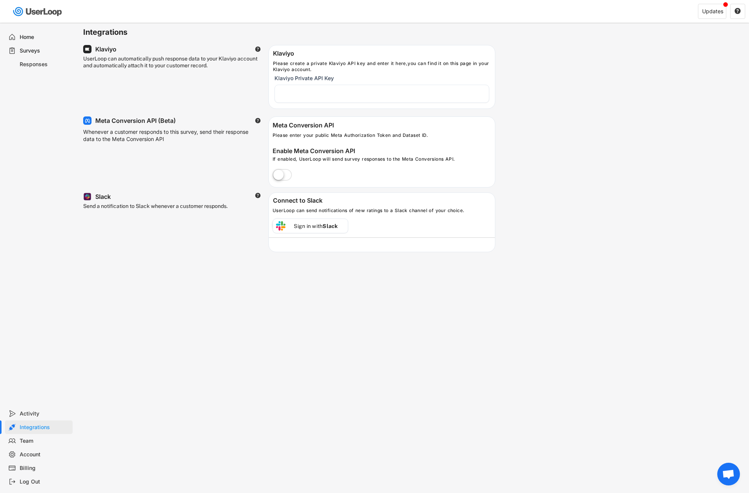
click at [31, 49] on div "Surveys" at bounding box center [45, 50] width 50 height 7
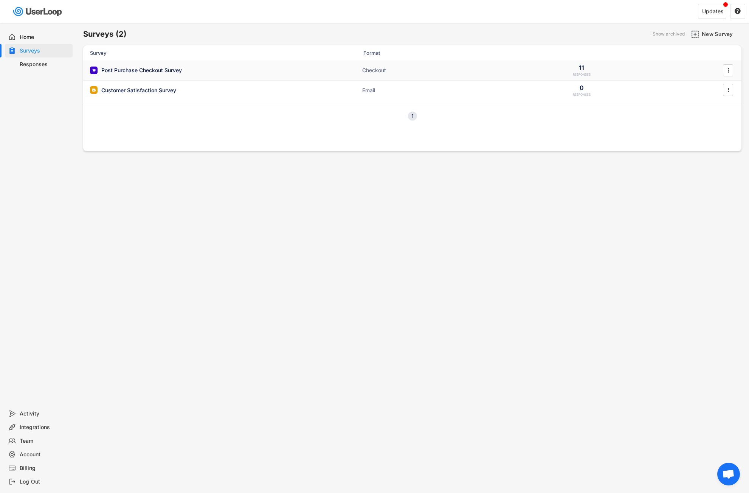
click at [204, 70] on div "Post Purchase Checkout Survey" at bounding box center [165, 71] width 151 height 8
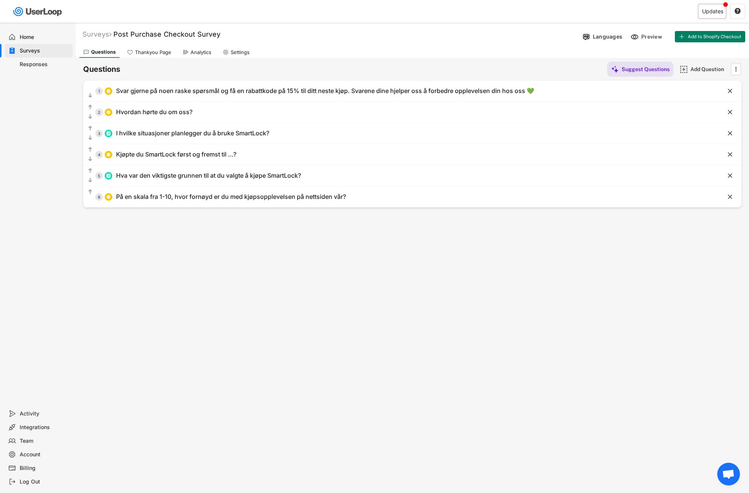
click at [713, 12] on div "Updates" at bounding box center [712, 11] width 21 height 5
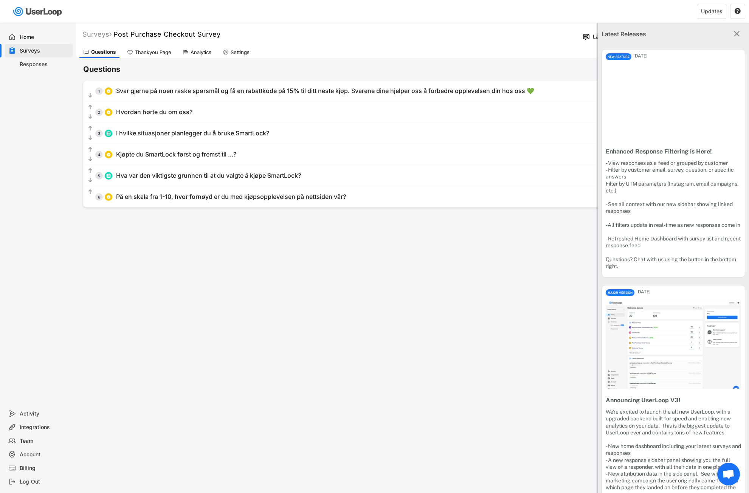
click at [727, 27] on div "Latest Releases " at bounding box center [672, 34] width 151 height 23
click at [733, 31] on text "" at bounding box center [736, 34] width 6 height 10
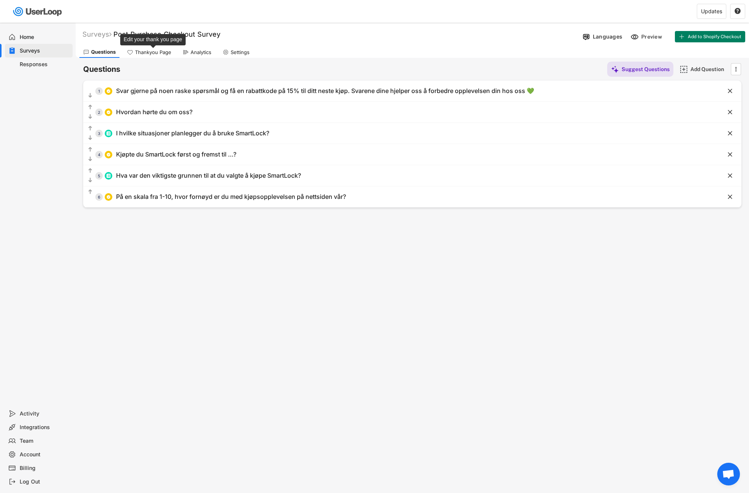
click at [157, 52] on div "Thankyou Page" at bounding box center [153, 52] width 36 height 6
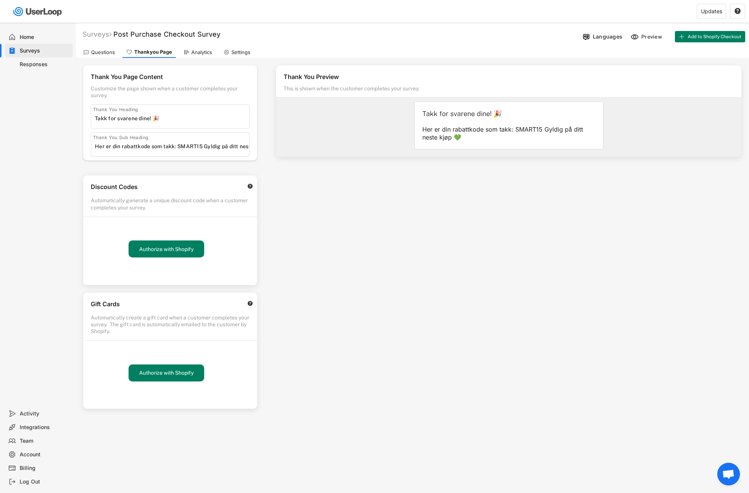
click at [196, 54] on div "Analytics" at bounding box center [201, 52] width 21 height 6
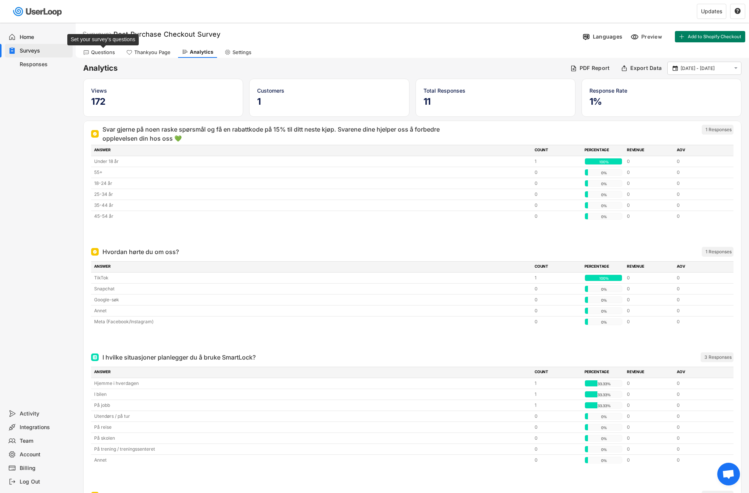
click at [106, 49] on div "Questions" at bounding box center [103, 52] width 24 height 6
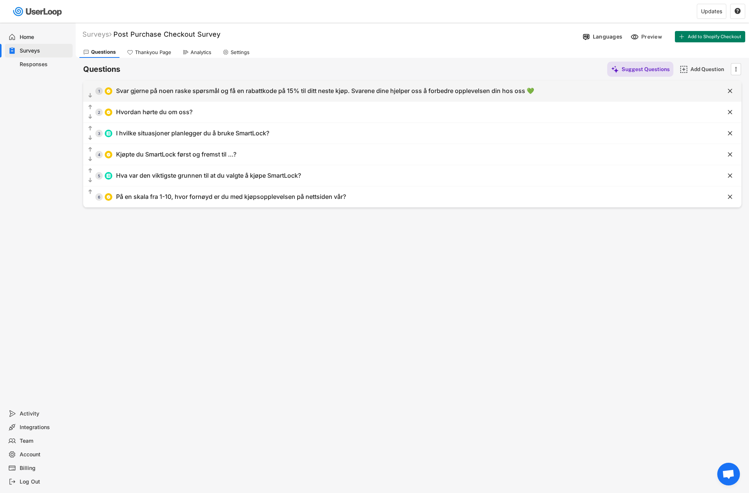
click at [315, 95] on div " 1 Svar gjerne på noen raske spørsmål og få en rabattkode på 15% til ditt nest…" at bounding box center [393, 90] width 620 height 17
type input "Svar gjerne på noen raske spørsmål og få en rabattkode på 15% til ditt neste kj…"
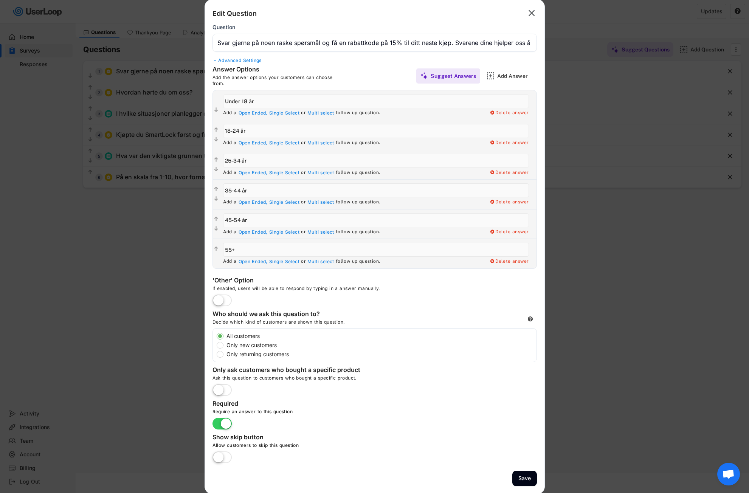
scroll to position [23, 0]
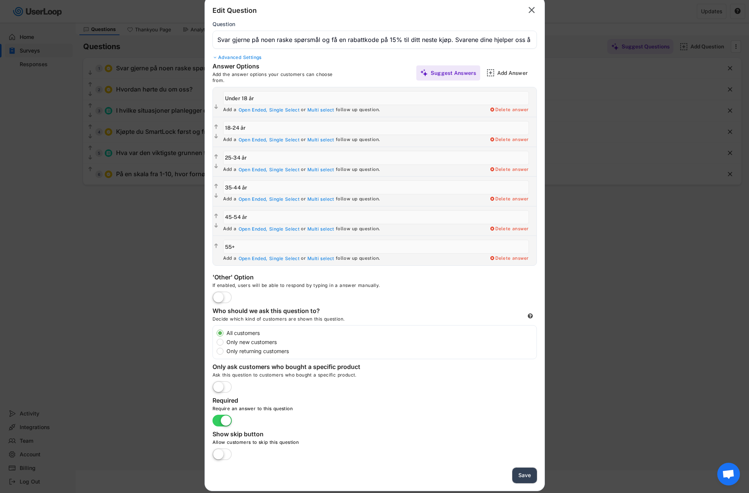
click at [526, 472] on button "Save" at bounding box center [524, 474] width 25 height 15
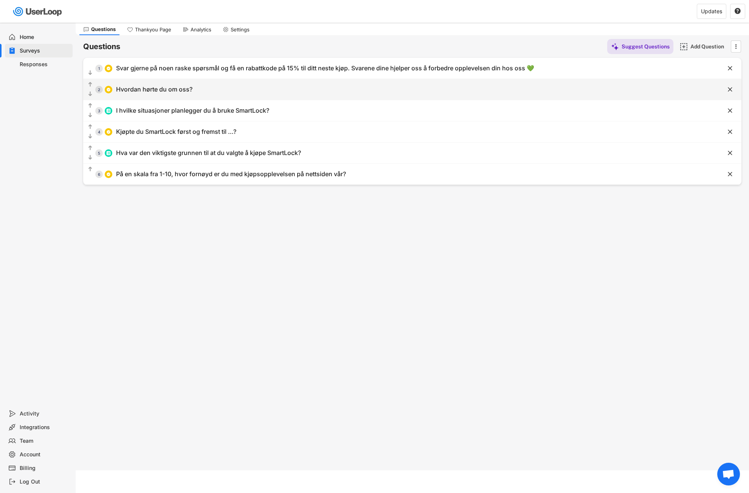
click at [223, 94] on div "  2 Hvordan hørte du om oss?" at bounding box center [393, 89] width 620 height 17
type input "Hvordan hørte du om oss?"
type input "Meta (Facebook/Instagram)"
type input "TikTok"
type input "Snapchat"
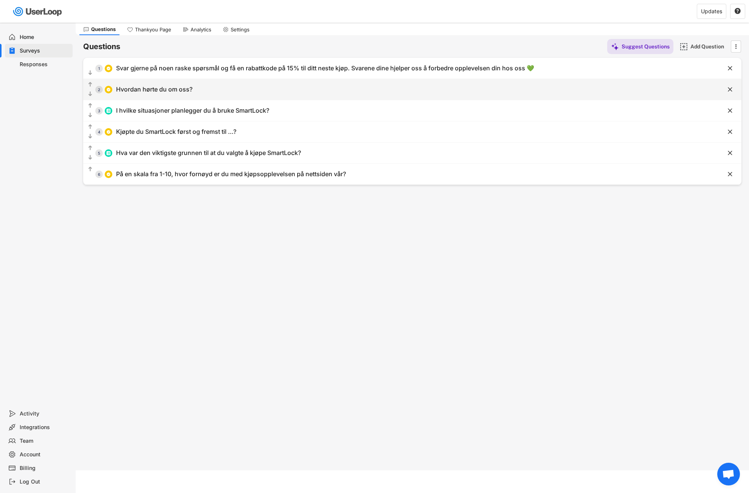
type input "Google-søk"
type input "Annet"
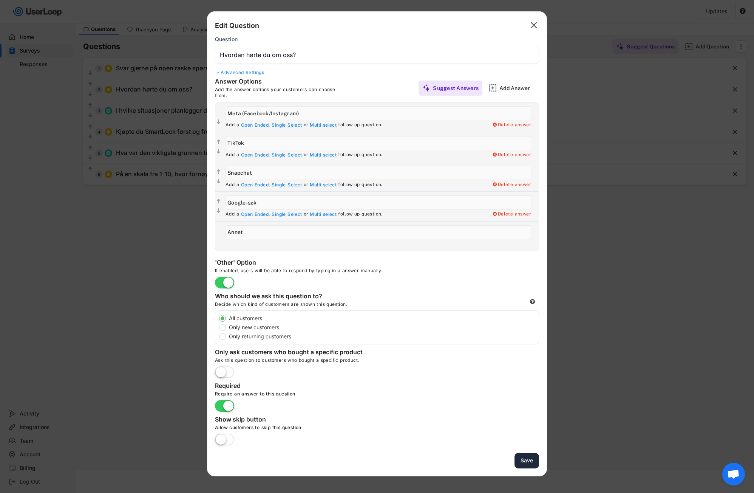
click at [527, 459] on button "Save" at bounding box center [527, 460] width 25 height 15
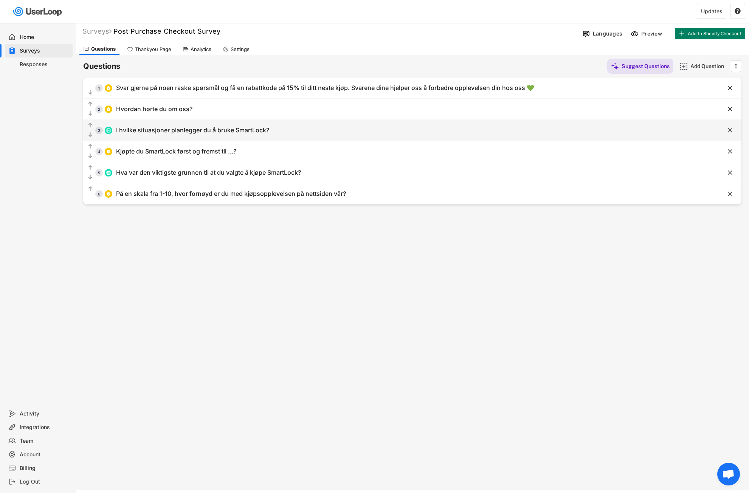
scroll to position [0, 0]
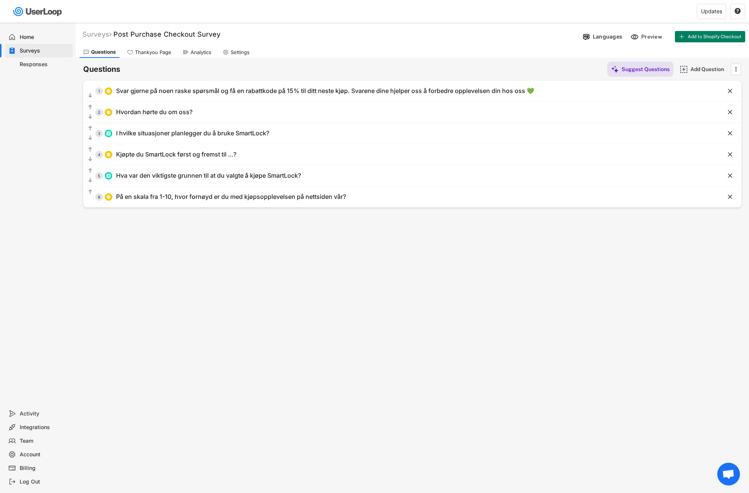
click at [29, 453] on div "Account" at bounding box center [45, 454] width 50 height 7
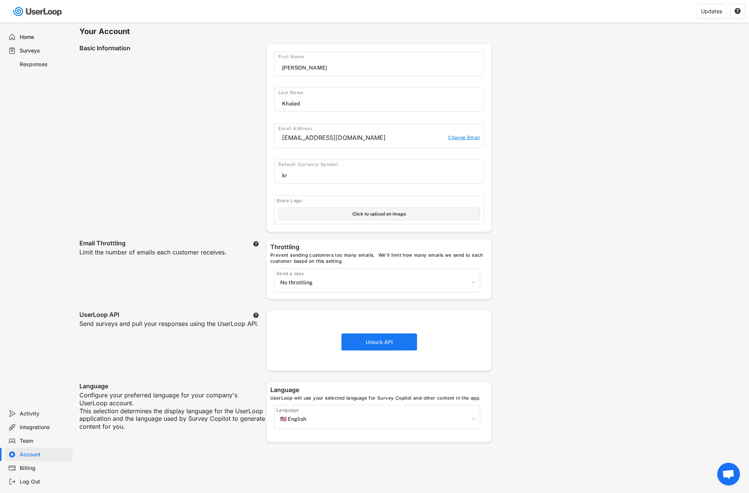
click at [36, 51] on div "Surveys" at bounding box center [45, 50] width 50 height 7
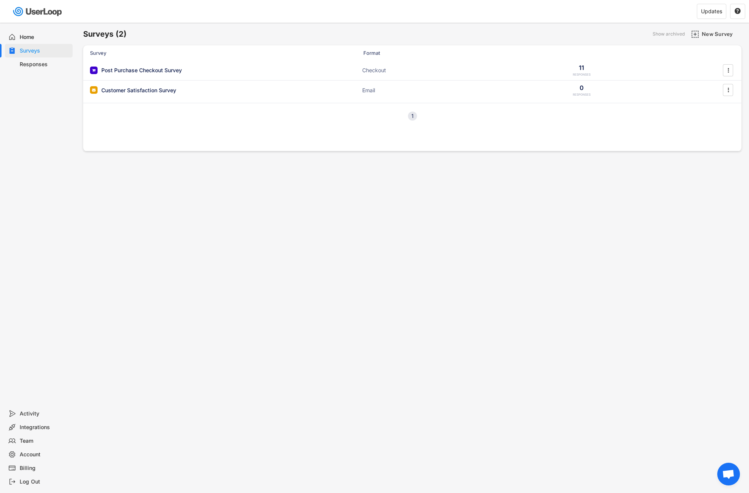
click at [39, 39] on div "Home" at bounding box center [45, 37] width 50 height 7
